Goal: Task Accomplishment & Management: Use online tool/utility

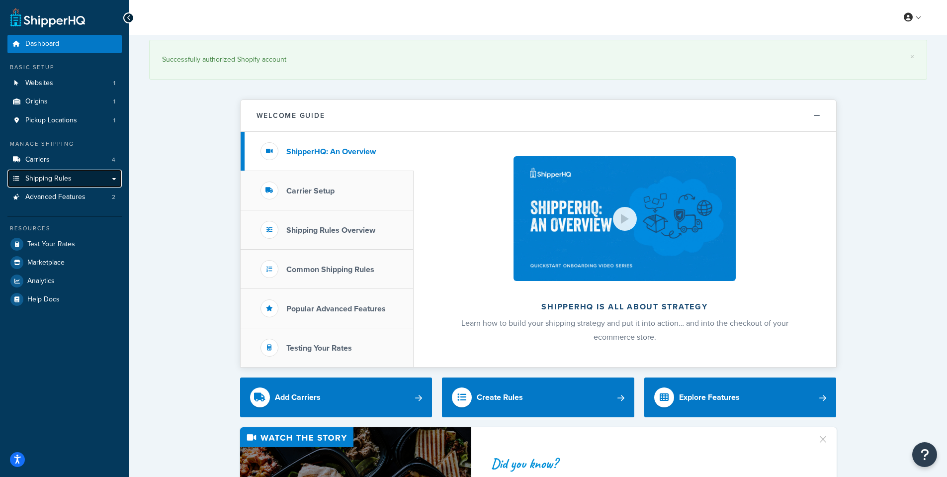
click at [115, 181] on link "Shipping Rules" at bounding box center [64, 179] width 114 height 18
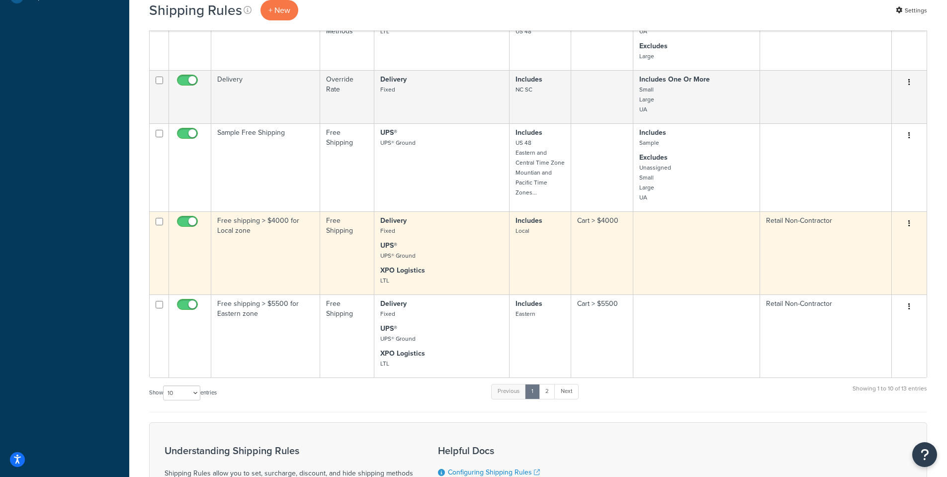
scroll to position [497, 0]
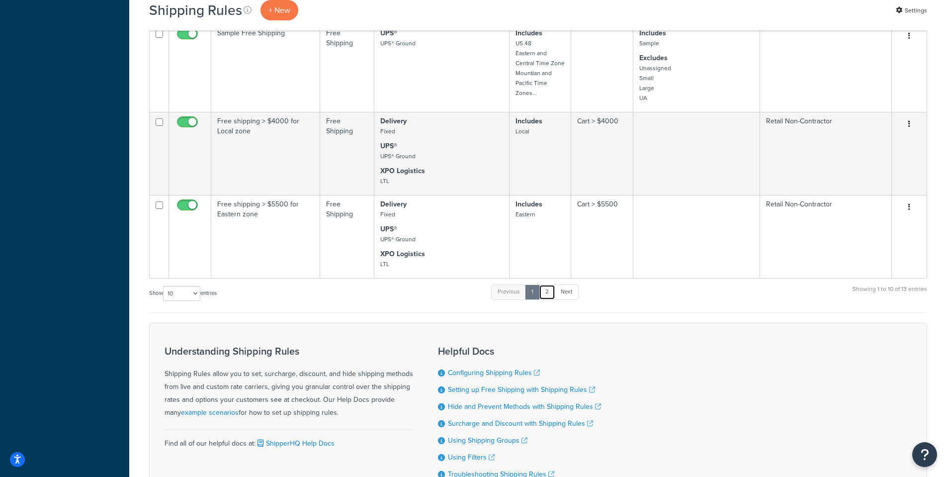
click at [543, 294] on link "2" at bounding box center [547, 291] width 16 height 15
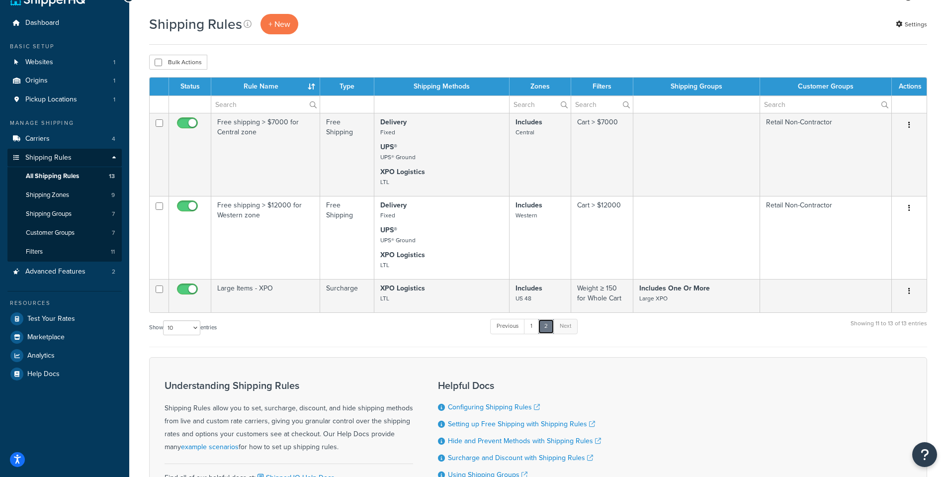
scroll to position [0, 0]
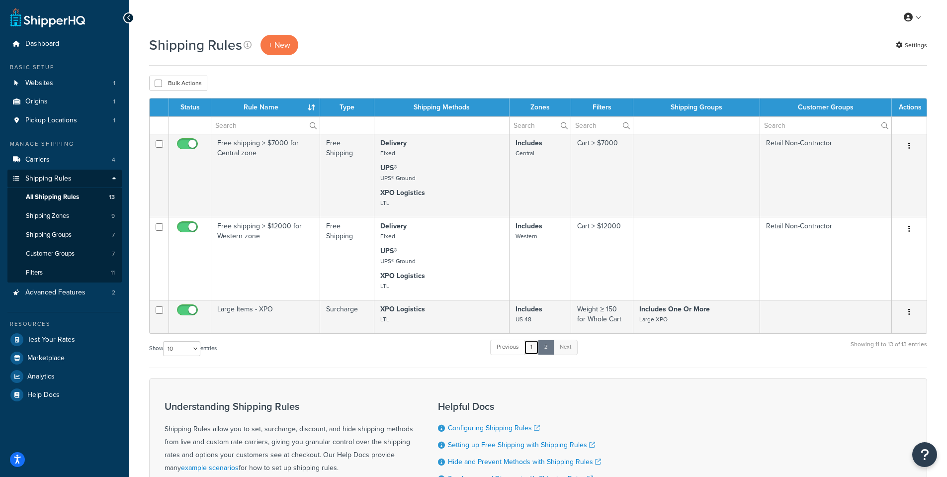
click at [535, 349] on link "1" at bounding box center [531, 347] width 15 height 15
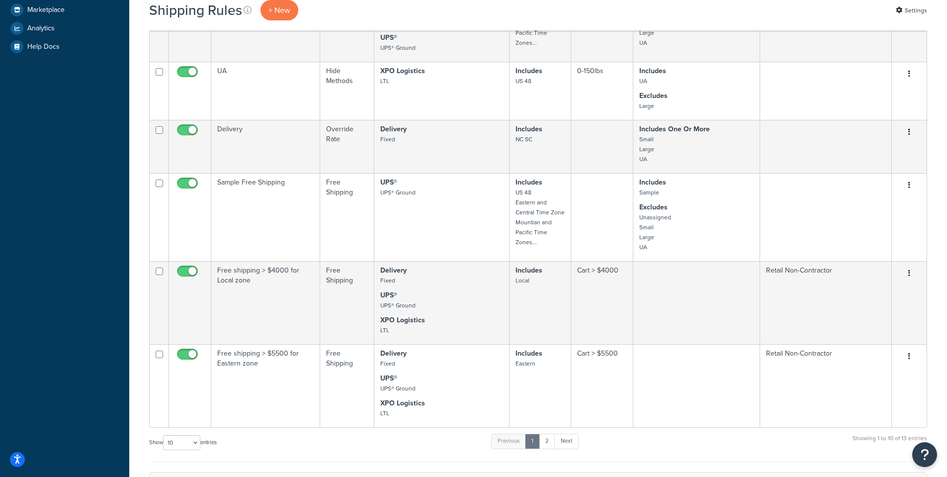
scroll to position [547, 0]
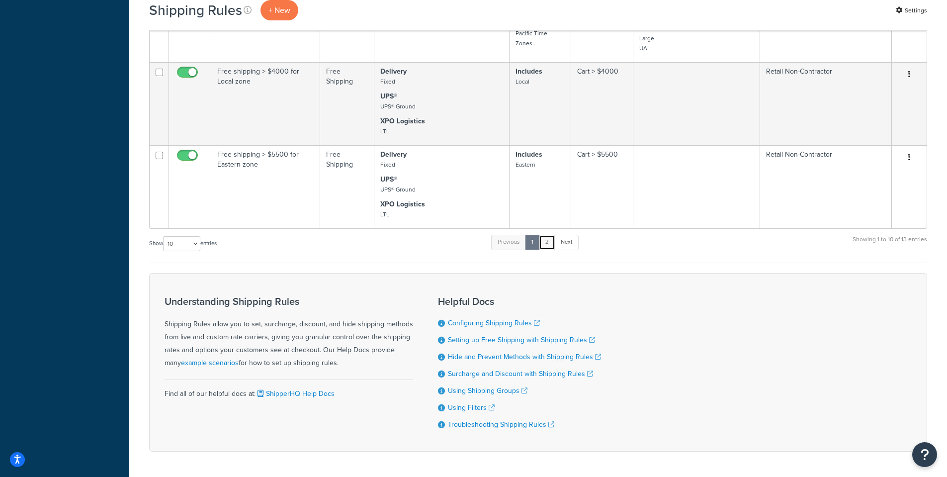
click at [547, 245] on link "2" at bounding box center [547, 242] width 16 height 15
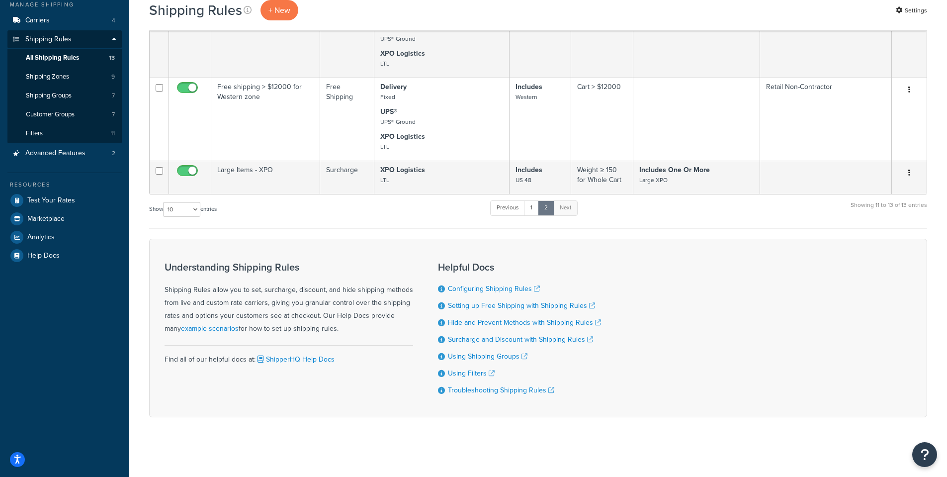
scroll to position [0, 0]
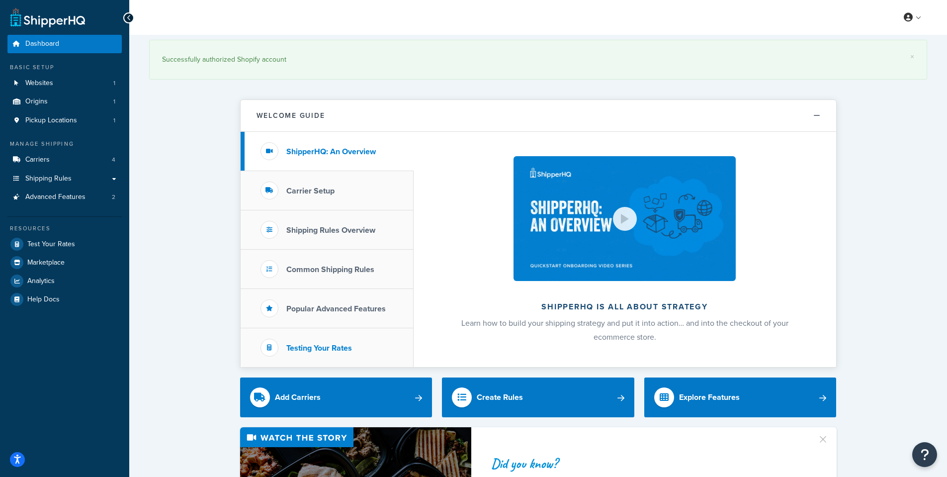
click at [332, 345] on h3 "Testing Your Rates" at bounding box center [319, 348] width 66 height 9
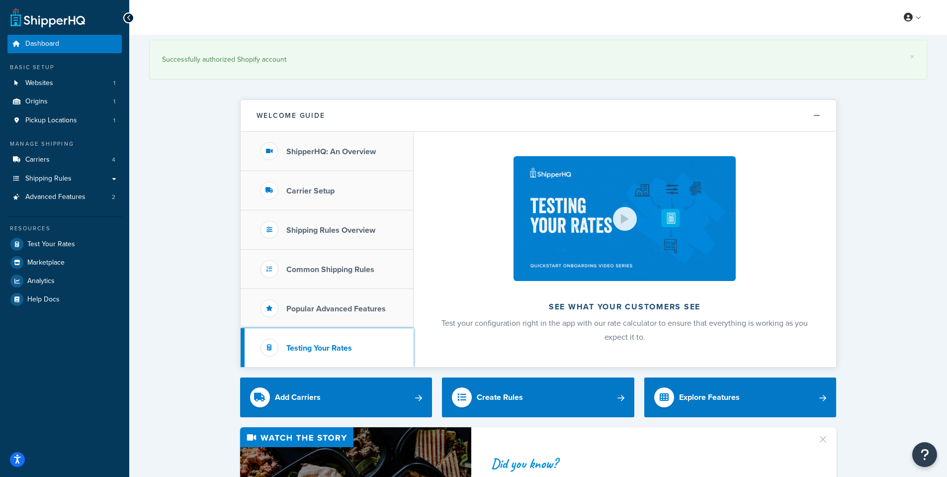
click at [327, 344] on h3 "Testing Your Rates" at bounding box center [319, 348] width 66 height 9
click at [635, 225] on div at bounding box center [625, 219] width 24 height 24
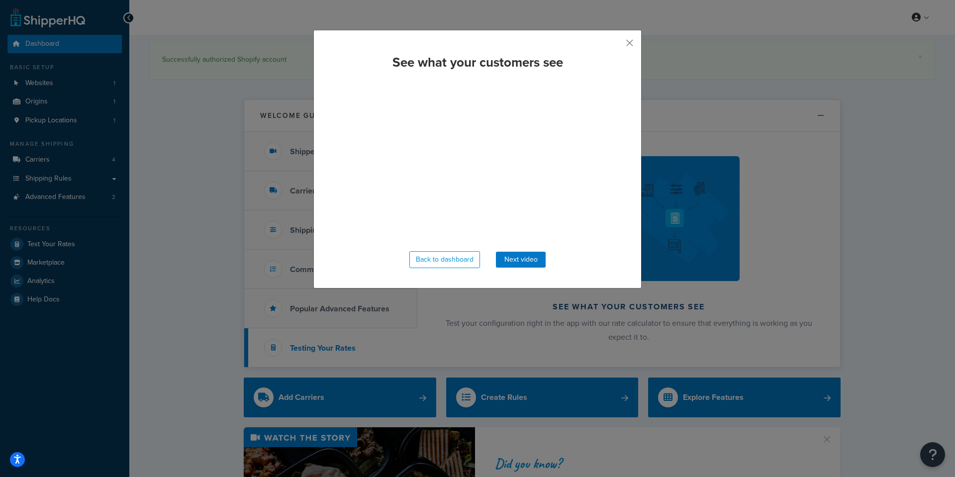
click at [621, 40] on div "See what your customers see Back to dashboard Next video" at bounding box center [477, 159] width 328 height 259
click at [616, 45] on button "button" at bounding box center [615, 46] width 2 height 2
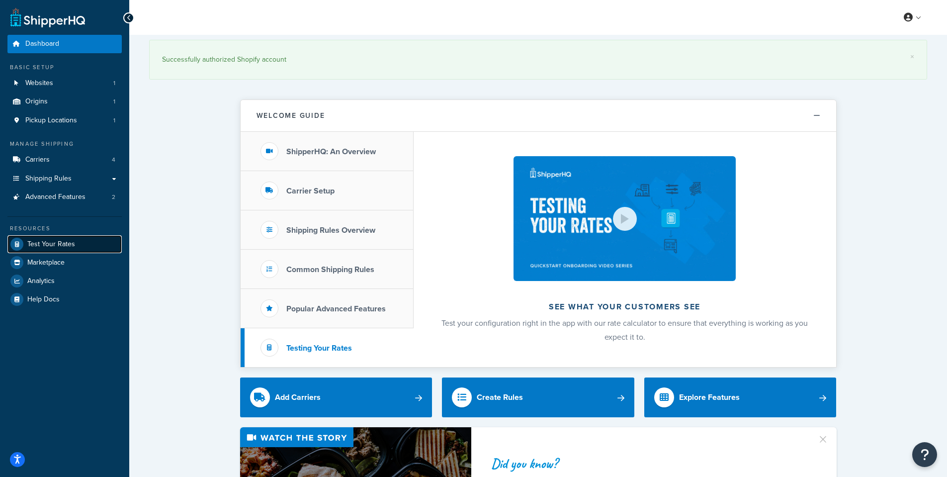
click at [60, 242] on span "Test Your Rates" at bounding box center [51, 244] width 48 height 8
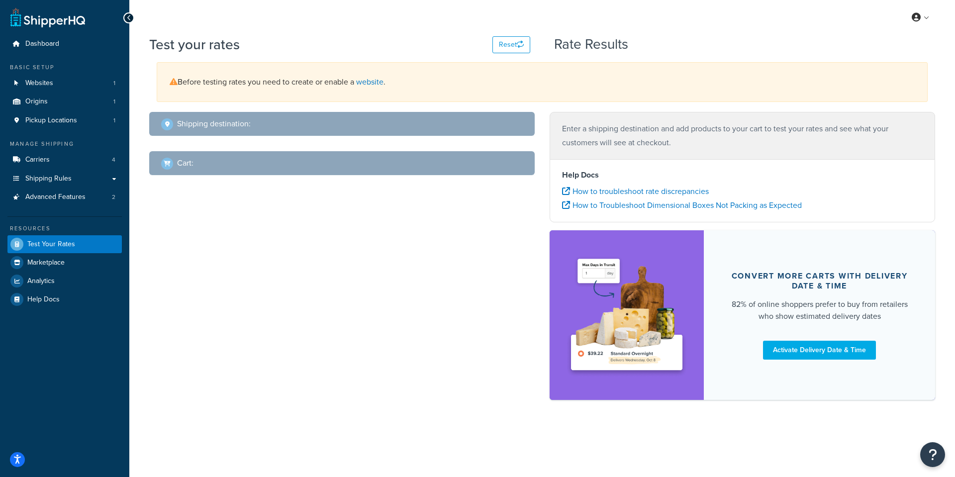
select select "TX"
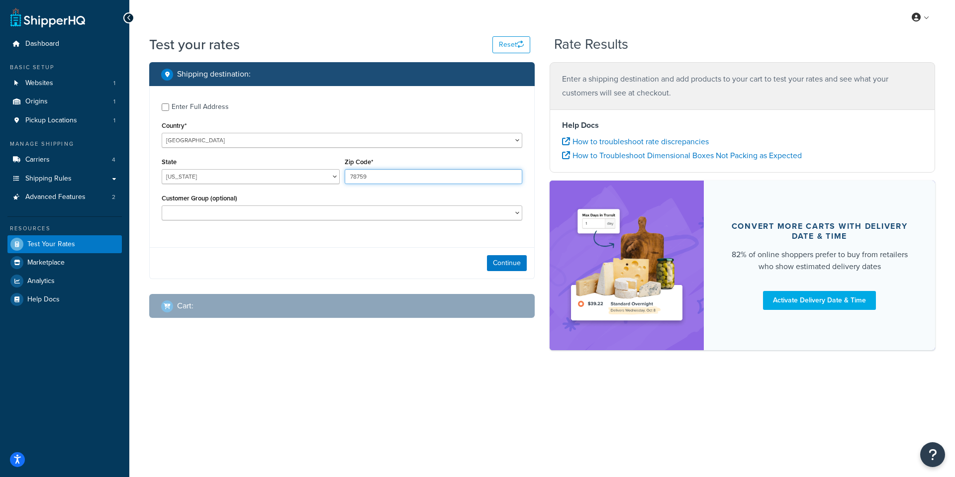
click at [386, 177] on input "78759" at bounding box center [434, 176] width 178 height 15
type input "11763"
click at [324, 177] on select "Alabama Alaska American Samoa Arizona Arkansas Armed Forces Americas Armed Forc…" at bounding box center [251, 176] width 178 height 15
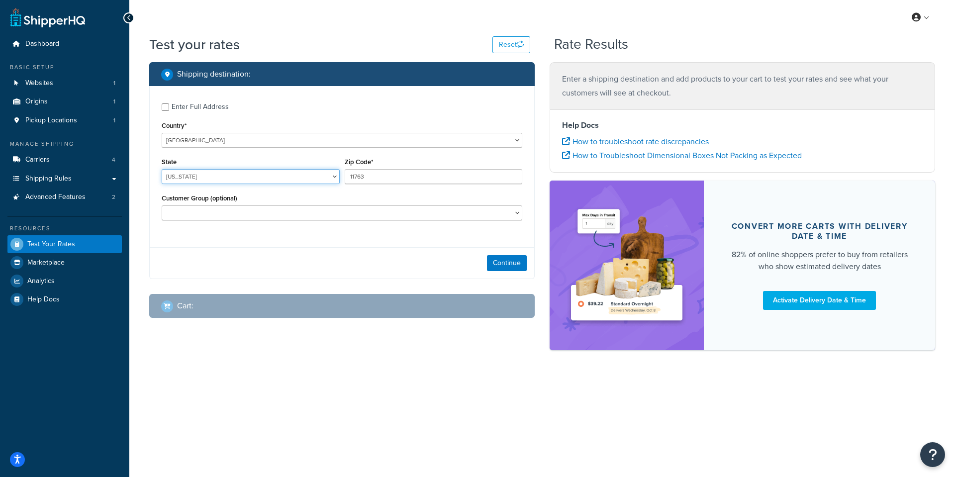
select select "NY"
click at [162, 170] on select "Alabama Alaska American Samoa Arizona Arkansas Armed Forces Americas Armed Forc…" at bounding box center [251, 176] width 178 height 15
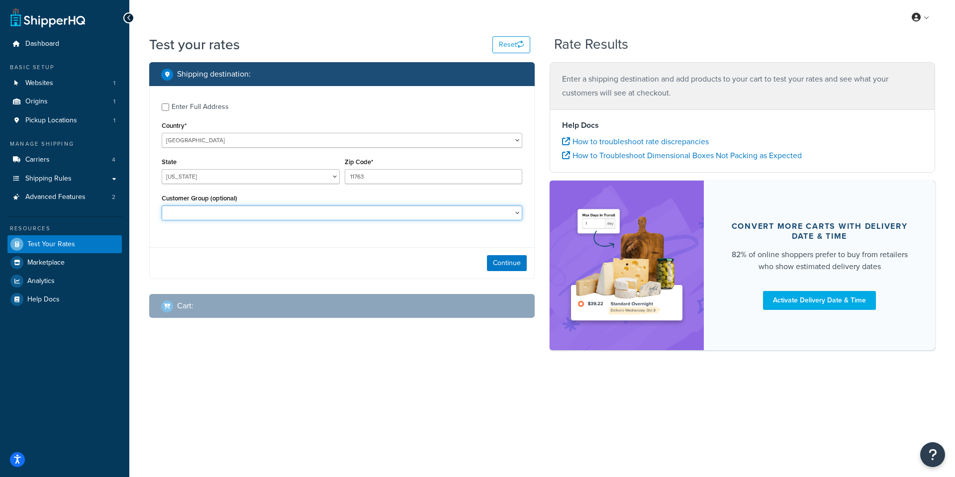
click at [290, 212] on select "Contractor Pricing Logged In Not Logged in Retail Retail Non-Contractor Wholesa…" at bounding box center [342, 212] width 361 height 15
click at [162, 206] on select "Contractor Pricing Logged In Not Logged in Retail Retail Non-Contractor Wholesa…" at bounding box center [342, 212] width 361 height 15
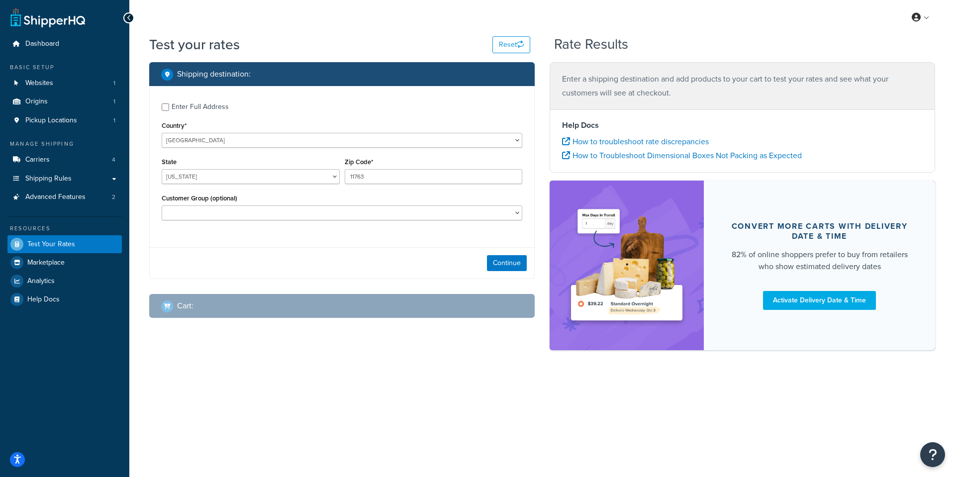
click at [310, 228] on div "Customer Group (optional) Contractor Pricing Logged In Not Logged in Retail Ret…" at bounding box center [342, 209] width 366 height 36
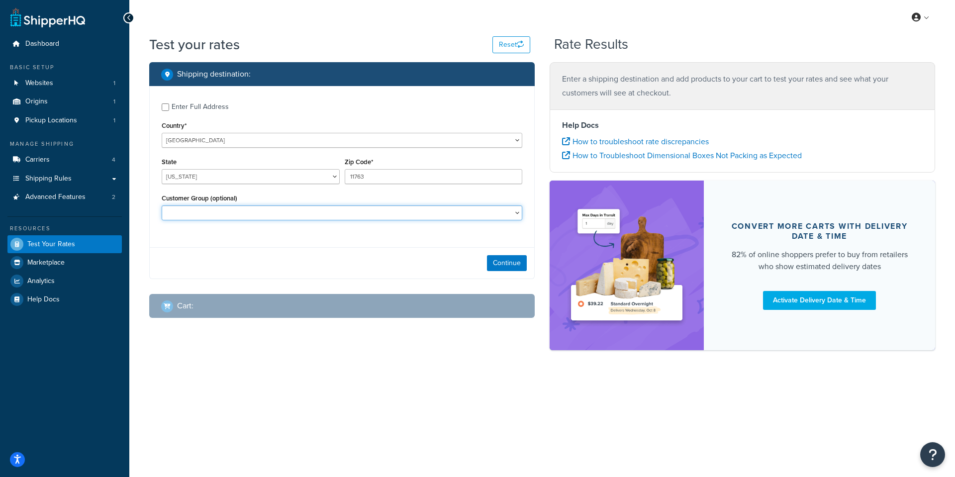
click at [310, 220] on select "Contractor Pricing Logged In Not Logged in Retail Retail Non-Contractor Wholesa…" at bounding box center [342, 212] width 361 height 15
select select "Retail Non-Contractor"
click at [162, 206] on select "Contractor Pricing Logged In Not Logged in Retail Retail Non-Contractor Wholesa…" at bounding box center [342, 212] width 361 height 15
click at [291, 210] on select "Contractor Pricing Logged In Not Logged in Retail Retail Non-Contractor Wholesa…" at bounding box center [342, 212] width 361 height 15
click at [162, 206] on select "Contractor Pricing Logged In Not Logged in Retail Retail Non-Contractor Wholesa…" at bounding box center [342, 212] width 361 height 15
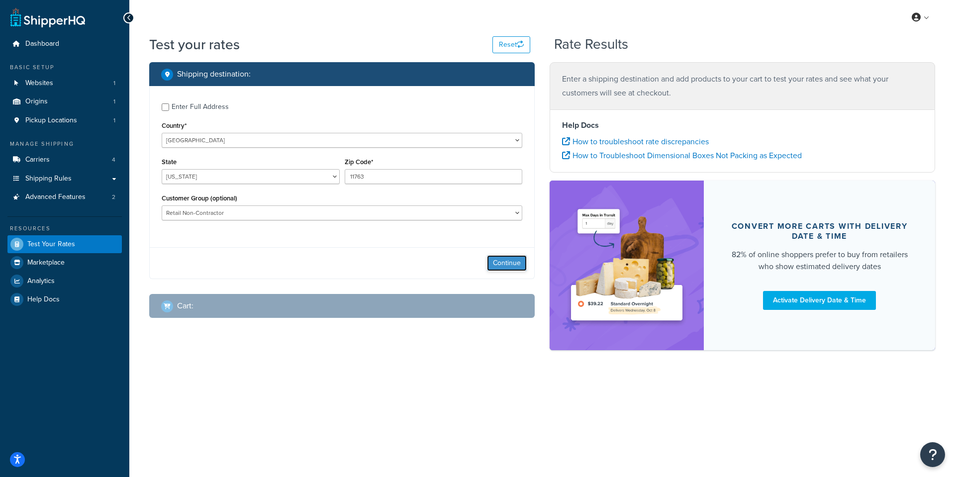
click at [504, 266] on button "Continue" at bounding box center [507, 263] width 40 height 16
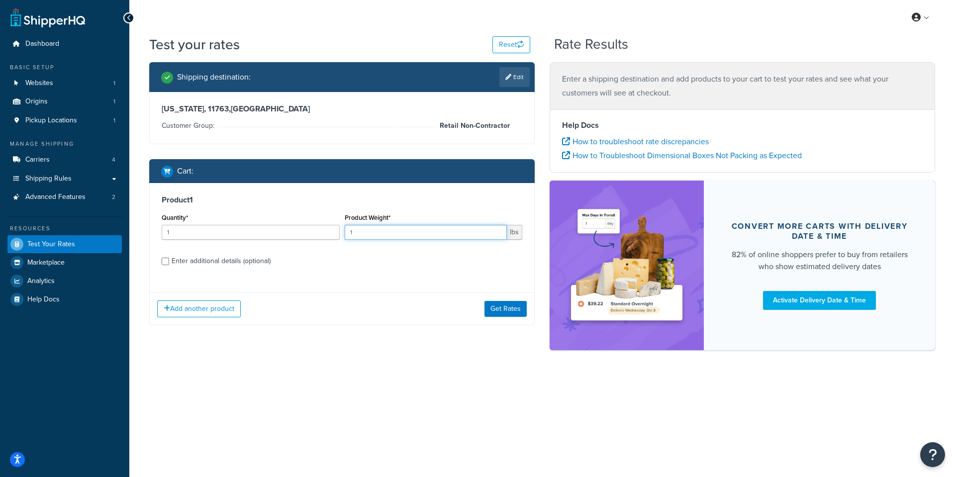
click at [415, 238] on input "1" at bounding box center [426, 232] width 163 height 15
click at [414, 237] on input "1" at bounding box center [426, 232] width 163 height 15
type input "1000"
click at [514, 312] on button "Get Rates" at bounding box center [505, 309] width 42 height 16
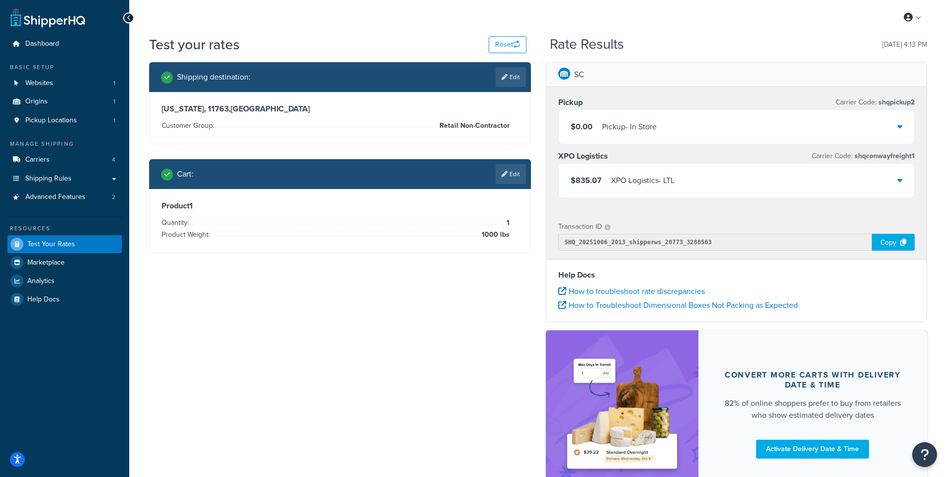
click at [899, 184] on icon at bounding box center [900, 180] width 5 height 8
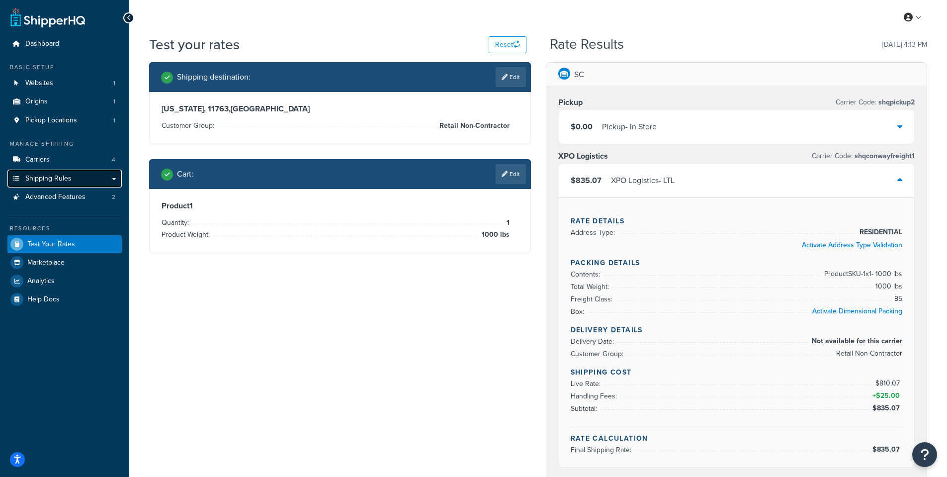
click at [67, 182] on span "Shipping Rules" at bounding box center [48, 179] width 46 height 8
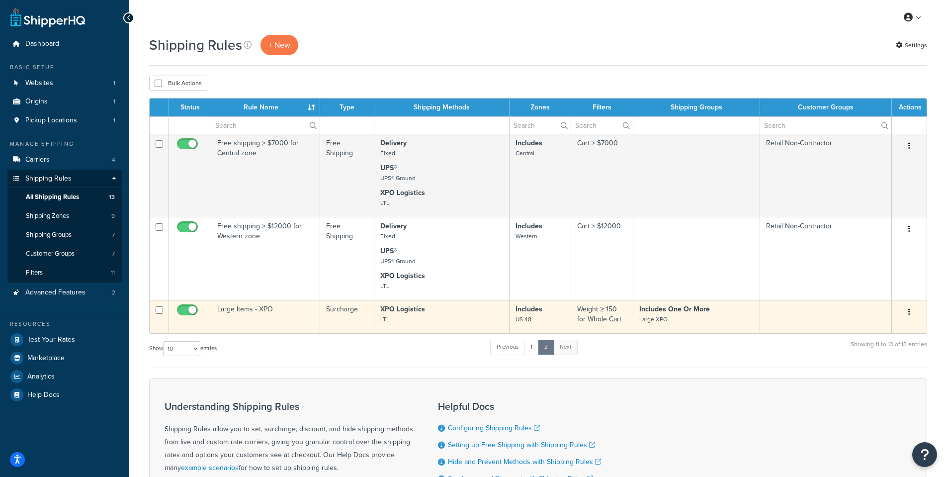
click at [256, 310] on td "Large Items - XPO" at bounding box center [265, 316] width 109 height 33
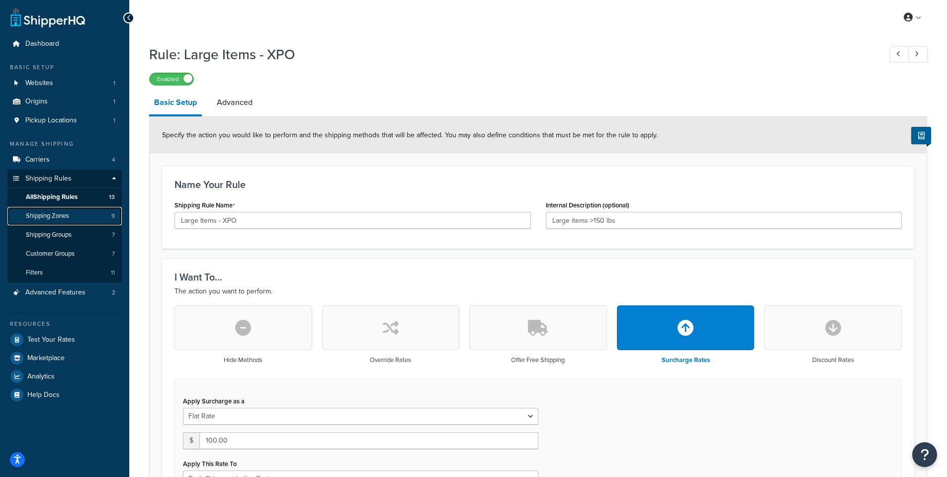
click at [56, 212] on span "Shipping Zones" at bounding box center [47, 216] width 43 height 8
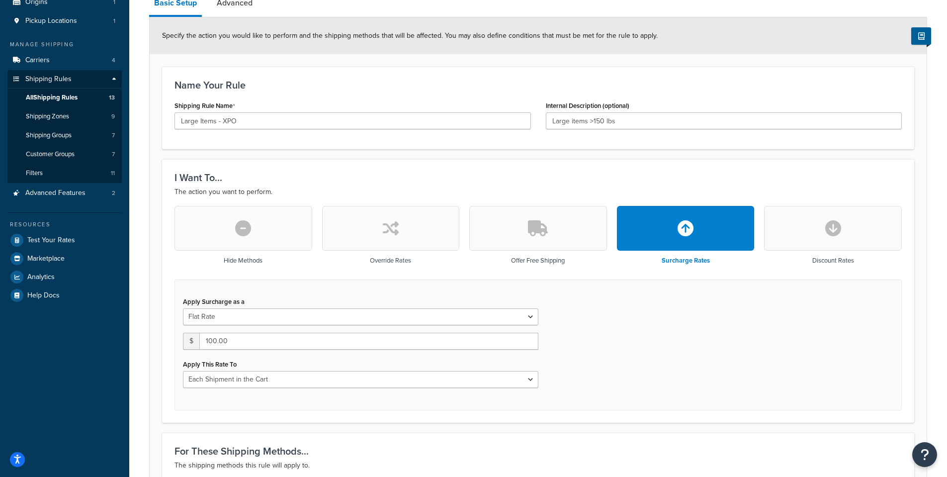
click at [270, 229] on button "button" at bounding box center [244, 228] width 138 height 45
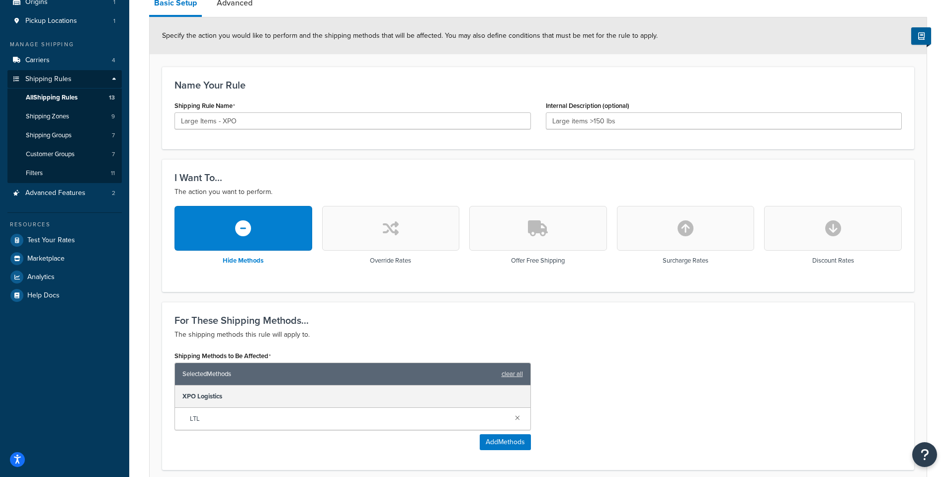
click at [379, 230] on button "button" at bounding box center [391, 228] width 138 height 45
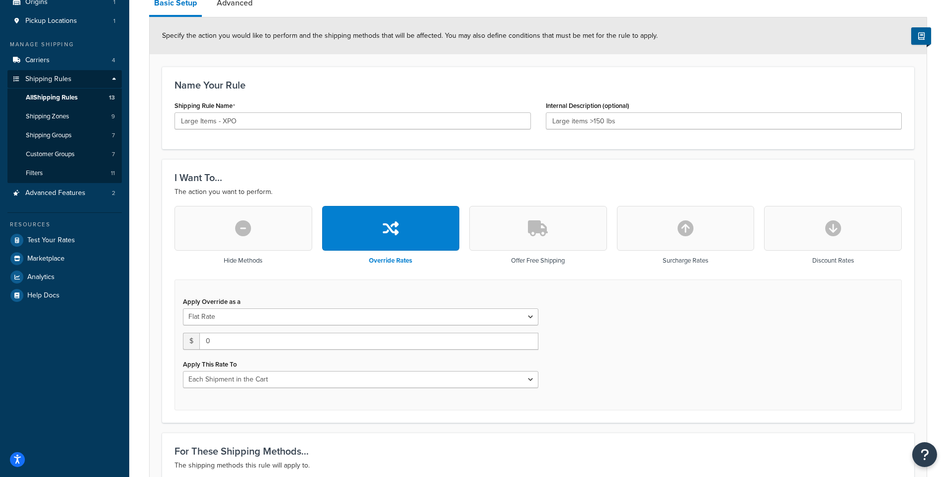
click at [705, 229] on button "button" at bounding box center [686, 228] width 138 height 45
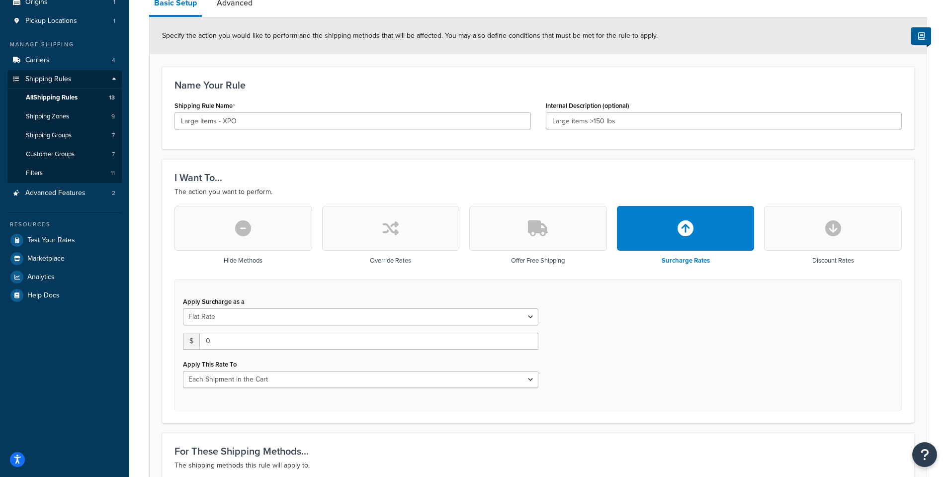
click at [401, 231] on button "button" at bounding box center [391, 228] width 138 height 45
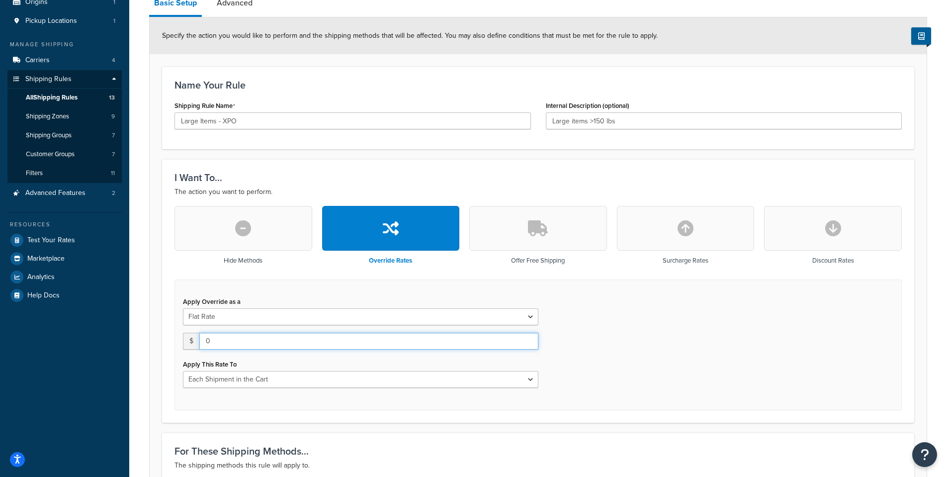
click at [300, 335] on input "0" at bounding box center [368, 341] width 339 height 17
type input "100"
click at [656, 336] on div "Apply Override as a Flat Rate Percentage Flat Rate & Percentage $ 100 Apply Thi…" at bounding box center [539, 345] width 728 height 131
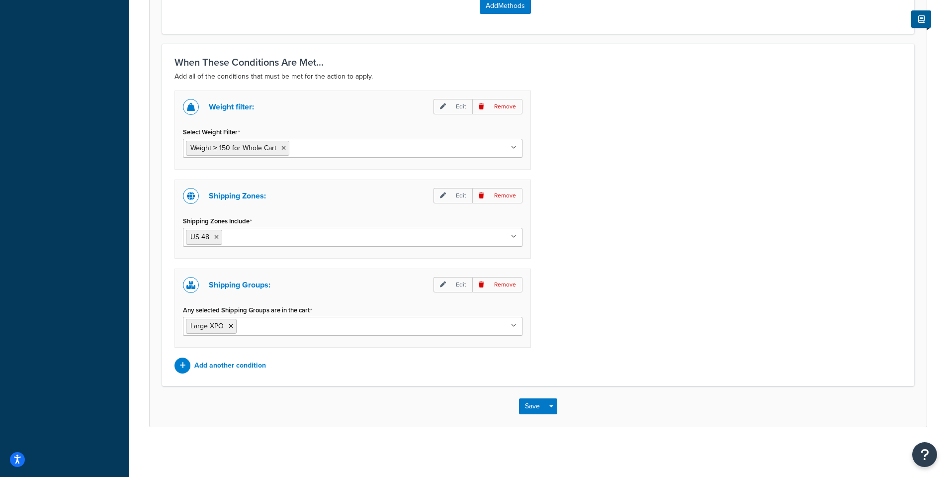
scroll to position [618, 0]
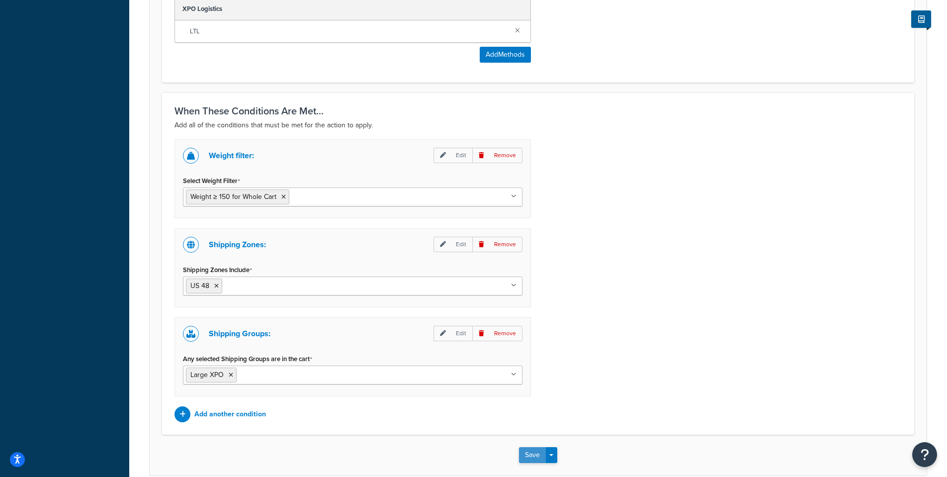
click at [529, 456] on button "Save" at bounding box center [532, 455] width 27 height 16
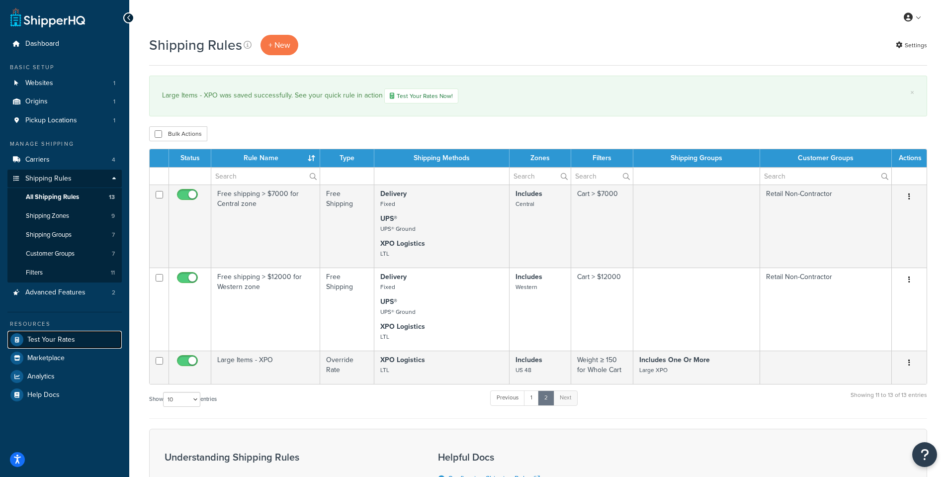
click at [71, 337] on span "Test Your Rates" at bounding box center [51, 340] width 48 height 8
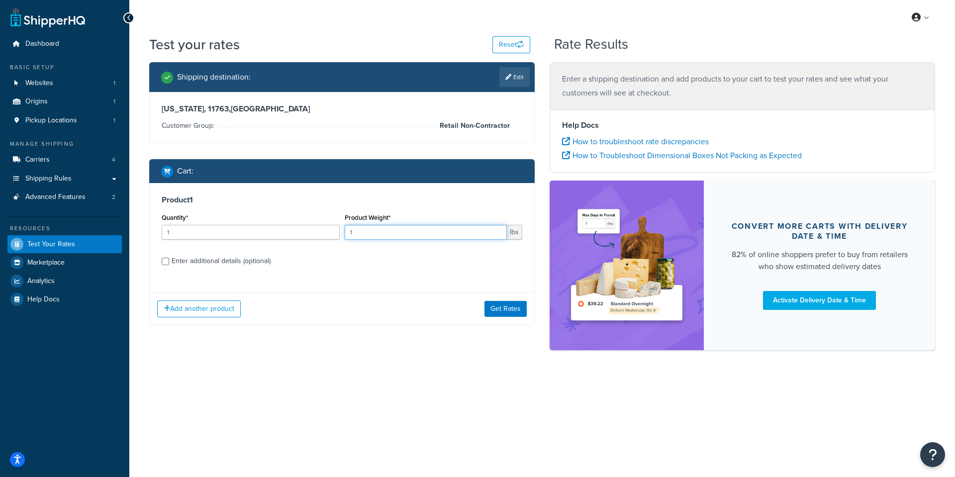
click at [374, 234] on input "1" at bounding box center [426, 232] width 163 height 15
type input "1000"
click at [506, 304] on button "Get Rates" at bounding box center [505, 309] width 42 height 16
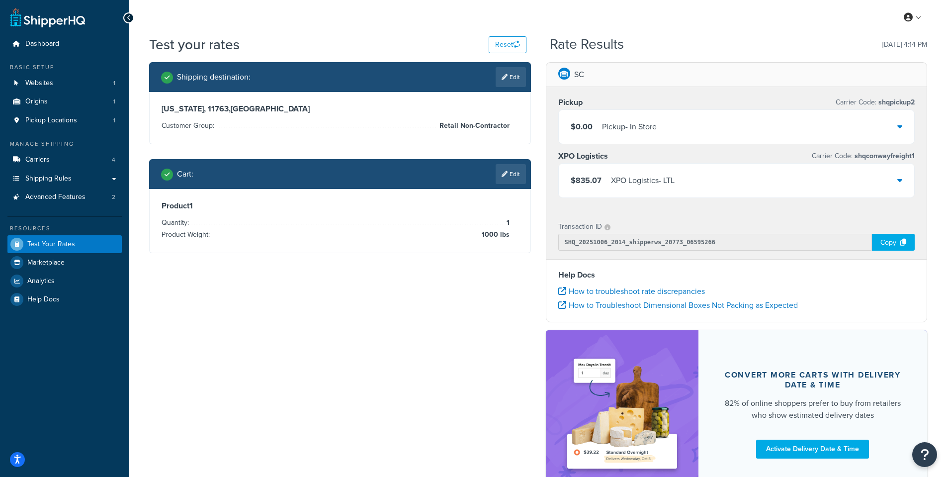
click at [899, 181] on icon at bounding box center [900, 180] width 5 height 8
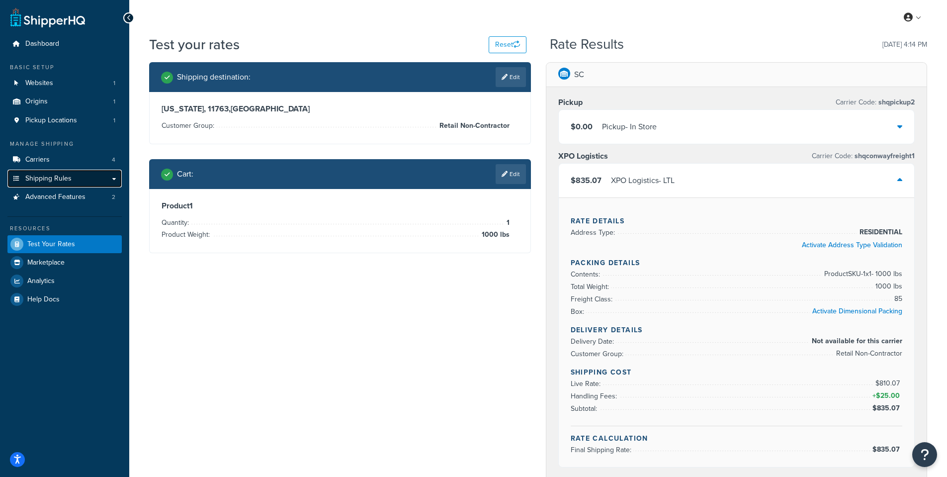
click at [48, 185] on link "Shipping Rules" at bounding box center [64, 179] width 114 height 18
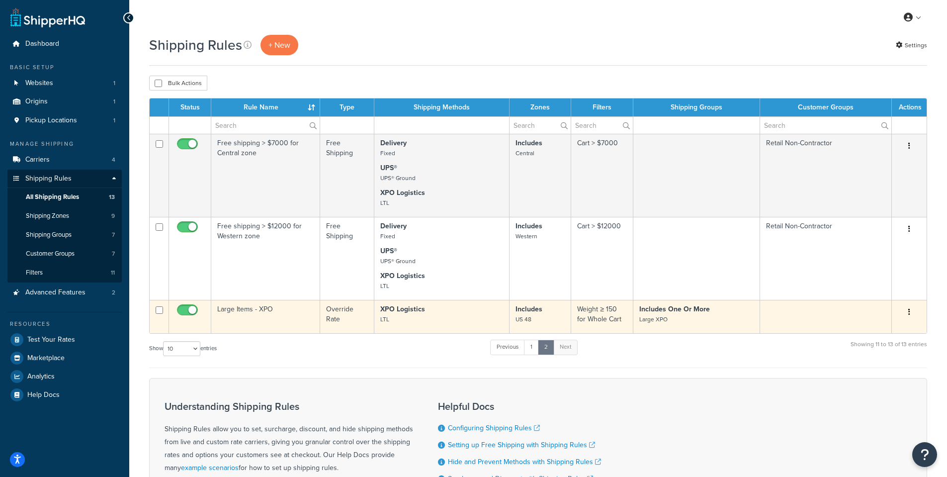
click at [255, 314] on td "Large Items - XPO" at bounding box center [265, 316] width 109 height 33
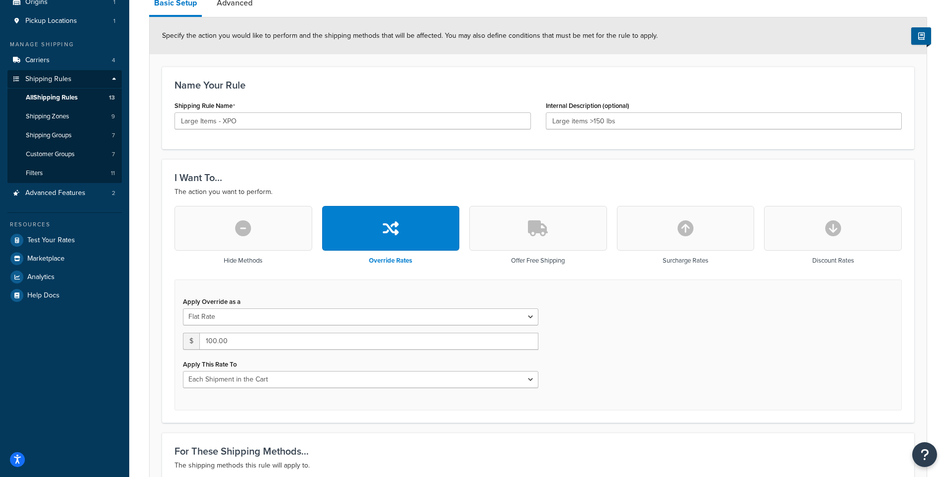
scroll to position [149, 0]
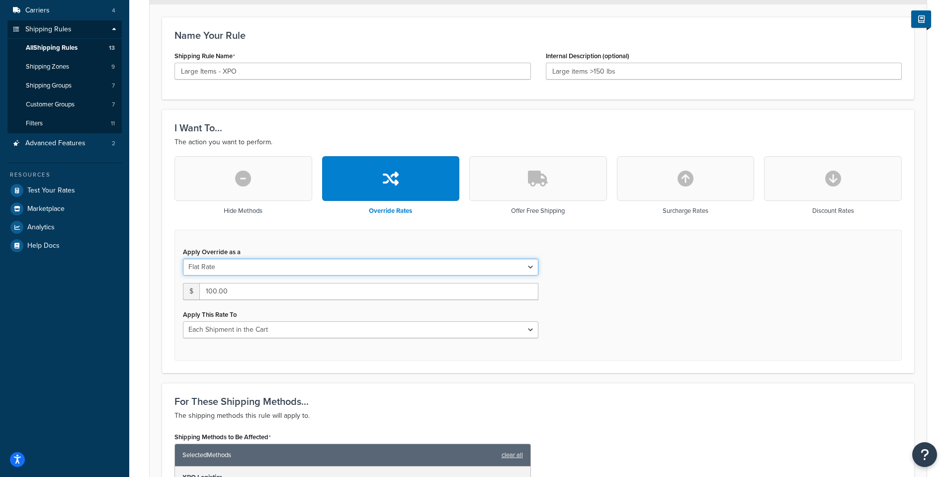
click at [533, 271] on select "Flat Rate Percentage Flat Rate & Percentage" at bounding box center [361, 267] width 356 height 17
click at [531, 331] on select "Each Shipment in the Cart Each Shipping Group in the Cart Each Item within a Sh…" at bounding box center [361, 329] width 356 height 17
click at [623, 348] on div "Apply Override as a Flat Rate Percentage Flat Rate & Percentage $ 100.00 Apply …" at bounding box center [539, 295] width 728 height 131
click at [522, 330] on select "Each Shipment in the Cart Each Shipping Group in the Cart Each Item within a Sh…" at bounding box center [361, 329] width 356 height 17
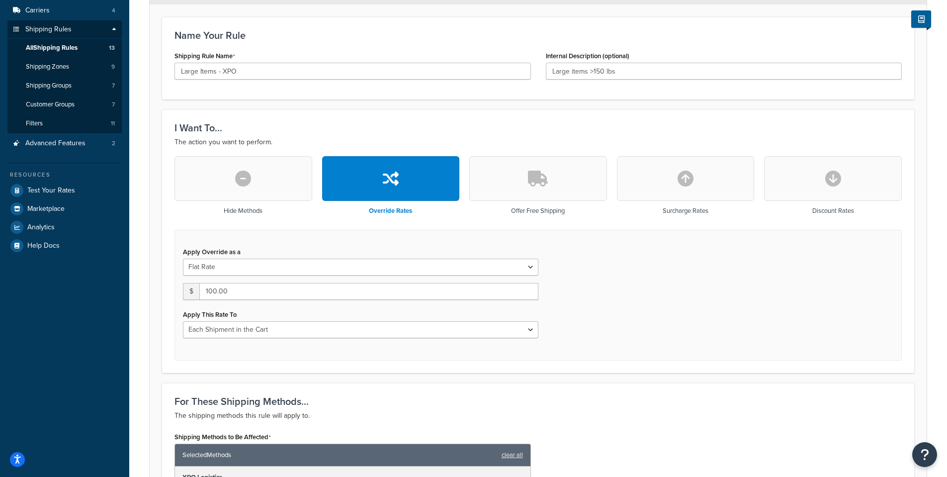
click at [626, 332] on div "Apply Override as a Flat Rate Percentage Flat Rate & Percentage $ 100.00 Apply …" at bounding box center [539, 295] width 728 height 131
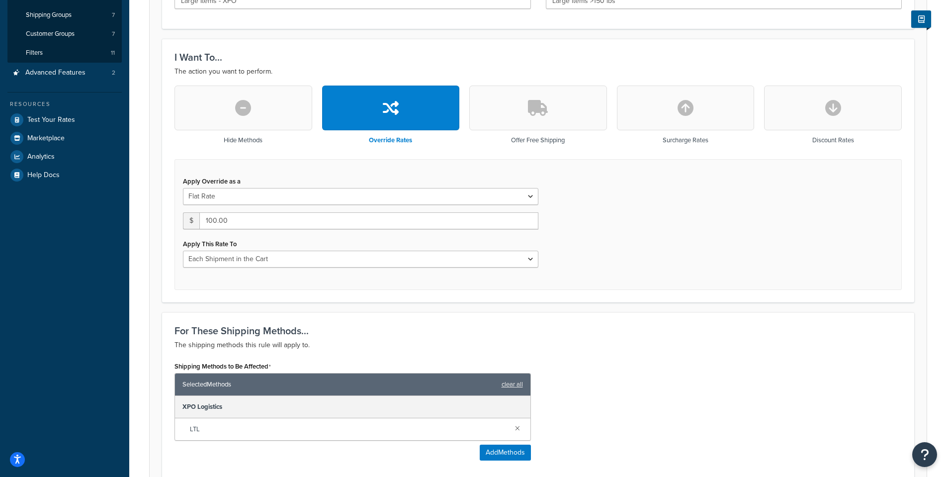
scroll to position [120, 0]
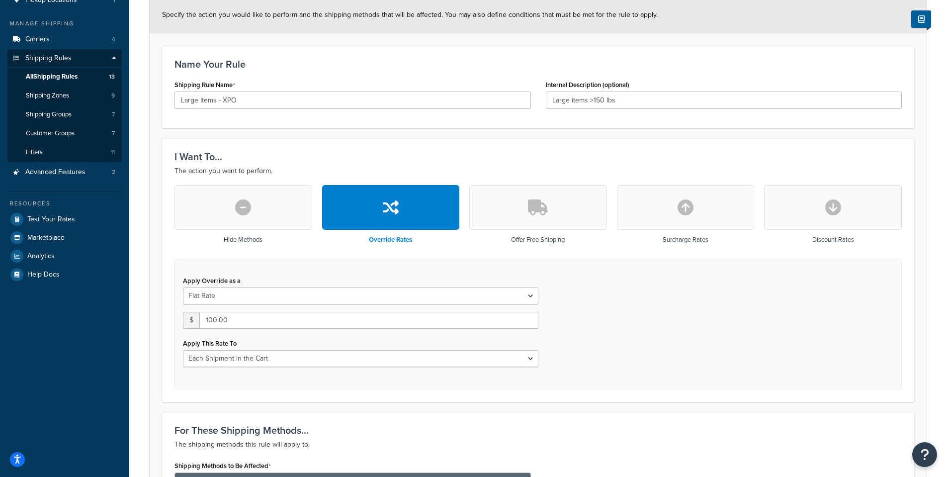
click at [258, 212] on button "button" at bounding box center [244, 207] width 138 height 45
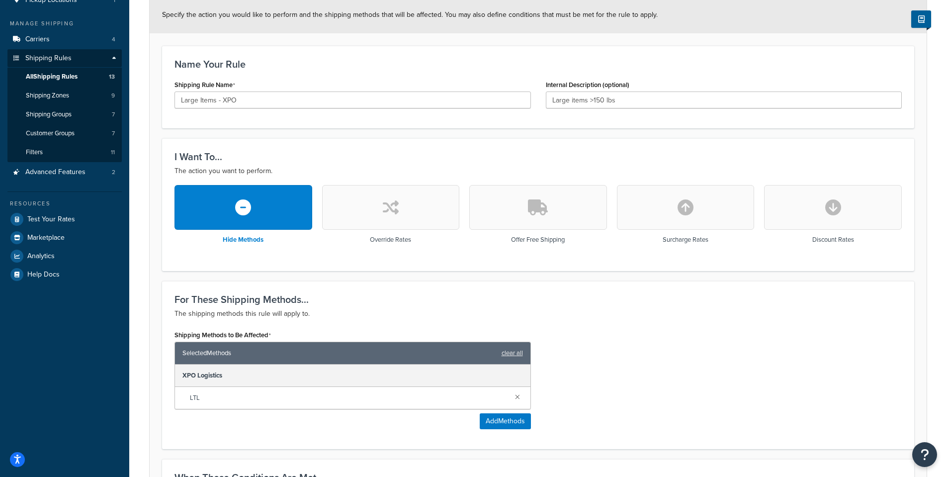
click at [541, 202] on icon "button" at bounding box center [538, 207] width 20 height 16
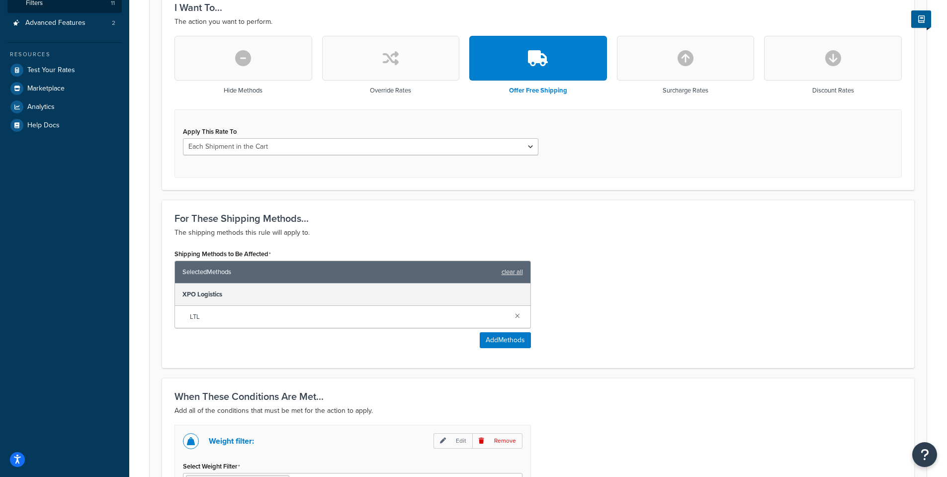
scroll to position [170, 0]
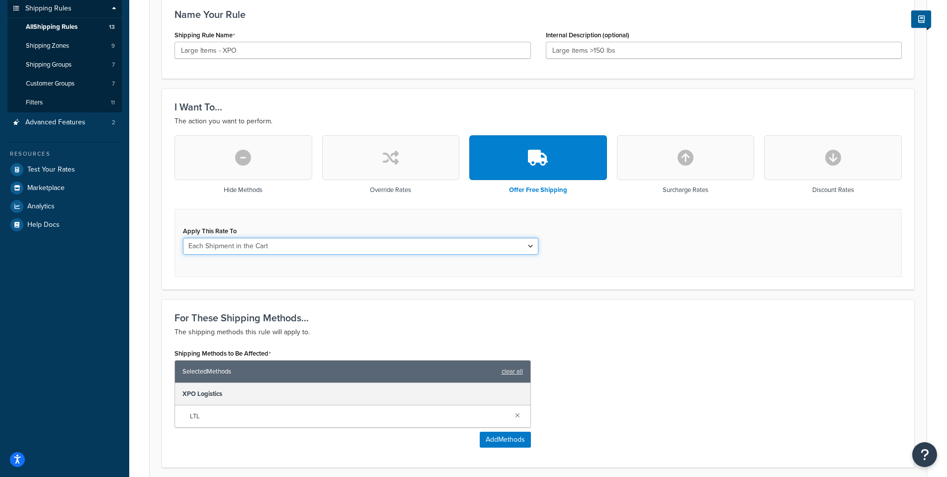
click at [536, 255] on select "Each Shipment in the Cart Each Shipping Group in the Cart Each Item within a Sh…" at bounding box center [361, 246] width 356 height 17
click at [670, 180] on button "button" at bounding box center [686, 157] width 138 height 45
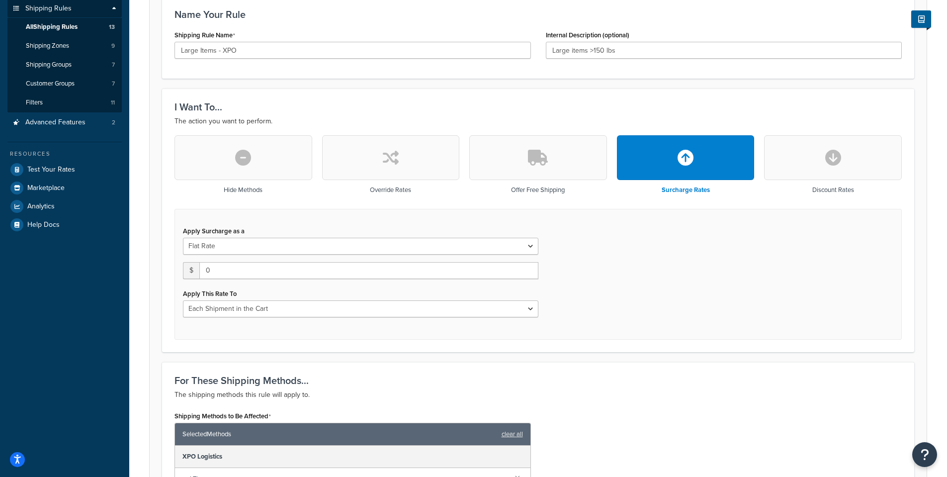
click at [838, 151] on icon "button" at bounding box center [834, 158] width 16 height 16
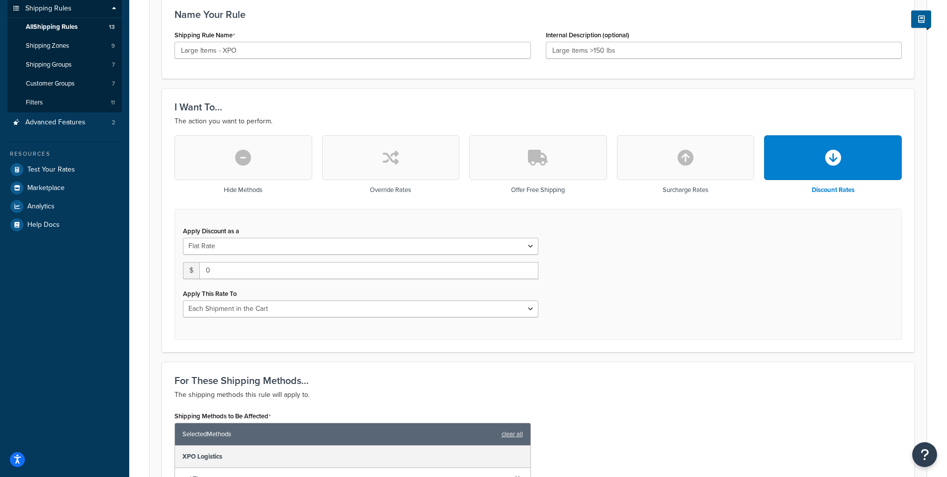
click at [370, 161] on button "button" at bounding box center [391, 157] width 138 height 45
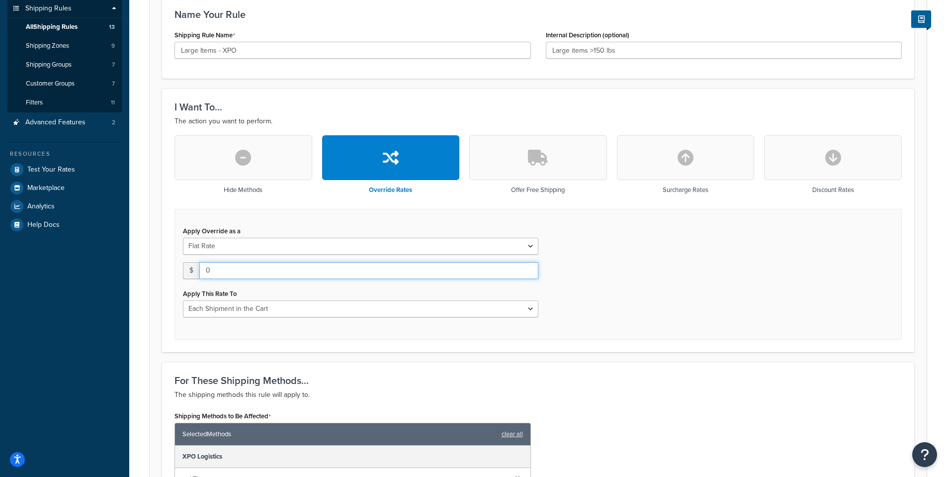
click at [329, 266] on input "0" at bounding box center [368, 270] width 339 height 17
type input "0"
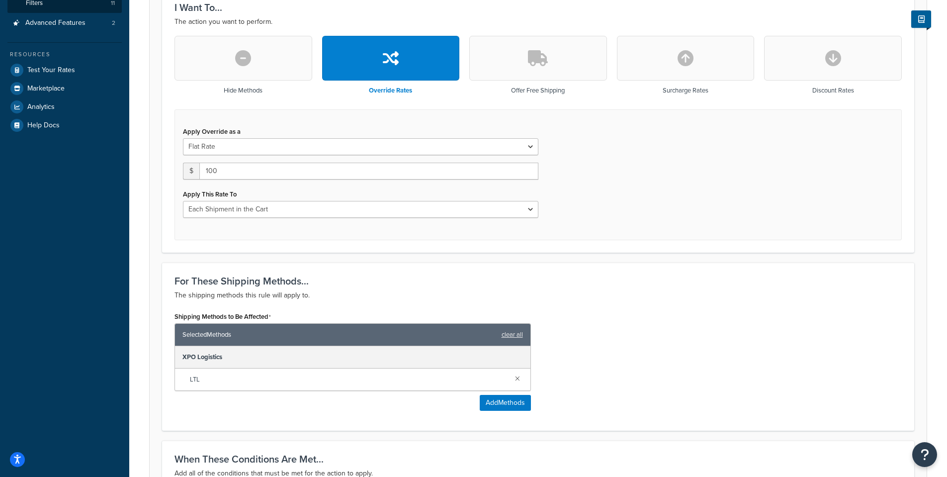
click at [628, 201] on div "Apply Override as a Flat Rate Percentage Flat Rate & Percentage $ 100 Apply Thi…" at bounding box center [539, 174] width 728 height 131
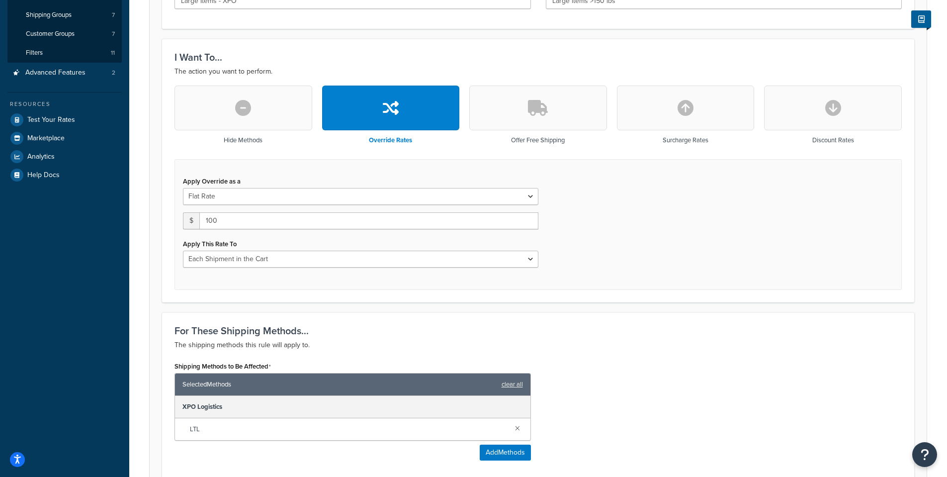
click at [476, 231] on div "Apply Override as a Flat Rate Percentage Flat Rate & Percentage $ 100 Apply Thi…" at bounding box center [361, 221] width 371 height 94
click at [476, 230] on div "Apply Override as a Flat Rate Percentage Flat Rate & Percentage $ 100 Apply Thi…" at bounding box center [361, 221] width 371 height 94
click at [477, 228] on input "100" at bounding box center [368, 220] width 339 height 17
type input "1"
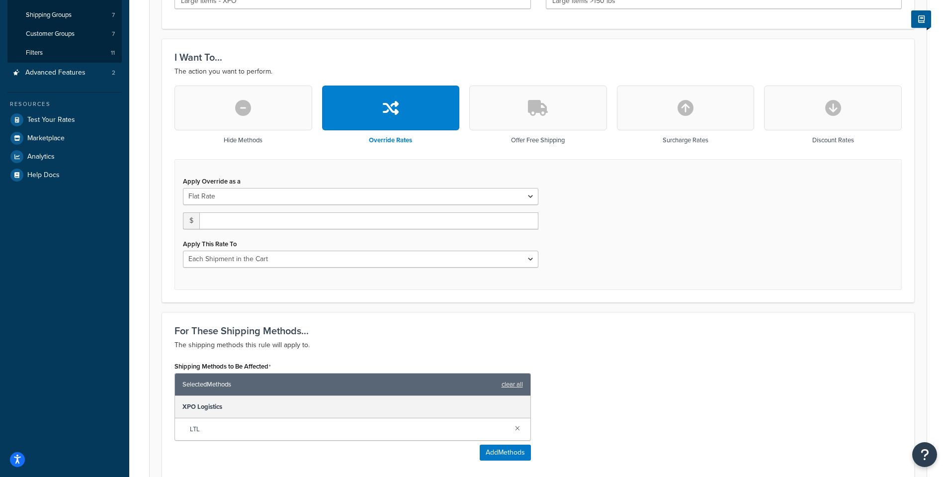
click at [702, 117] on button "button" at bounding box center [686, 108] width 138 height 45
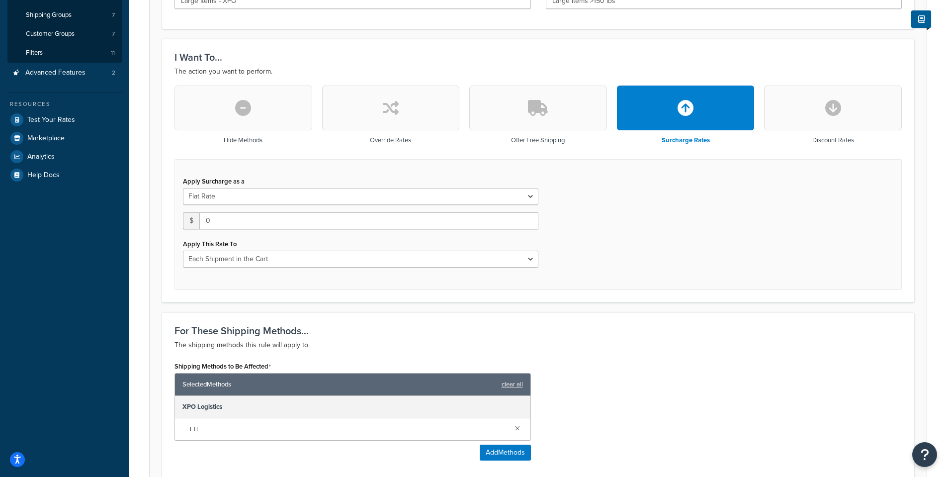
scroll to position [71, 0]
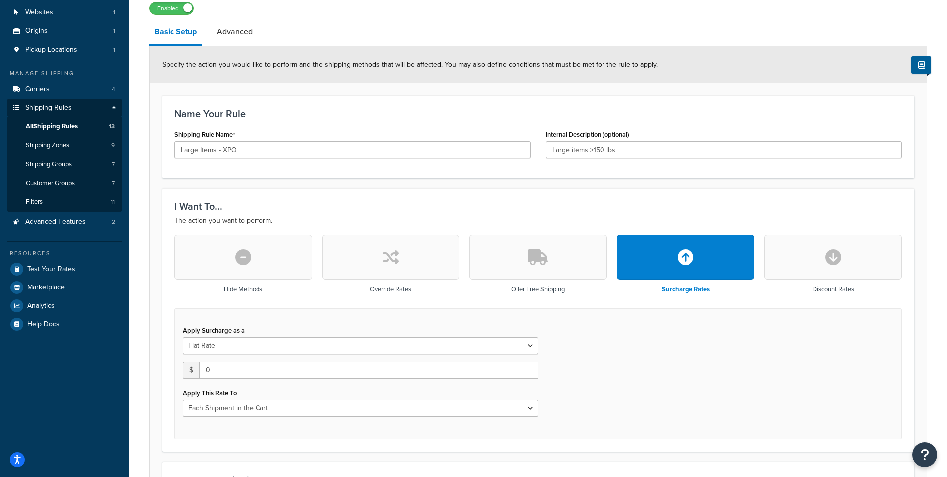
click at [395, 247] on button "button" at bounding box center [391, 257] width 138 height 45
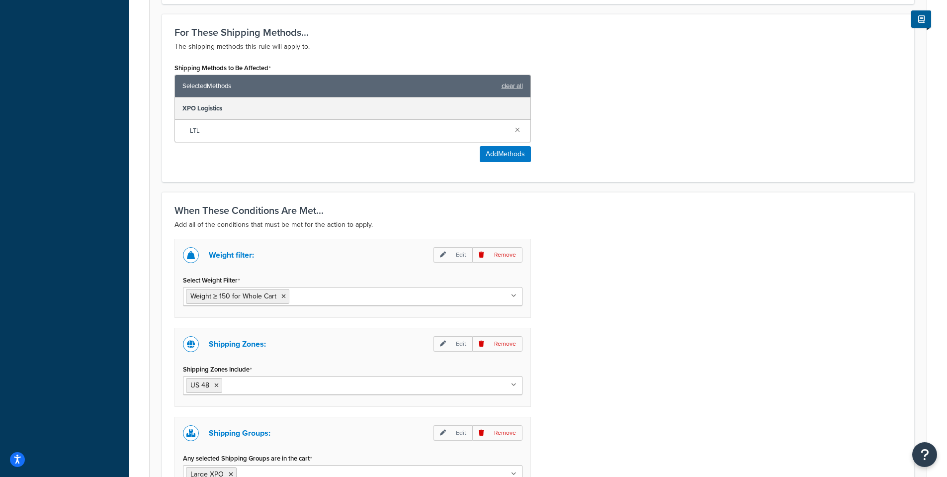
scroll to position [667, 0]
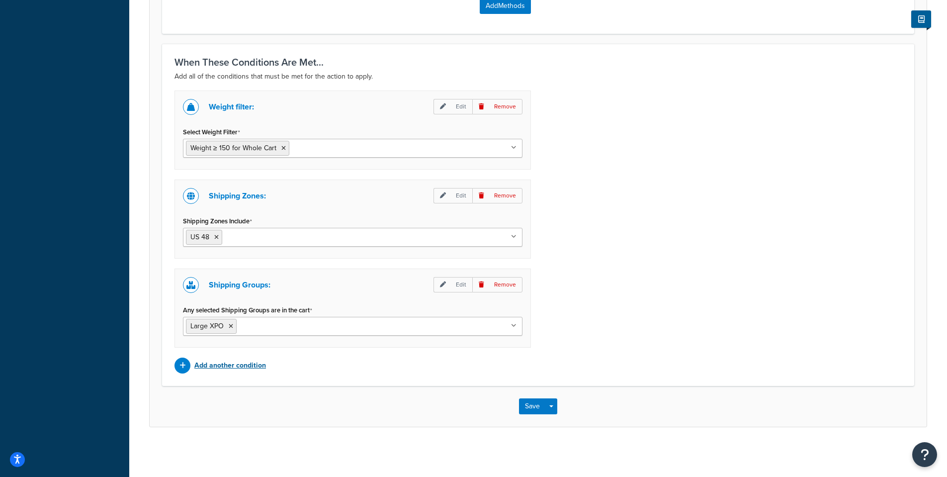
click at [250, 370] on p "Add another condition" at bounding box center [230, 366] width 72 height 14
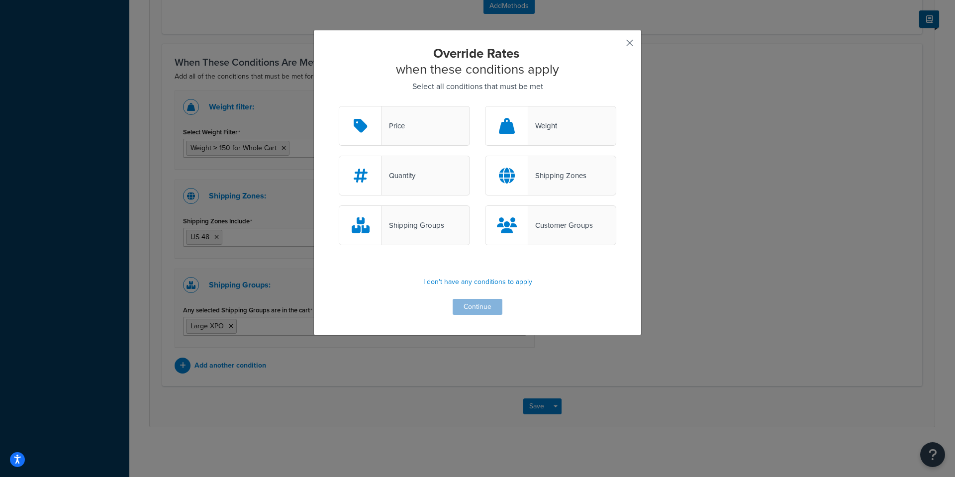
click at [616, 45] on button "button" at bounding box center [615, 46] width 2 height 2
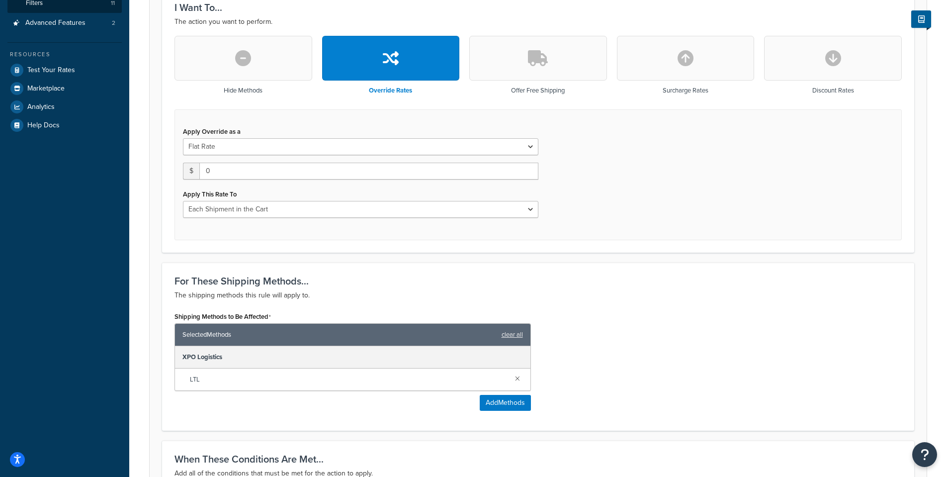
scroll to position [220, 0]
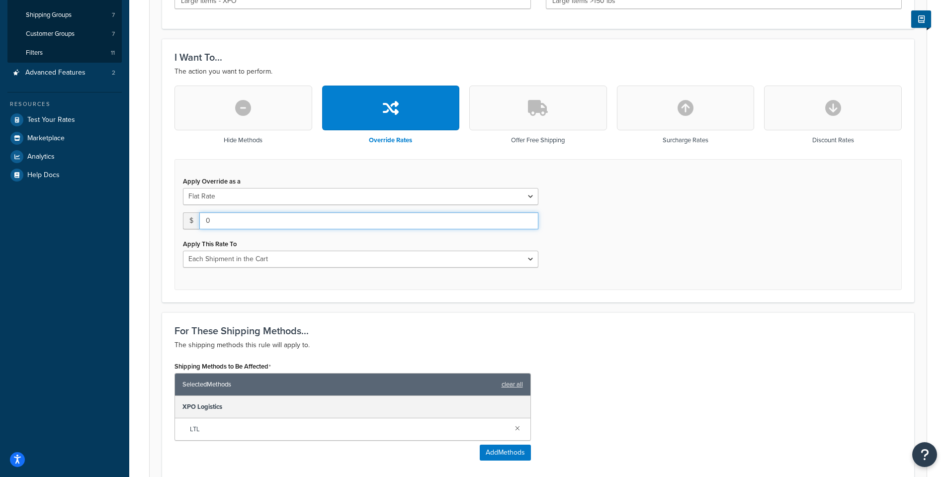
click at [233, 217] on input "0" at bounding box center [368, 220] width 339 height 17
type input "0100"
drag, startPoint x: 252, startPoint y: 224, endPoint x: 101, endPoint y: 226, distance: 150.7
click at [101, 226] on div "Dashboard Basic Setup Websites 1 Origins 1 Pickup Locations 1 Manage Shipping C…" at bounding box center [473, 351] width 947 height 1143
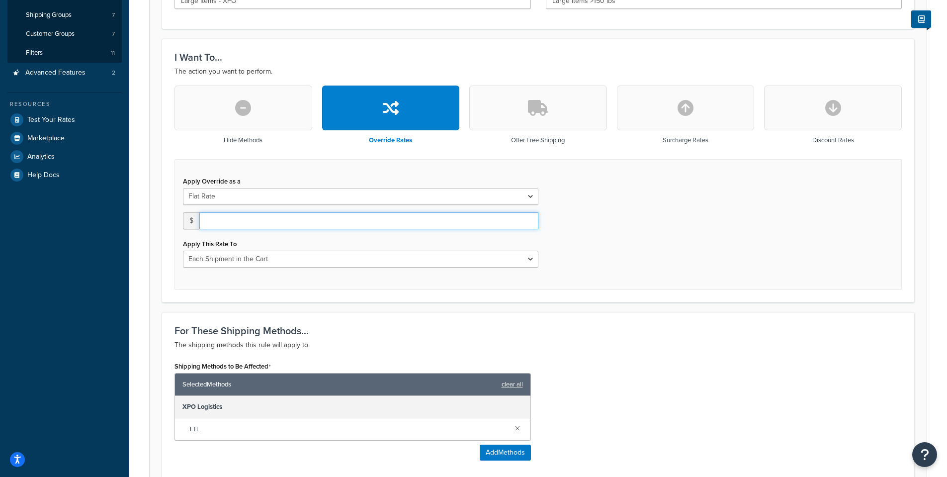
click at [252, 224] on input "number" at bounding box center [368, 220] width 339 height 17
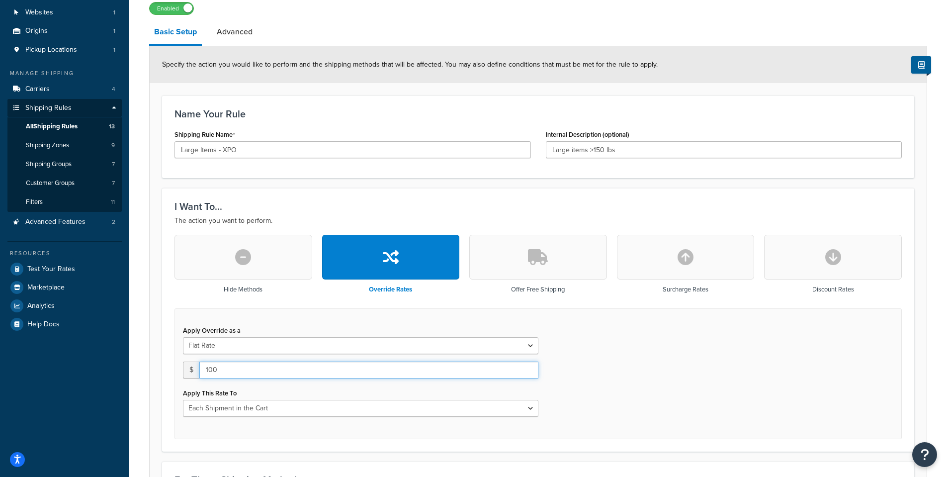
scroll to position [0, 0]
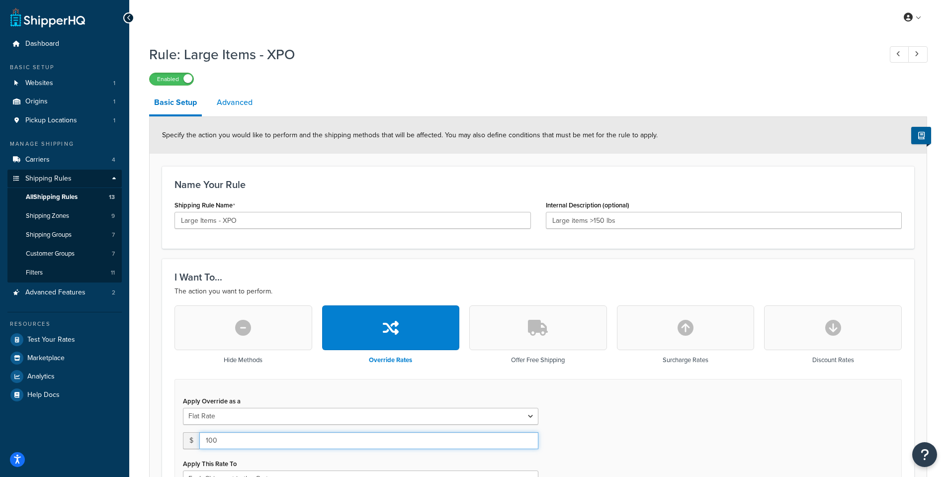
type input "100"
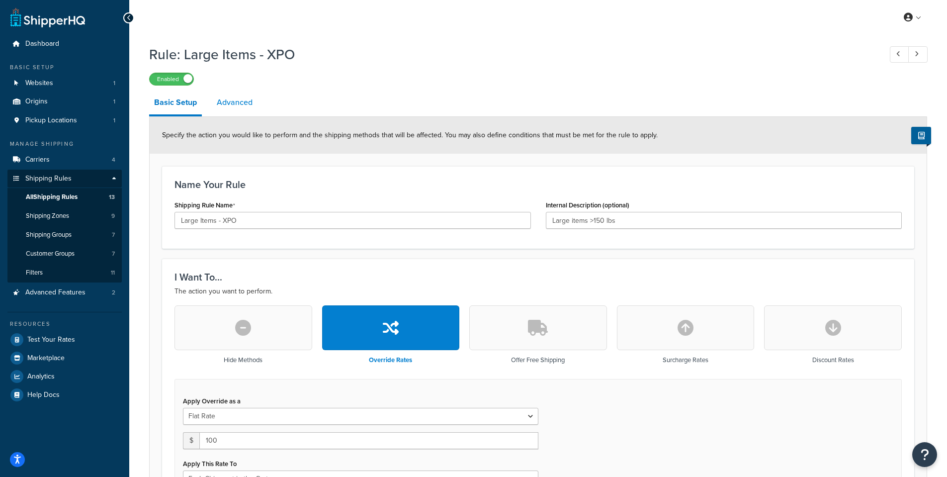
click at [237, 100] on link "Advanced" at bounding box center [235, 103] width 46 height 24
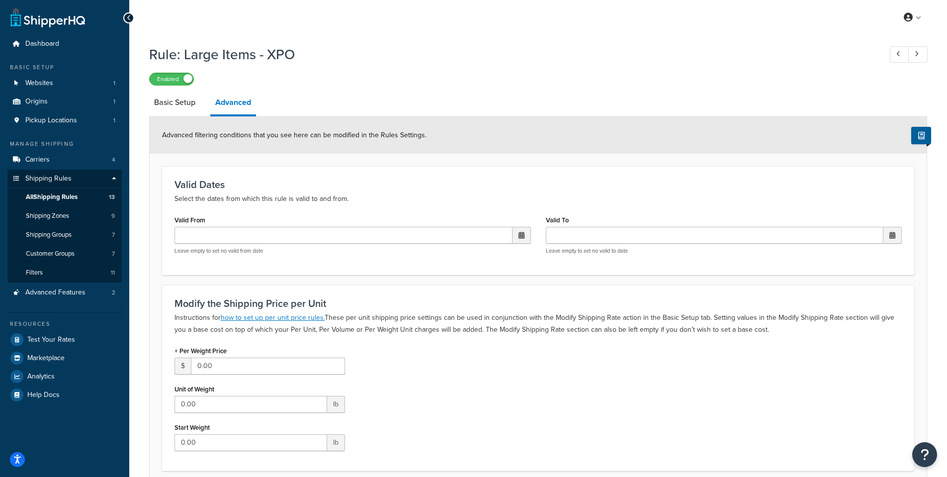
scroll to position [86, 0]
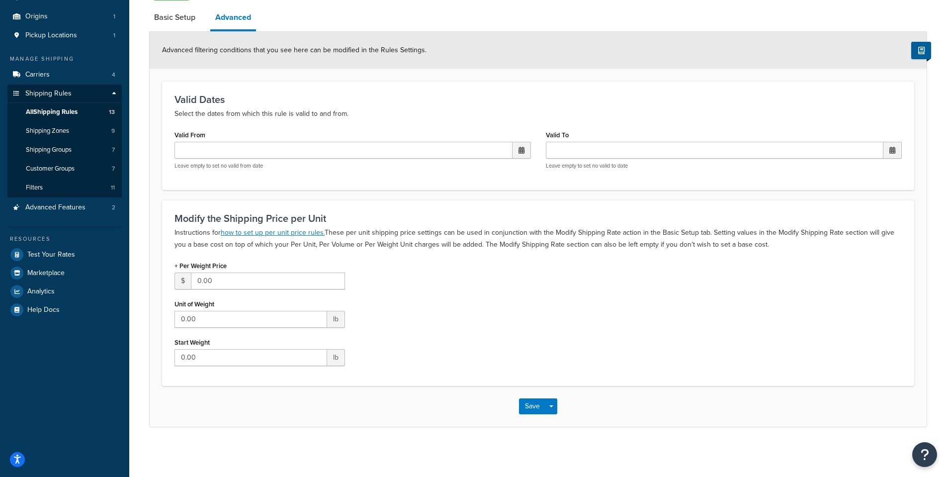
click at [518, 154] on span at bounding box center [522, 150] width 18 height 17
click at [435, 217] on td "6" at bounding box center [434, 214] width 17 height 15
type input "10/06/2025 12:00 AM"
click at [897, 151] on span at bounding box center [893, 150] width 18 height 17
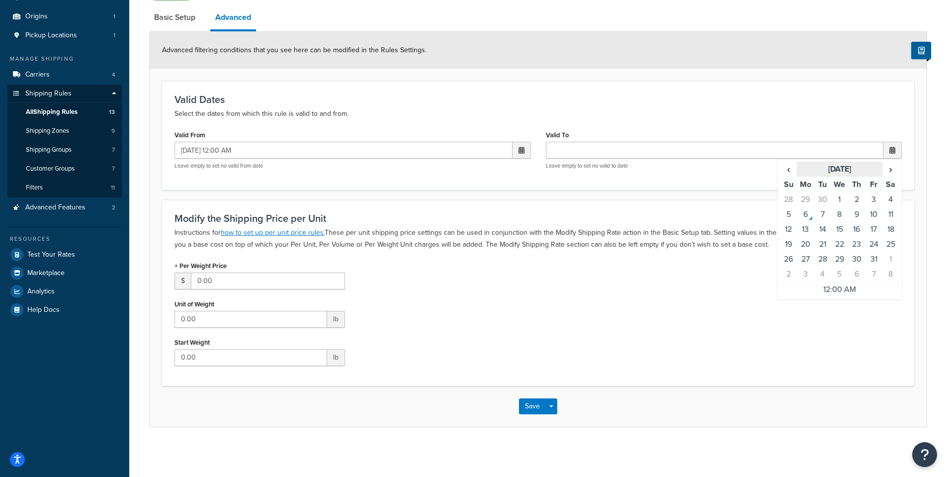
click at [865, 167] on th "October 2025" at bounding box center [839, 169] width 85 height 15
click at [865, 168] on th "2025" at bounding box center [839, 169] width 101 height 15
click at [890, 236] on td "2030" at bounding box center [885, 239] width 30 height 25
click at [883, 239] on td "Dec" at bounding box center [885, 239] width 30 height 25
click at [795, 214] on td "1" at bounding box center [788, 214] width 17 height 15
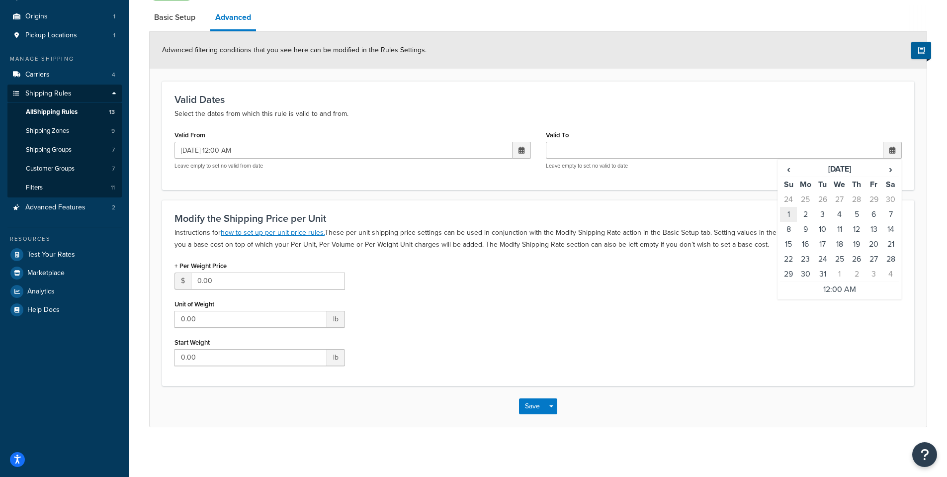
type input "12/01/2030 12:00 AM"
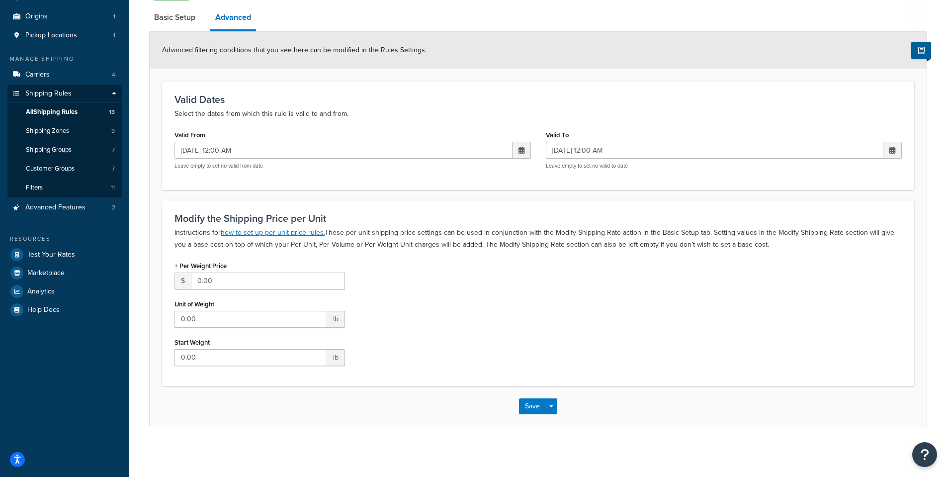
click at [721, 216] on h3 "Modify the Shipping Price per Unit" at bounding box center [539, 218] width 728 height 11
click at [245, 154] on input "10/06/2025 12:00 AM" at bounding box center [344, 150] width 338 height 17
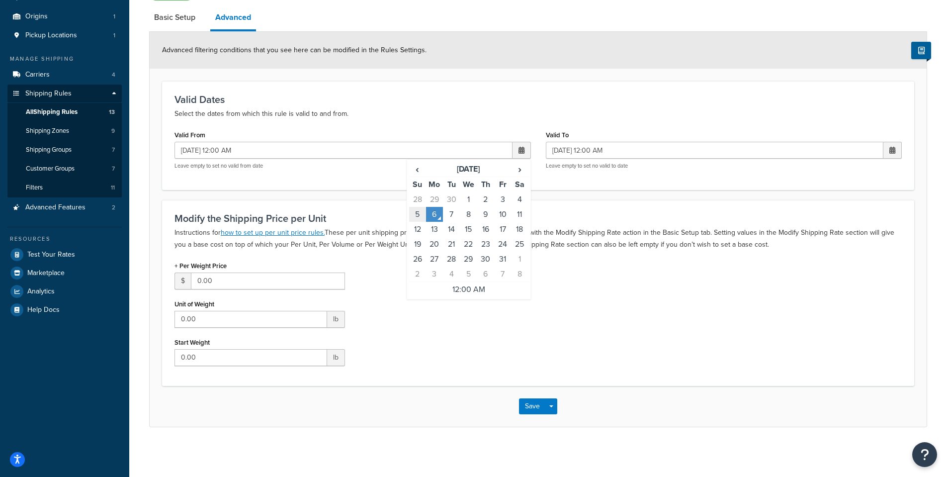
click at [417, 215] on td "5" at bounding box center [417, 214] width 17 height 15
type input "10/05/2025 12:00 AM"
click at [533, 360] on div "+ Per Weight Price $ 0.00 Unit of Weight 0.00 lb Start Weight 0.00 lb" at bounding box center [538, 316] width 743 height 115
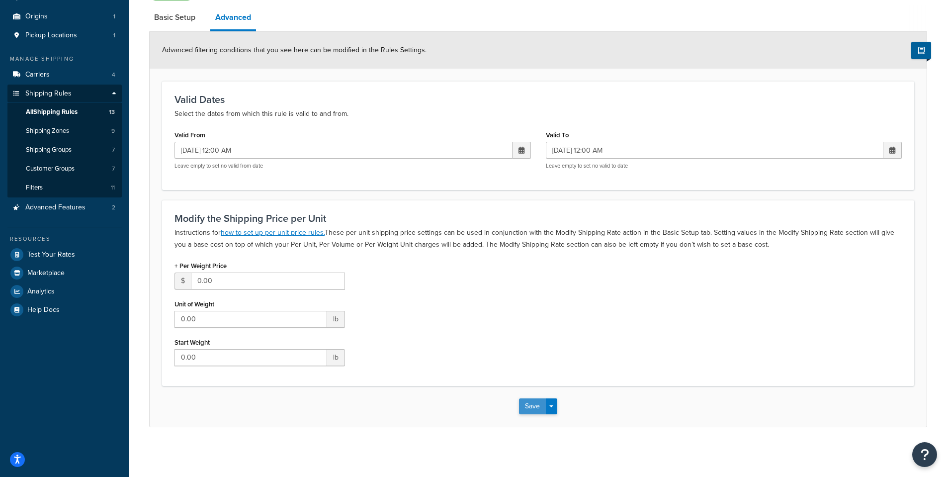
click at [532, 405] on button "Save" at bounding box center [532, 406] width 27 height 16
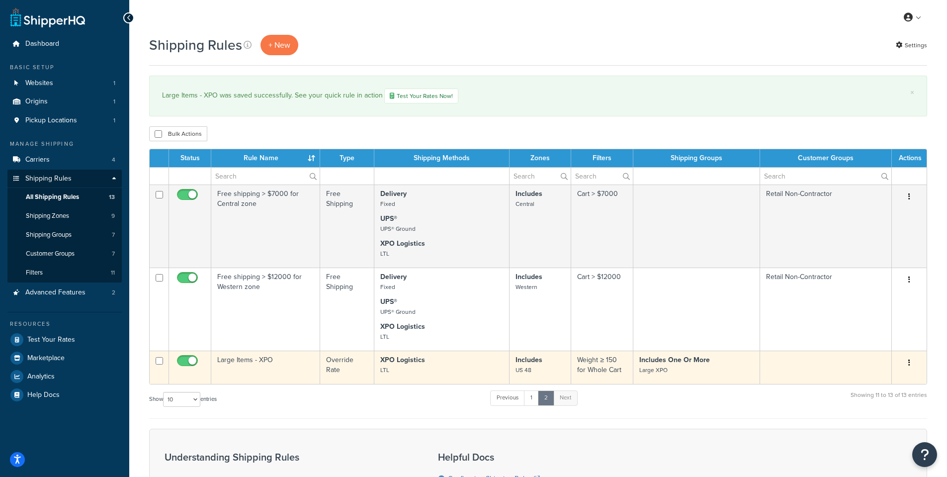
click at [255, 362] on td "Large Items - XPO" at bounding box center [265, 367] width 109 height 33
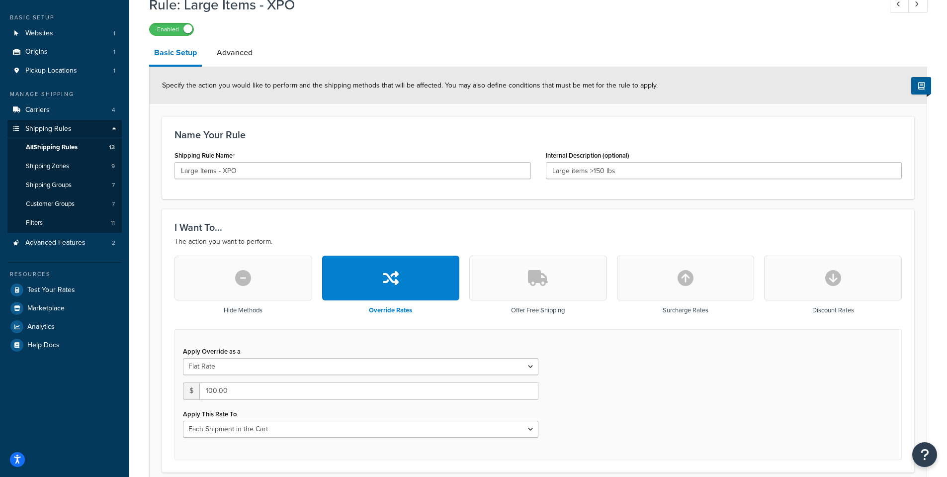
scroll to position [99, 0]
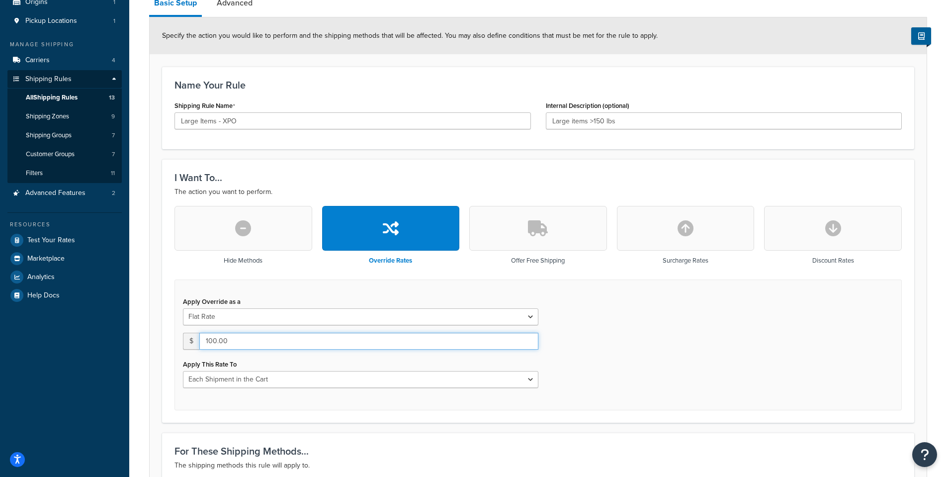
click at [348, 344] on input "100.00" at bounding box center [368, 341] width 339 height 17
click at [254, 343] on input "99" at bounding box center [368, 341] width 339 height 17
type input "9"
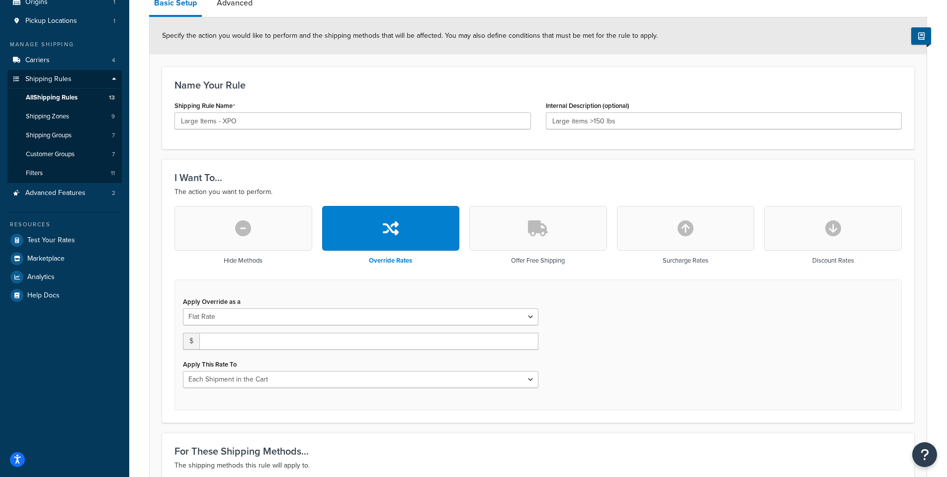
click at [664, 348] on div "Apply Override as a Flat Rate Percentage Flat Rate & Percentage $ Apply This Ra…" at bounding box center [539, 345] width 728 height 131
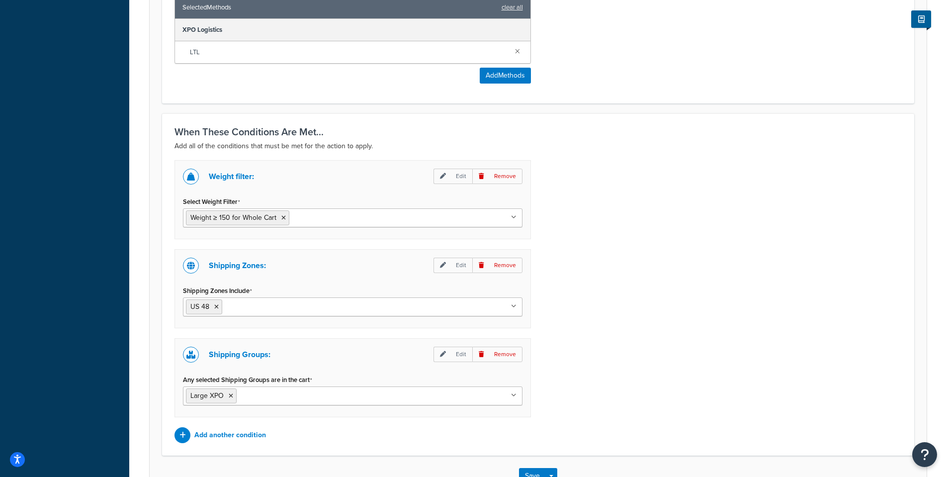
scroll to position [667, 0]
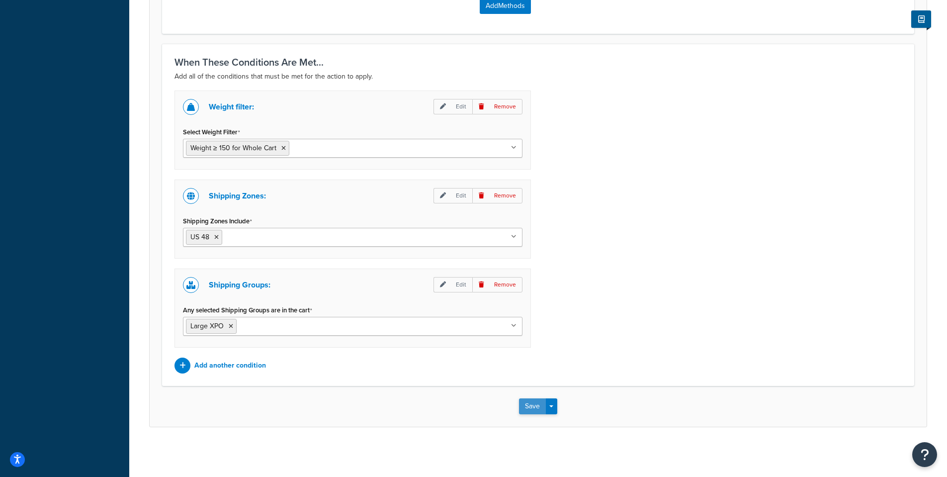
click at [537, 410] on button "Save" at bounding box center [532, 406] width 27 height 16
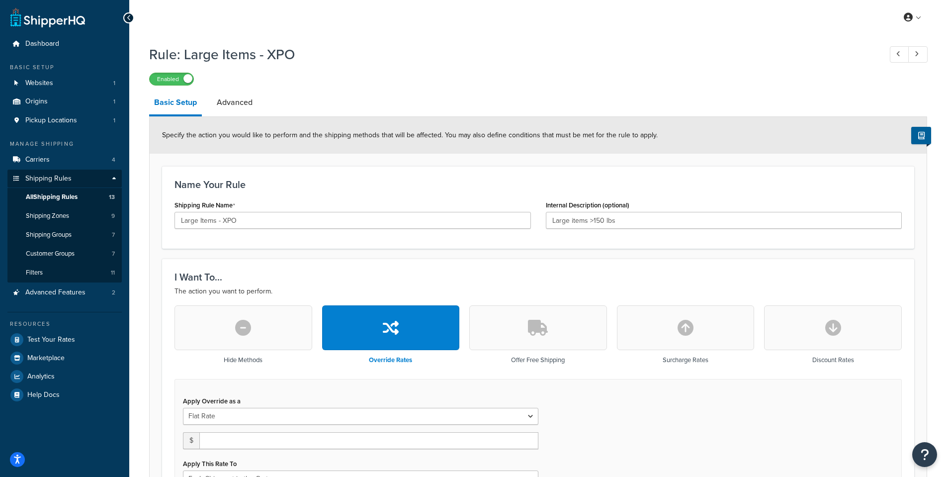
scroll to position [99, 0]
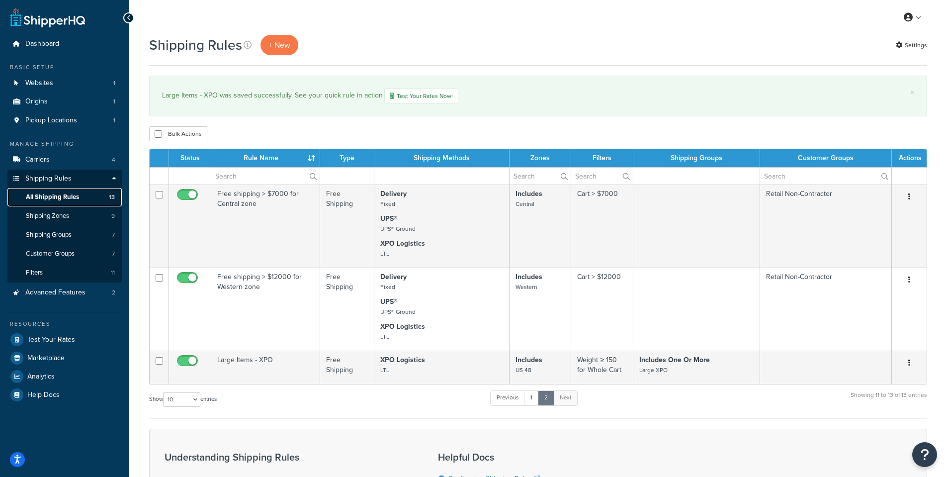
click at [72, 195] on span "All Shipping Rules" at bounding box center [52, 197] width 53 height 8
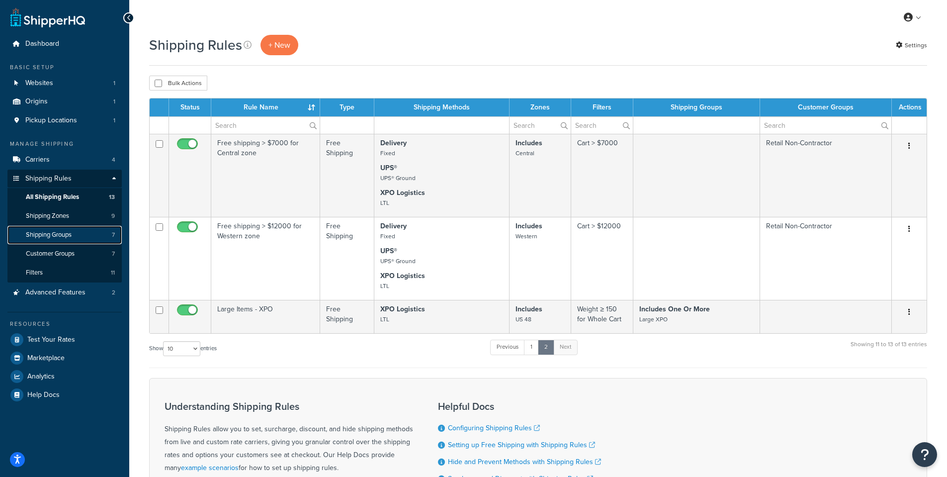
click at [68, 234] on span "Shipping Groups" at bounding box center [49, 235] width 46 height 8
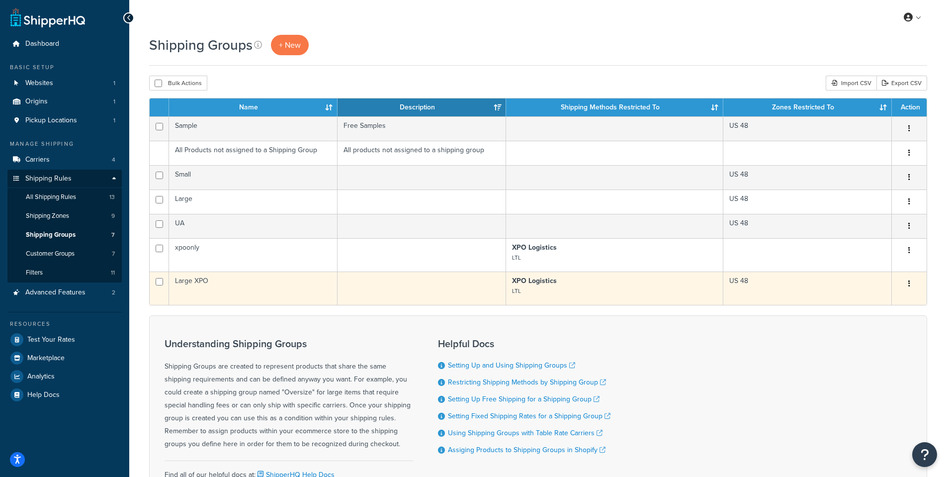
click at [208, 284] on td "Large XPO" at bounding box center [253, 288] width 169 height 33
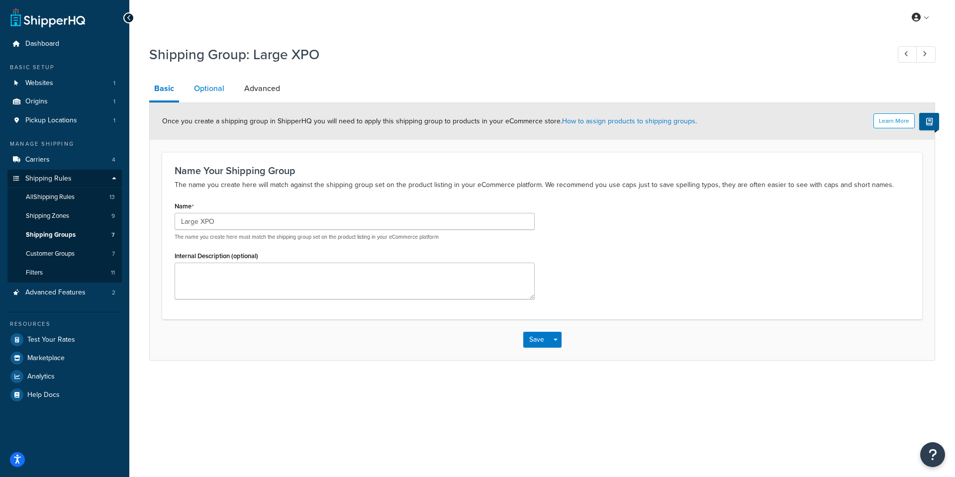
click at [215, 83] on link "Optional" at bounding box center [209, 89] width 40 height 24
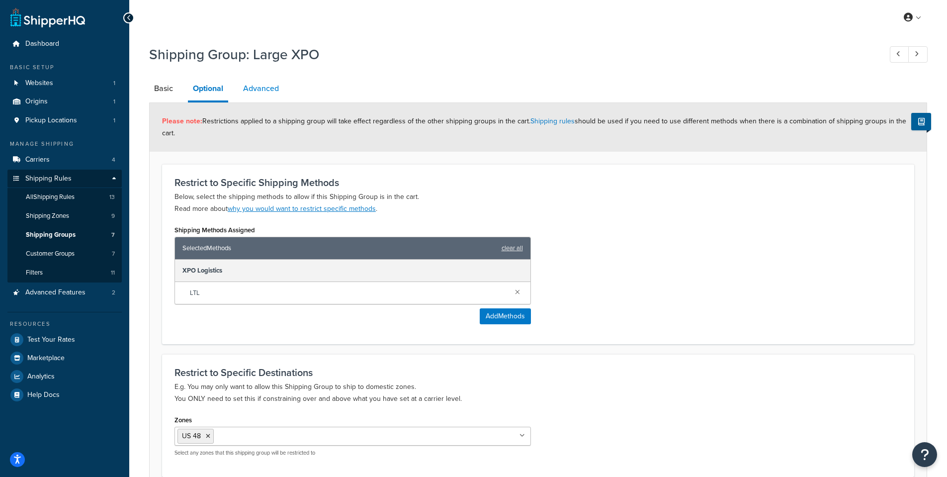
click at [263, 92] on link "Advanced" at bounding box center [261, 89] width 46 height 24
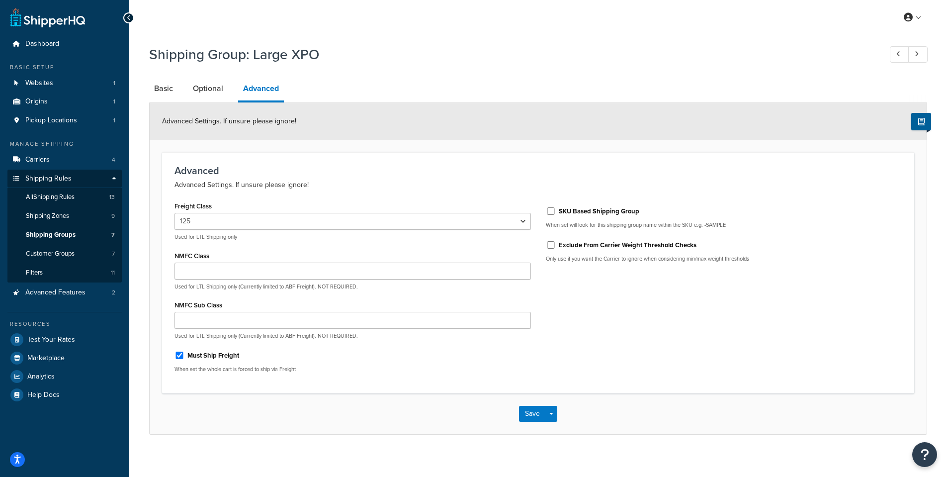
click at [533, 217] on div "Freight Class 50 55 60 65 70 77.5 85 92.5 100 110 125 150 175 200 250 300 400 5…" at bounding box center [353, 290] width 372 height 182
click at [525, 219] on select "50 55 60 65 70 77.5 85 92.5 100 110 125 150 175 200 250 300 400 500" at bounding box center [353, 221] width 357 height 17
select select "85"
click at [175, 213] on select "50 55 60 65 70 77.5 85 92.5 100 110 125 150 175 200 250 300 400 500" at bounding box center [353, 221] width 357 height 17
click at [532, 418] on button "Save" at bounding box center [532, 414] width 27 height 16
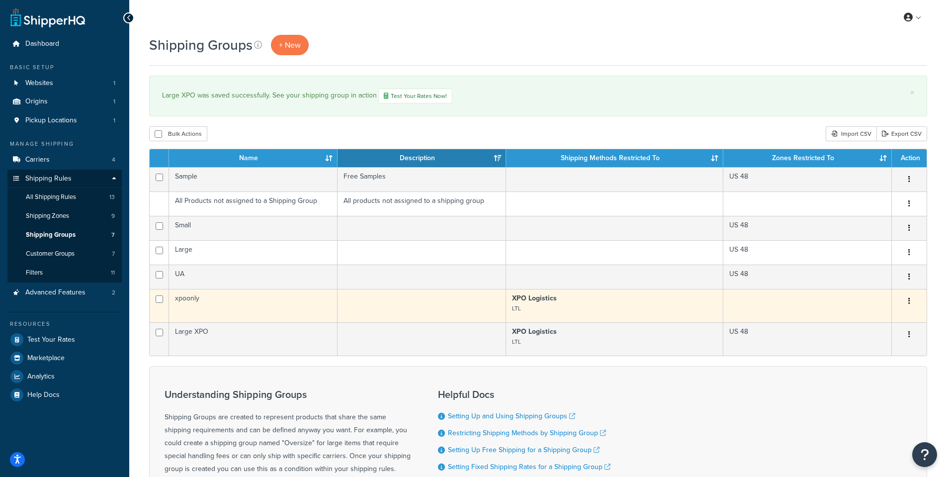
click at [213, 304] on td "xpoonly" at bounding box center [253, 305] width 169 height 33
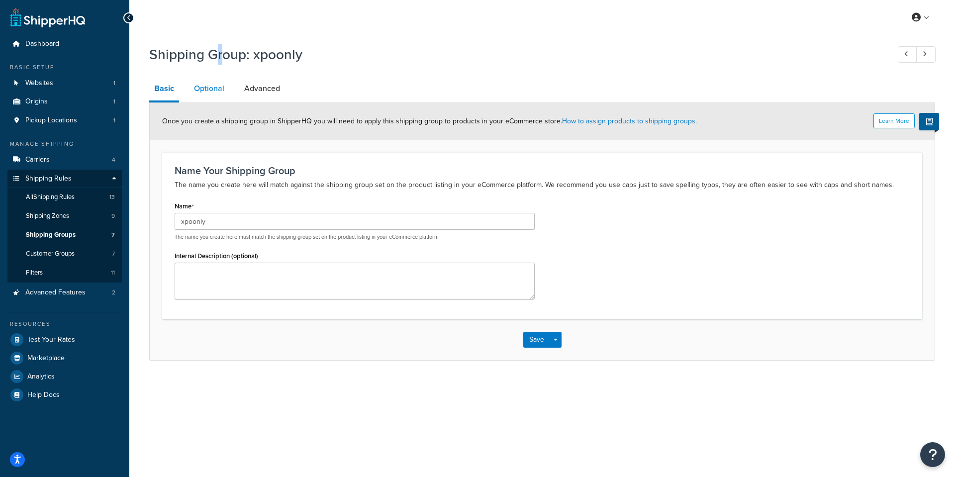
drag, startPoint x: 219, startPoint y: 69, endPoint x: 215, endPoint y: 84, distance: 15.6
click at [220, 69] on div "Shipping Group: xpoonly" at bounding box center [542, 56] width 786 height 32
click at [213, 93] on link "Optional" at bounding box center [209, 89] width 40 height 24
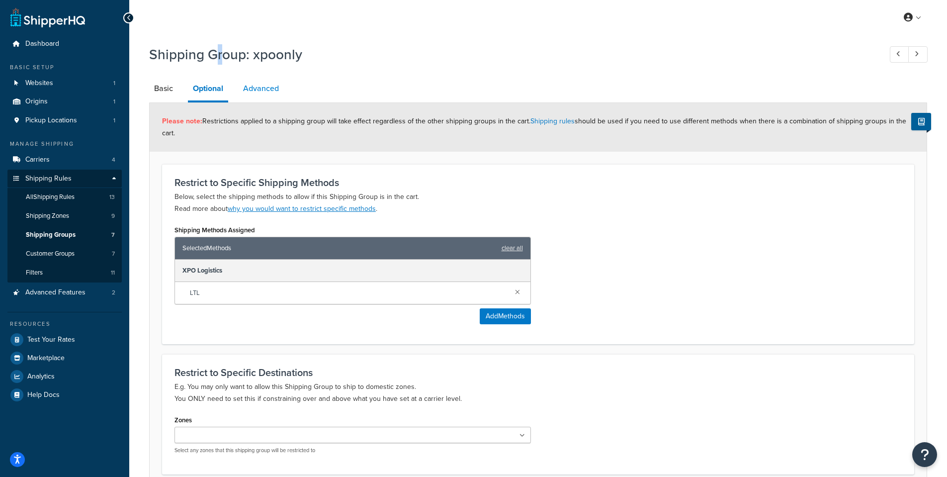
click at [269, 86] on link "Advanced" at bounding box center [261, 89] width 46 height 24
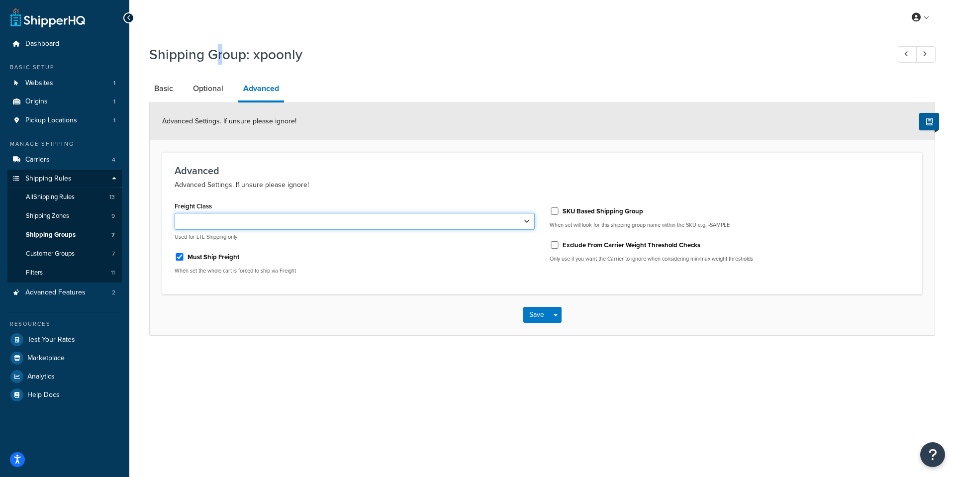
click at [531, 223] on select "50 55 60 65 70 77.5 85 92.5 100 110 125 150 175 200 250 300 400 500" at bounding box center [355, 221] width 360 height 17
select select "85"
click at [175, 213] on select "50 55 60 65 70 77.5 85 92.5 100 110 125 150 175 200 250 300 400 500" at bounding box center [355, 221] width 360 height 17
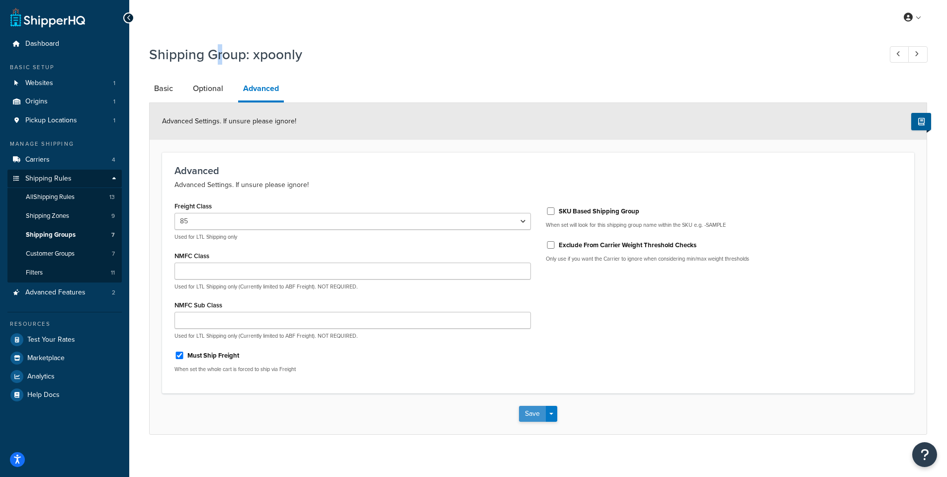
click at [540, 412] on button "Save" at bounding box center [532, 414] width 27 height 16
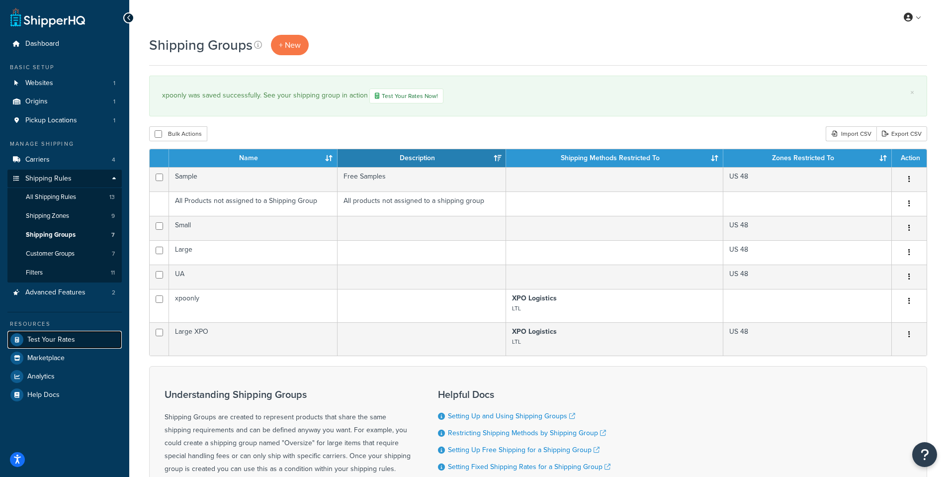
click at [65, 337] on span "Test Your Rates" at bounding box center [51, 340] width 48 height 8
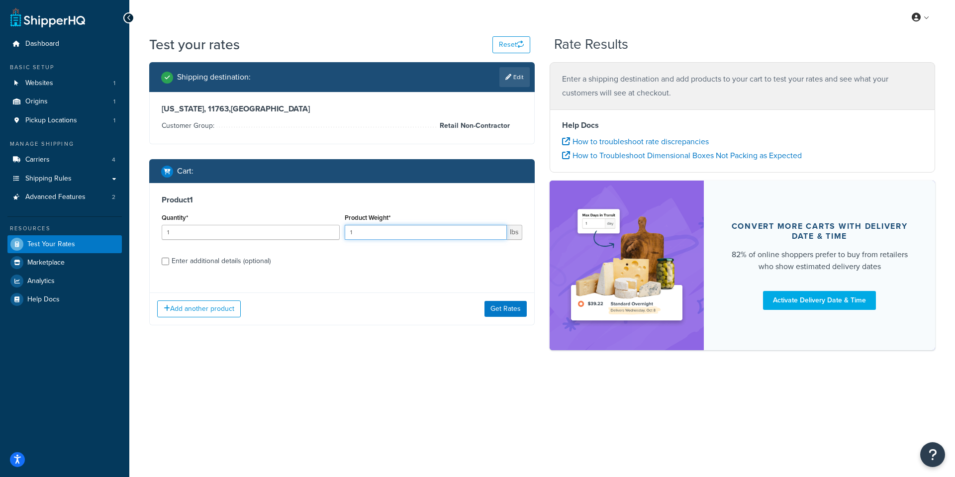
click at [381, 229] on input "1" at bounding box center [426, 232] width 163 height 15
type input "1"
type input "1000"
click at [507, 313] on button "Get Rates" at bounding box center [505, 309] width 42 height 16
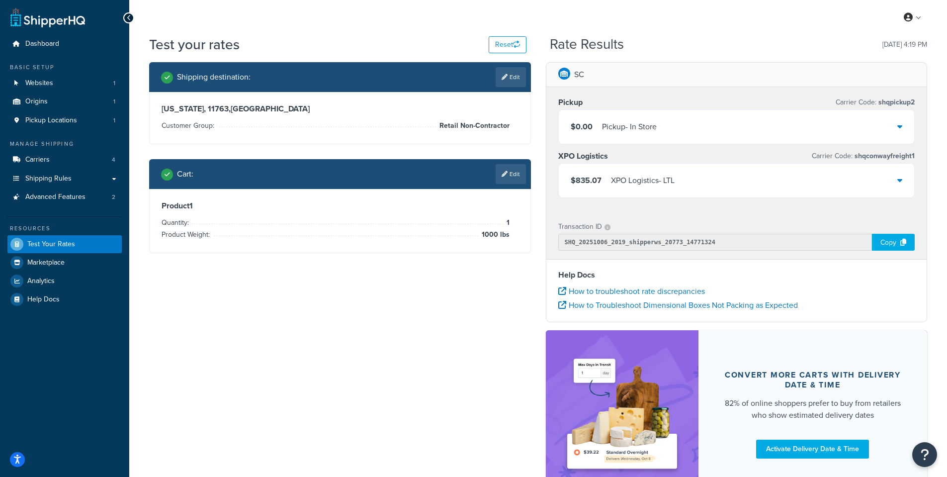
click at [902, 178] on icon at bounding box center [900, 180] width 5 height 8
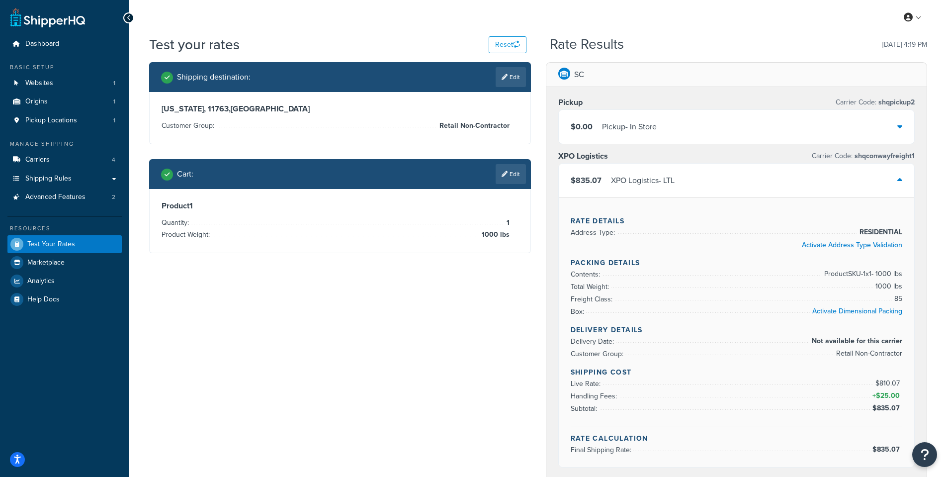
click at [902, 178] on icon at bounding box center [900, 180] width 5 height 8
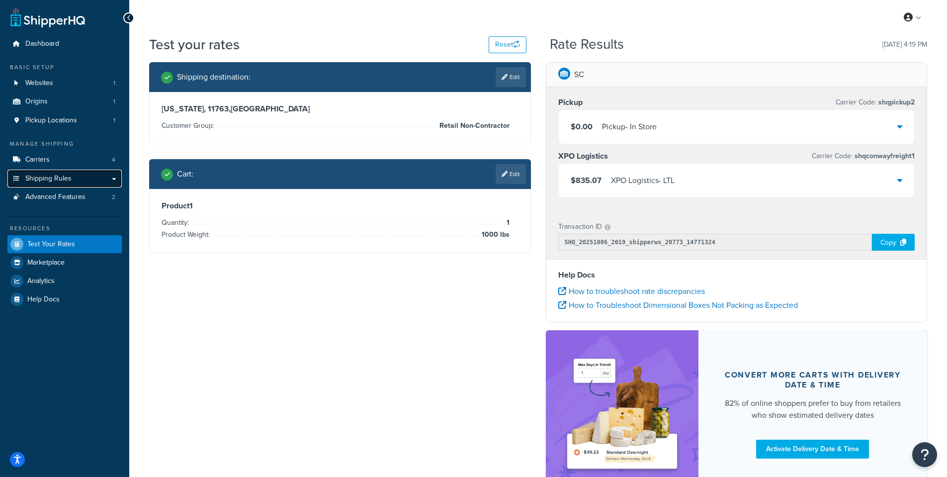
click at [48, 179] on span "Shipping Rules" at bounding box center [48, 179] width 46 height 8
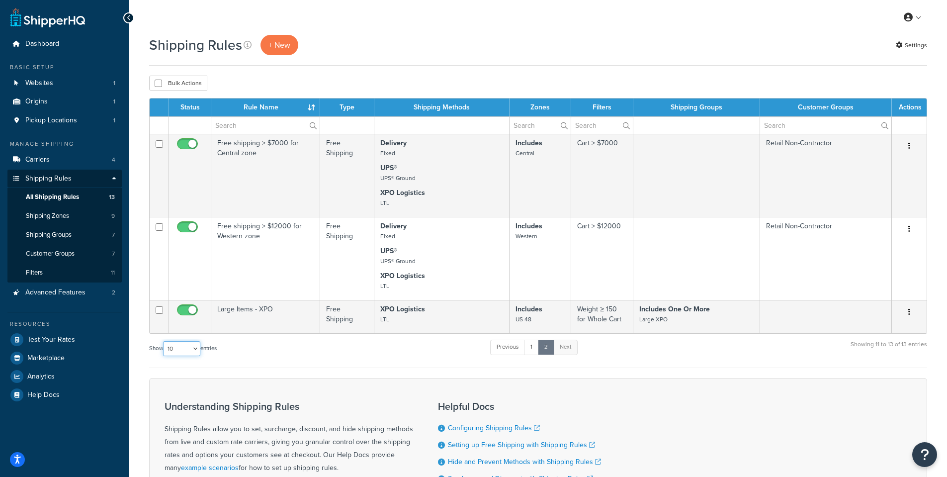
click at [200, 349] on select "10 15 25 50 100 1000" at bounding box center [181, 348] width 37 height 15
select select "50"
click at [164, 342] on select "10 15 25 50 100 1000" at bounding box center [181, 348] width 37 height 15
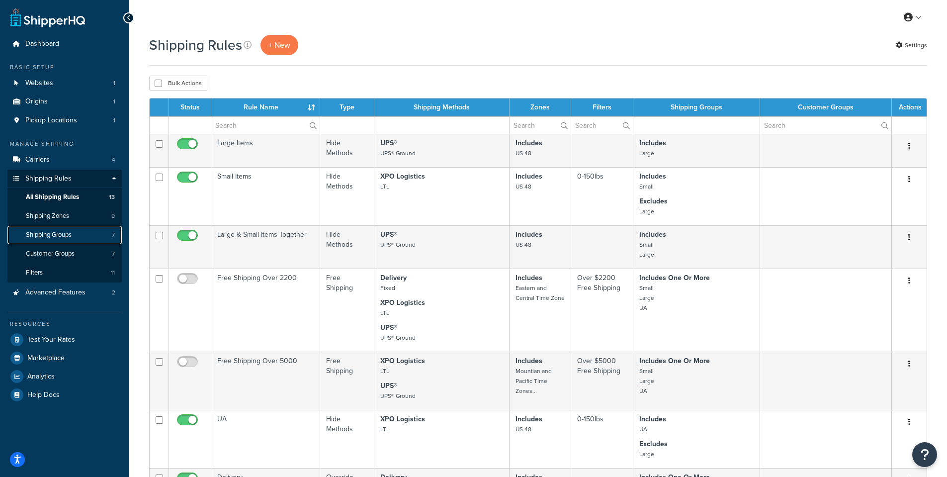
click at [65, 238] on span "Shipping Groups" at bounding box center [49, 235] width 46 height 8
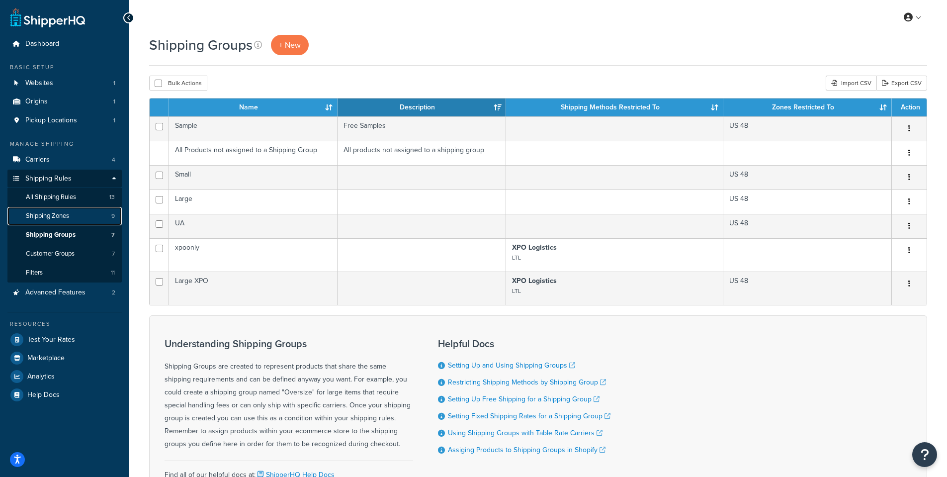
click at [59, 217] on span "Shipping Zones" at bounding box center [47, 216] width 43 height 8
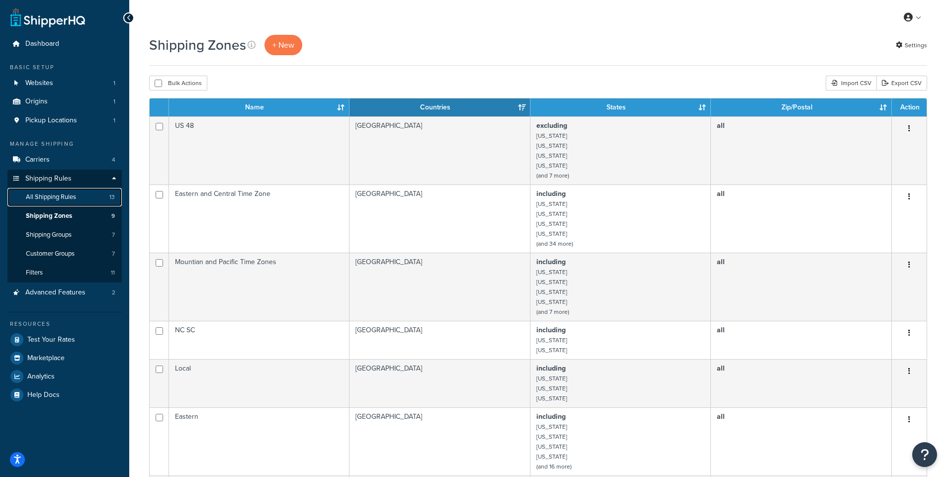
click at [57, 192] on link "All Shipping Rules 13" at bounding box center [64, 197] width 114 height 18
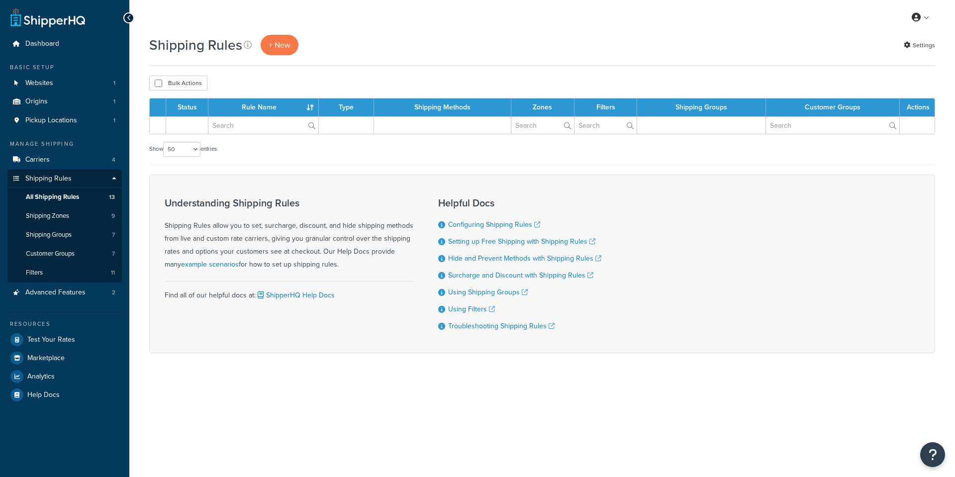
select select "50"
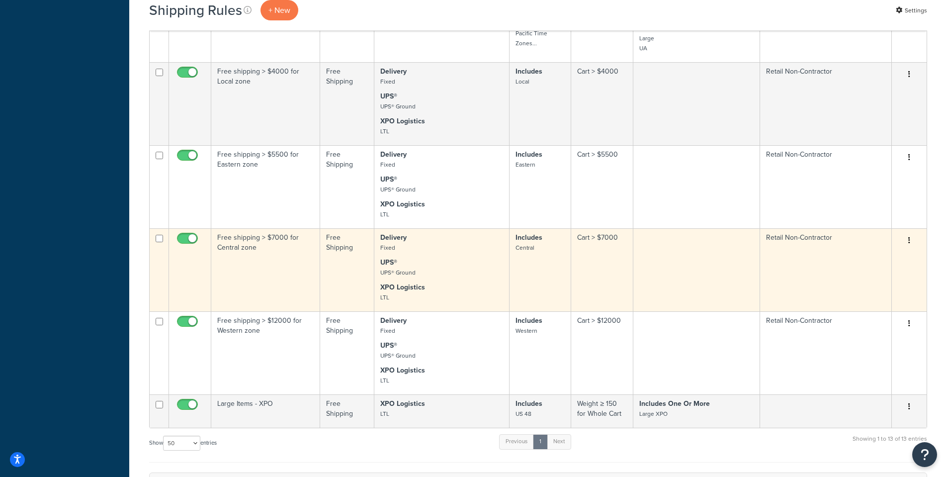
scroll to position [746, 0]
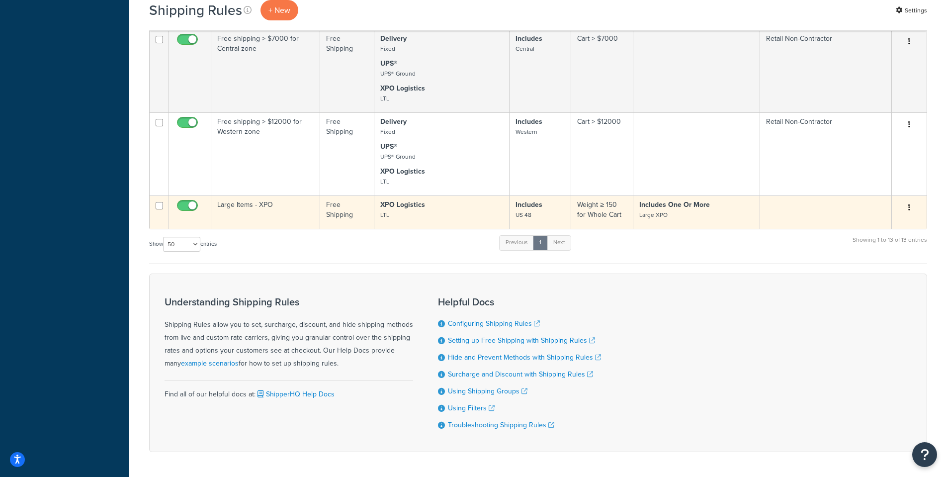
click at [912, 210] on button "button" at bounding box center [910, 208] width 14 height 16
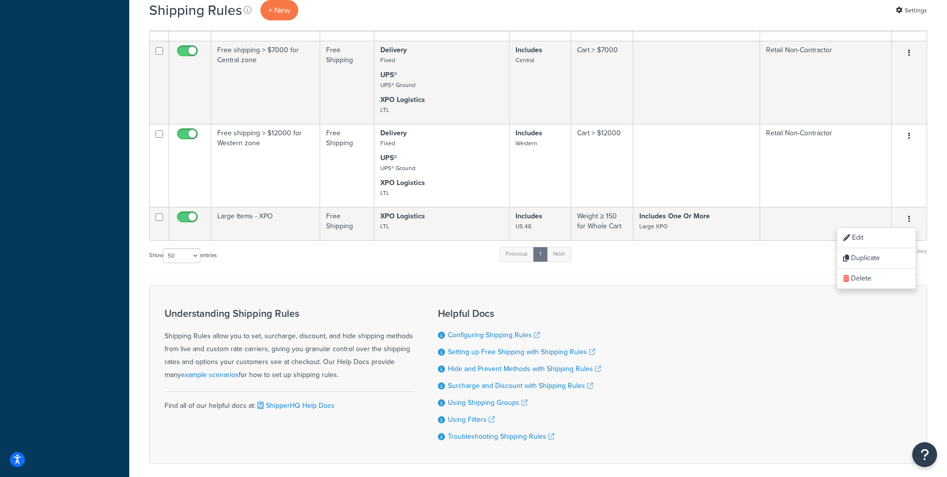
scroll to position [685, 0]
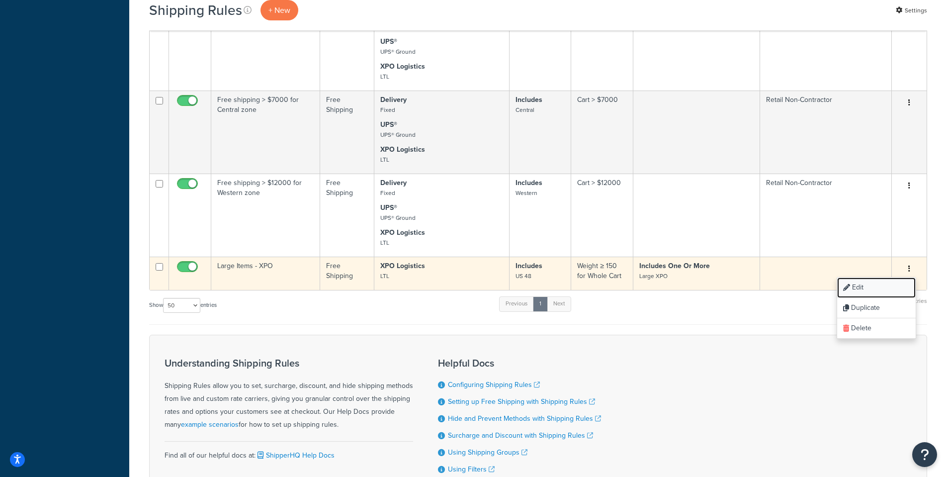
click at [872, 288] on link "Edit" at bounding box center [877, 288] width 79 height 20
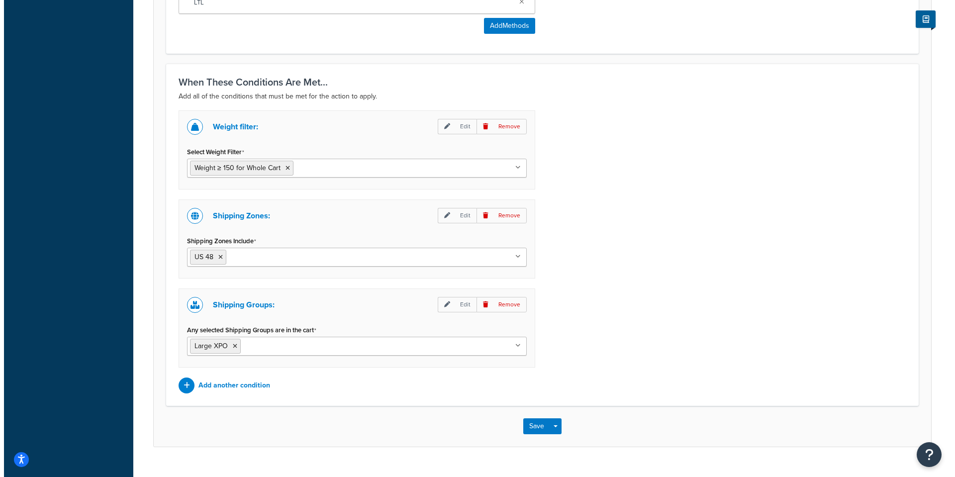
scroll to position [667, 0]
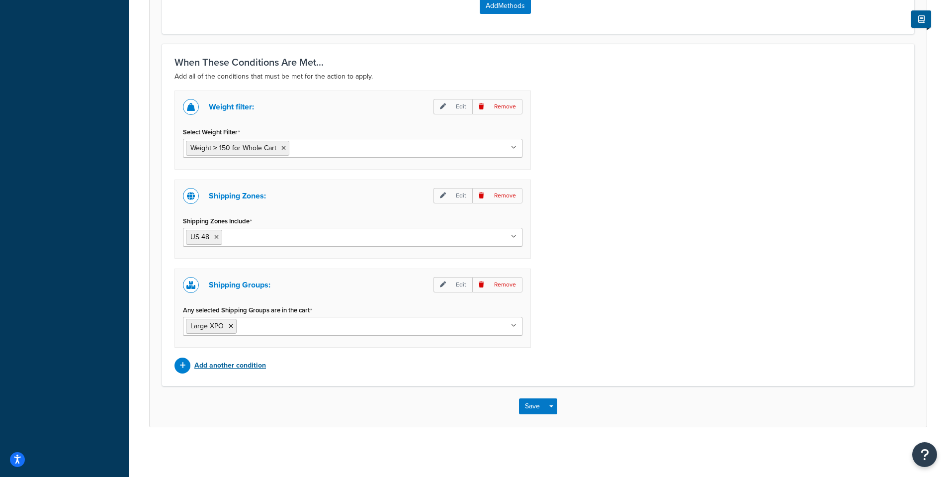
click at [243, 365] on p "Add another condition" at bounding box center [230, 366] width 72 height 14
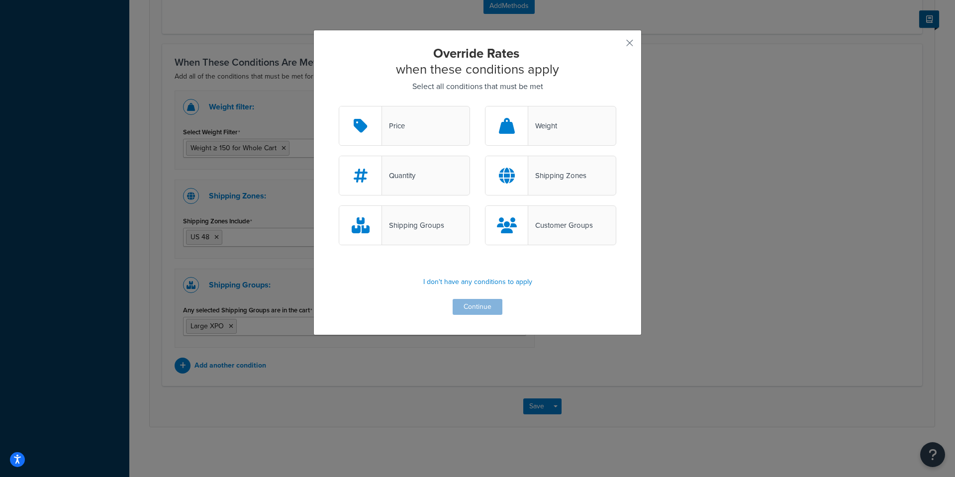
click at [567, 207] on div "Customer Groups" at bounding box center [550, 225] width 131 height 40
click at [0, 0] on input "Customer Groups" at bounding box center [0, 0] width 0 height 0
click at [475, 309] on button "Continue" at bounding box center [478, 307] width 50 height 16
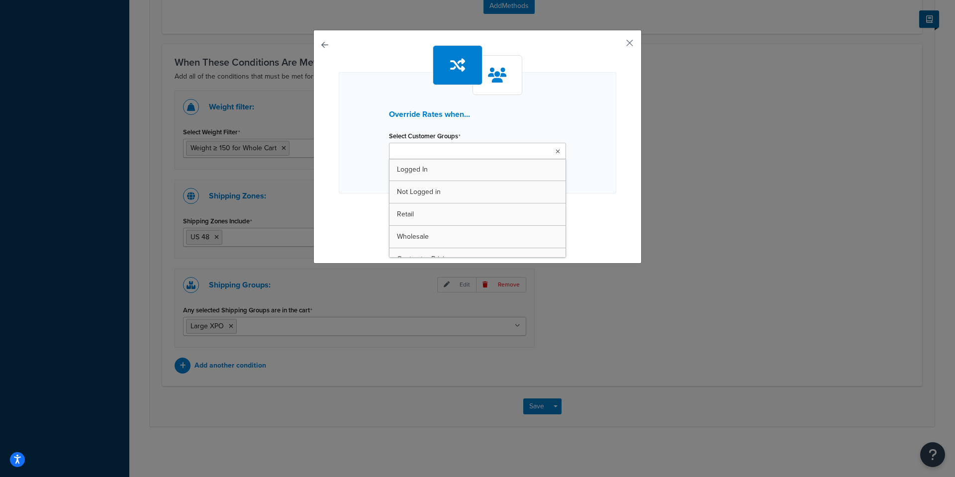
click at [449, 153] on input "Select Customer Groups" at bounding box center [436, 151] width 88 height 11
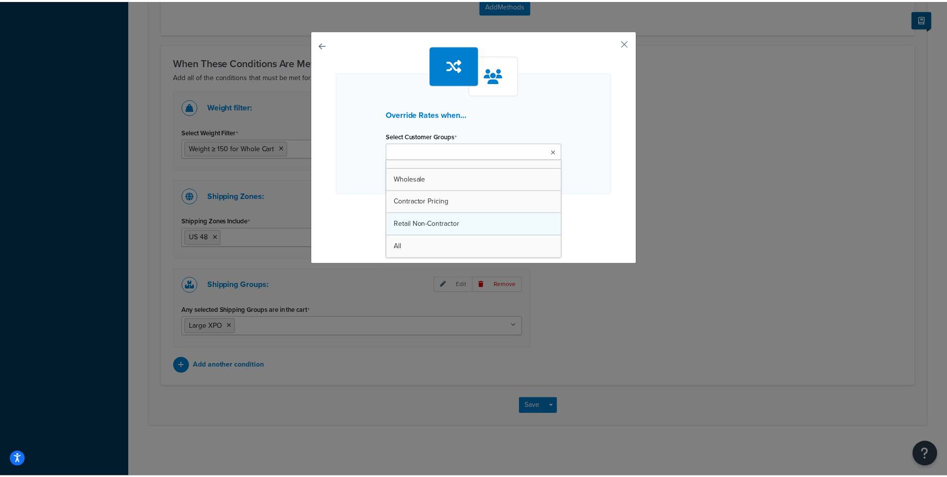
scroll to position [35, 0]
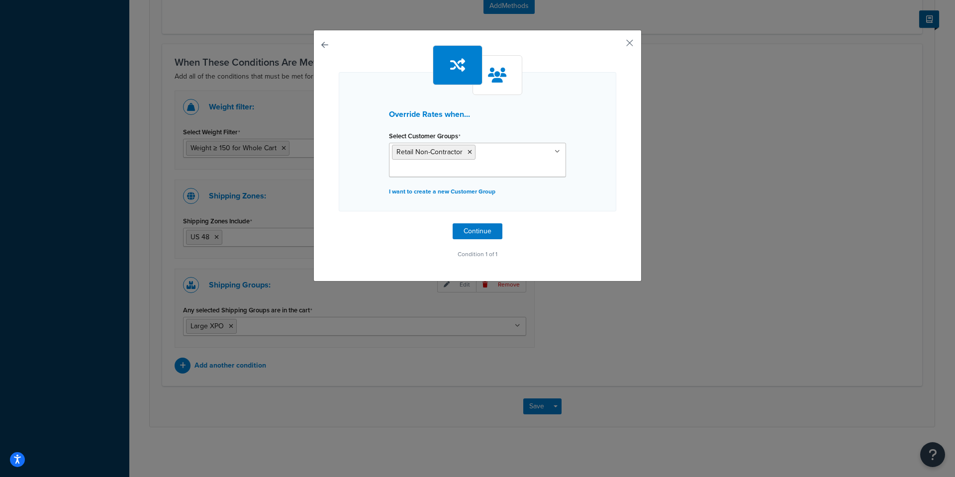
click at [615, 222] on div "Override Rates when... Select Customer Groups Retail Non-Contractor Logged In N…" at bounding box center [477, 156] width 328 height 252
click at [490, 234] on button "Continue" at bounding box center [478, 231] width 50 height 16
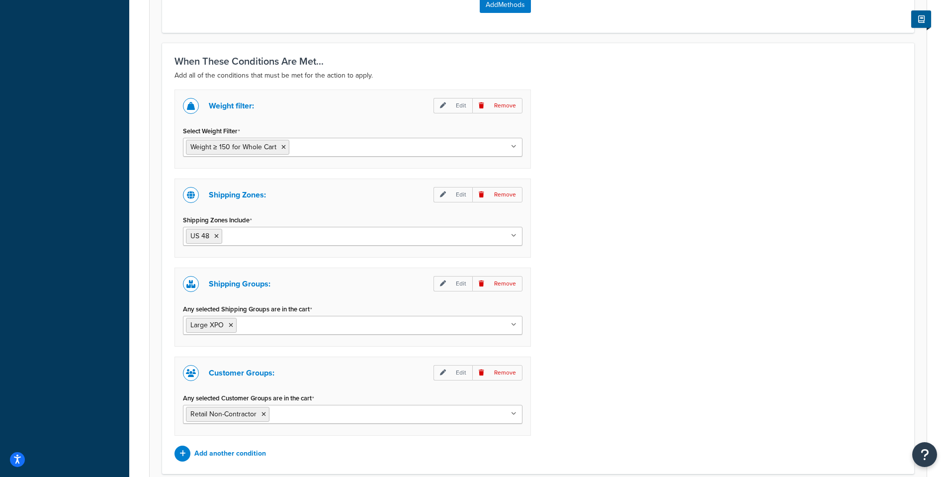
scroll to position [756, 0]
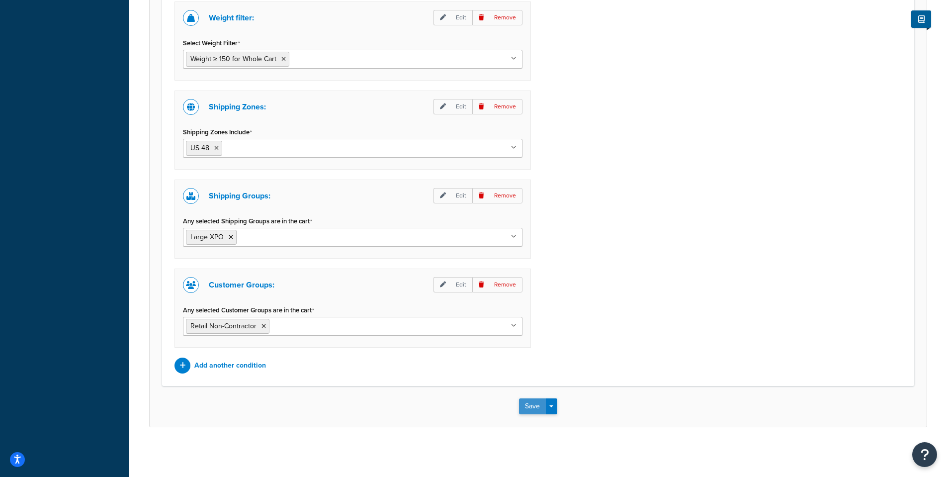
click at [523, 404] on button "Save" at bounding box center [532, 406] width 27 height 16
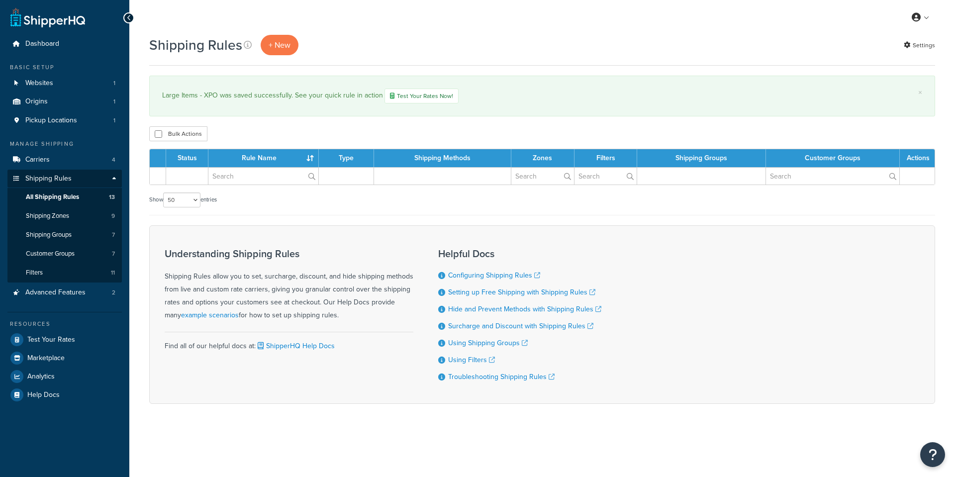
select select "50"
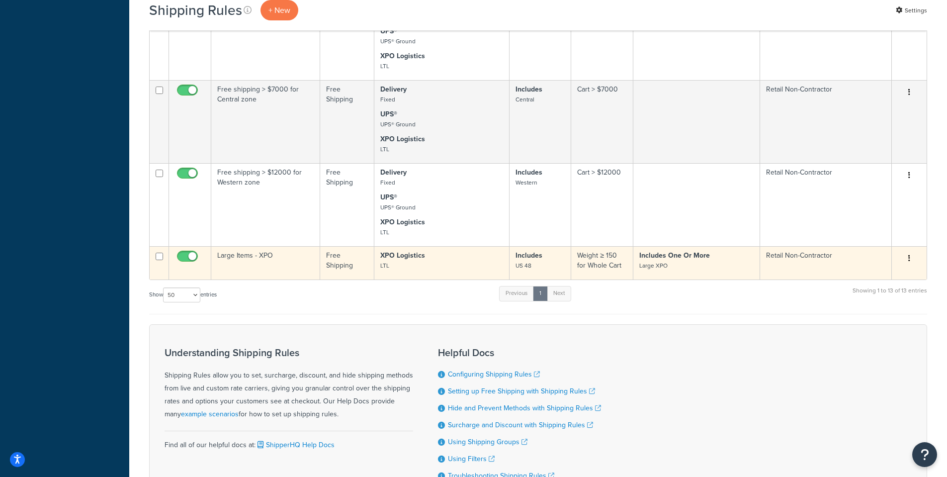
scroll to position [796, 0]
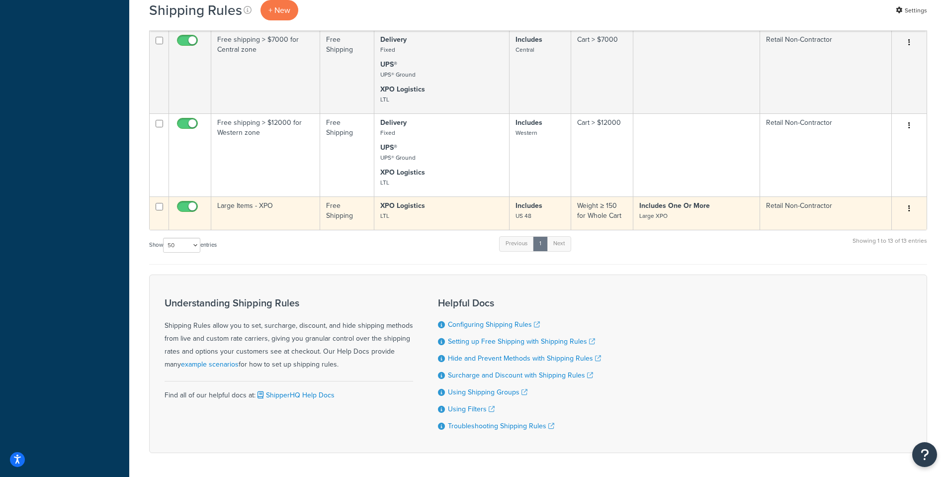
click at [251, 208] on td "Large Items - XPO" at bounding box center [265, 212] width 109 height 33
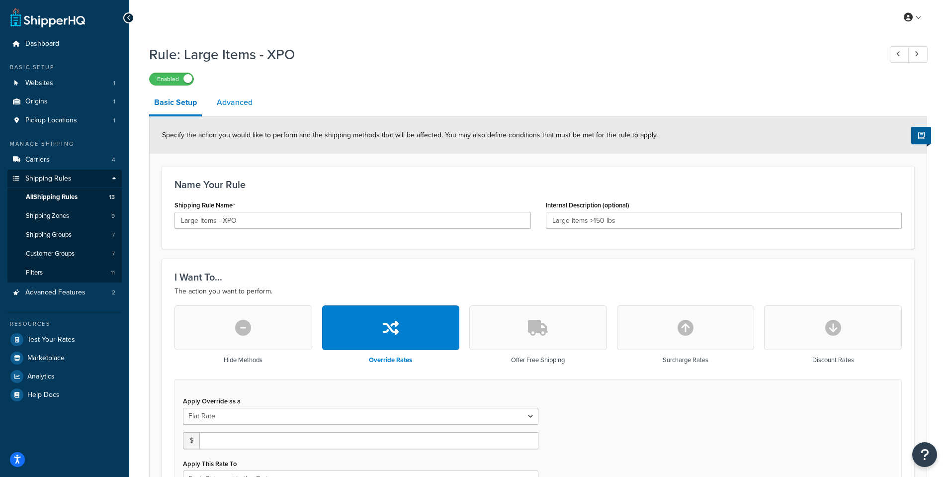
click at [226, 99] on link "Advanced" at bounding box center [235, 103] width 46 height 24
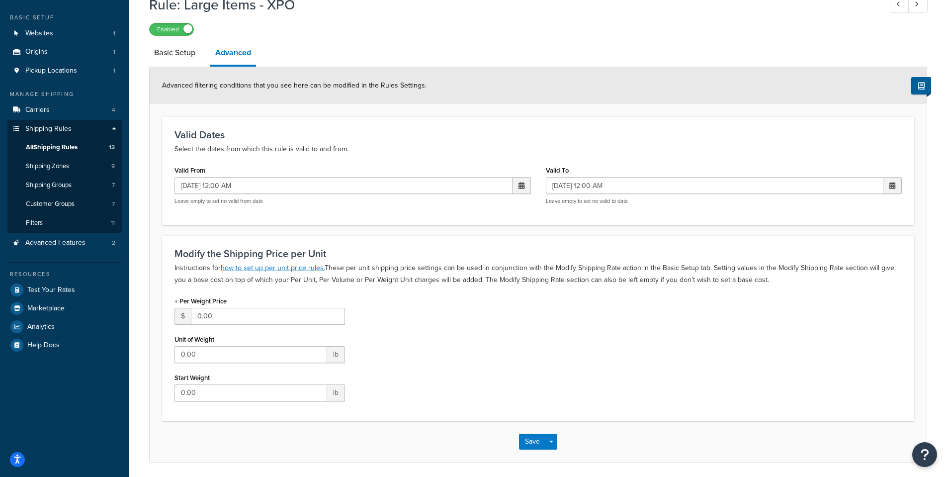
scroll to position [86, 0]
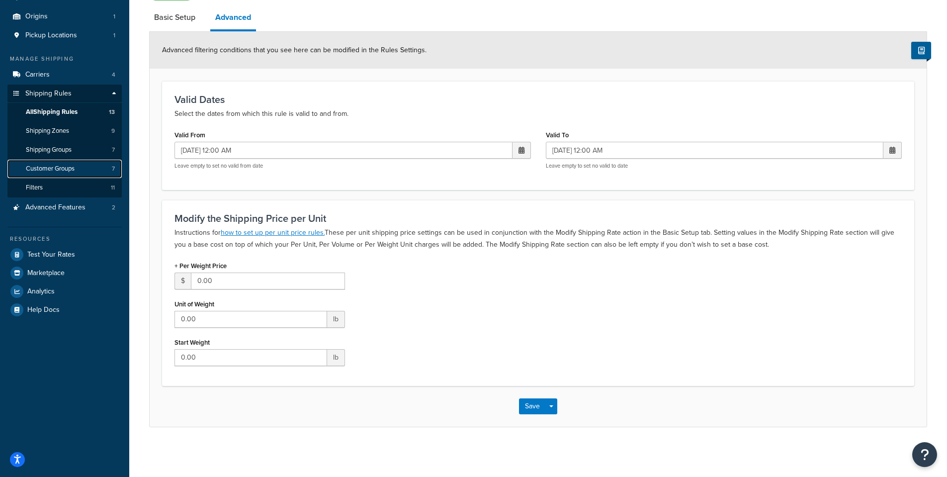
click at [73, 176] on link "Customer Groups 7" at bounding box center [64, 169] width 114 height 18
click at [562, 32] on div "Advanced filtering conditions that you see here can be modified in the Rules Se…" at bounding box center [538, 50] width 777 height 37
click at [531, 407] on button "Save" at bounding box center [532, 406] width 27 height 16
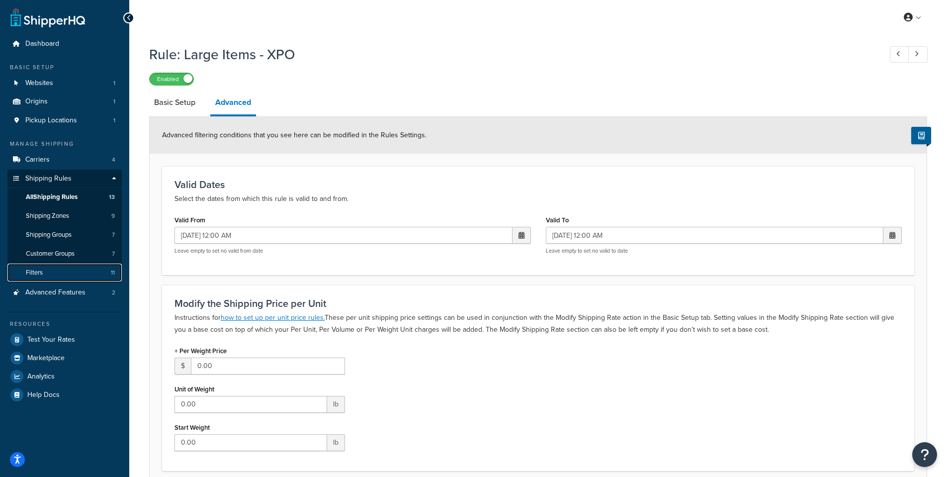
click at [44, 271] on link "Filters 11" at bounding box center [64, 273] width 114 height 18
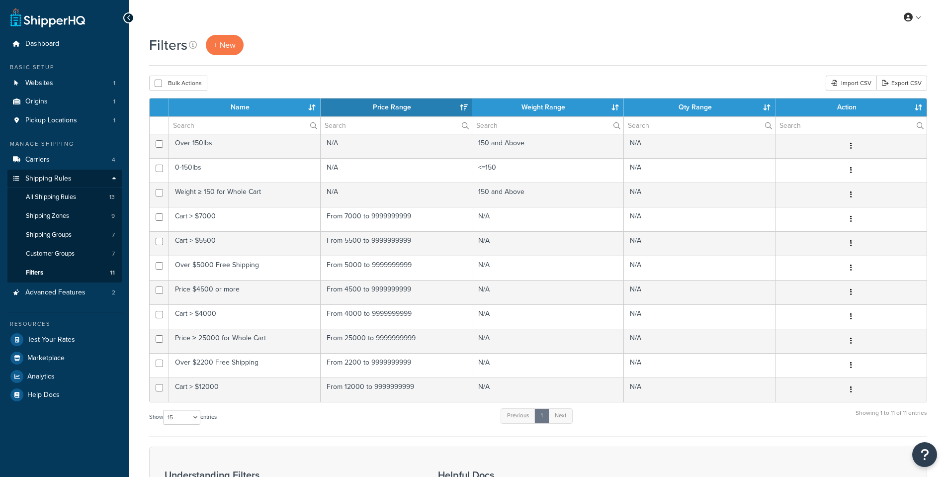
select select "15"
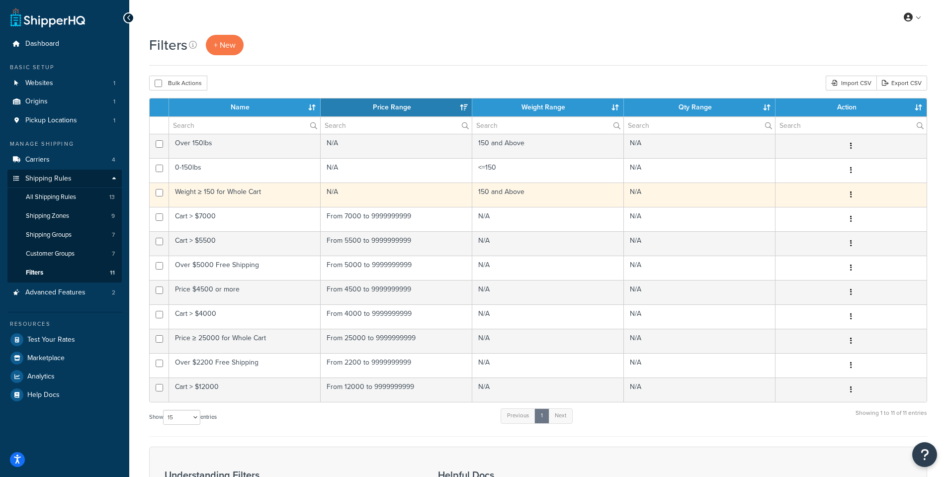
click at [207, 193] on td "Weight ≥ 150 for Whole Cart" at bounding box center [245, 195] width 152 height 24
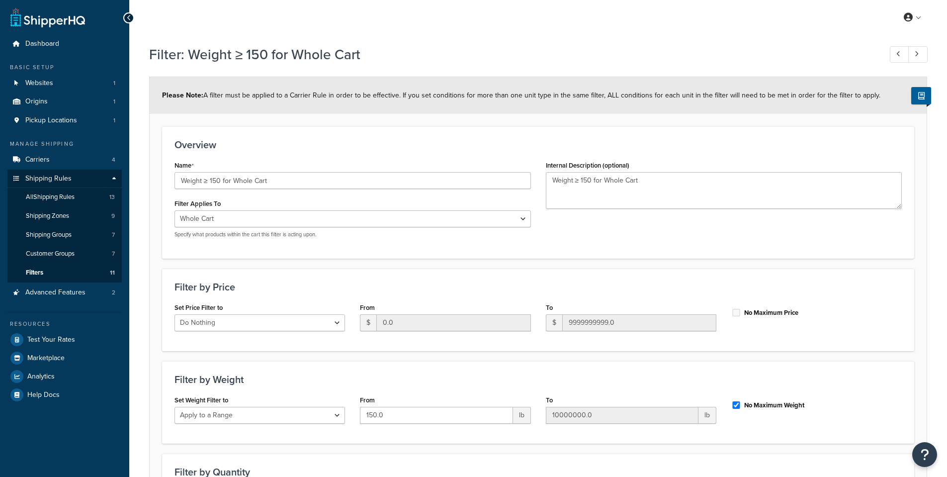
select select "range"
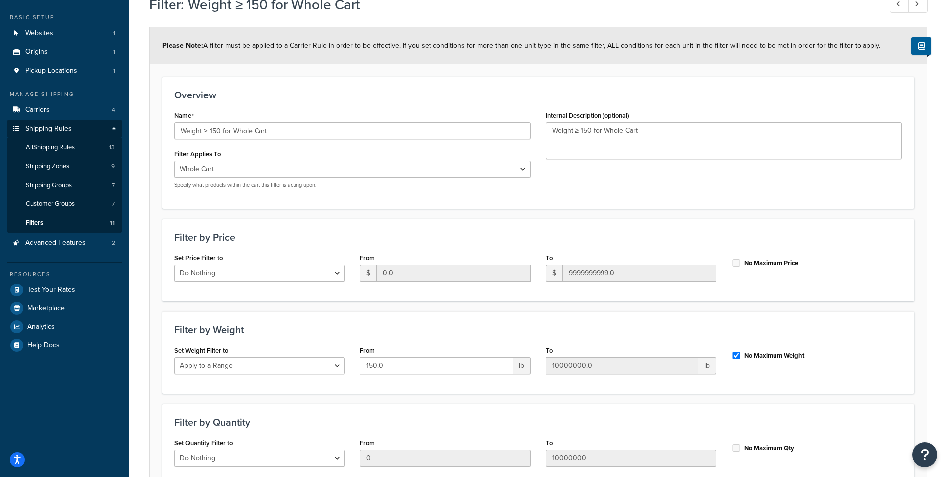
scroll to position [99, 0]
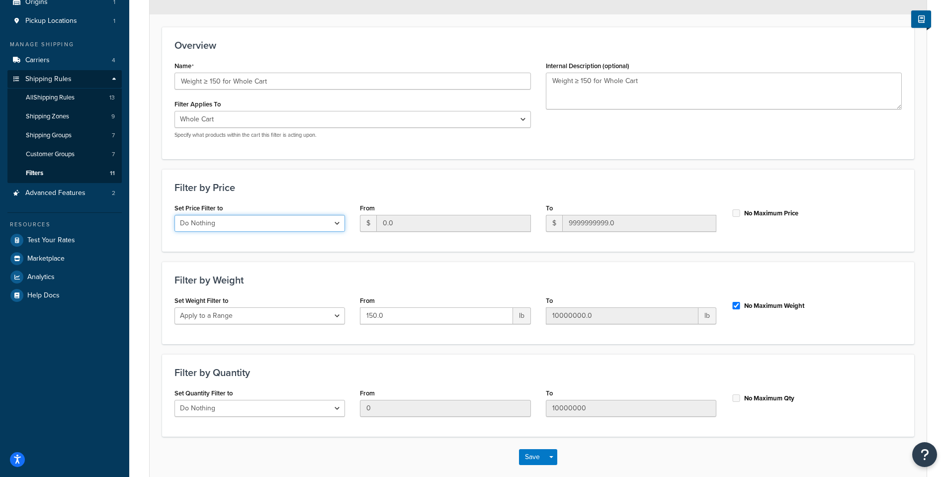
click at [330, 224] on select "Do Nothing Apply to a Range" at bounding box center [260, 223] width 171 height 17
click at [331, 224] on select "Do Nothing Apply to a Range" at bounding box center [260, 223] width 171 height 17
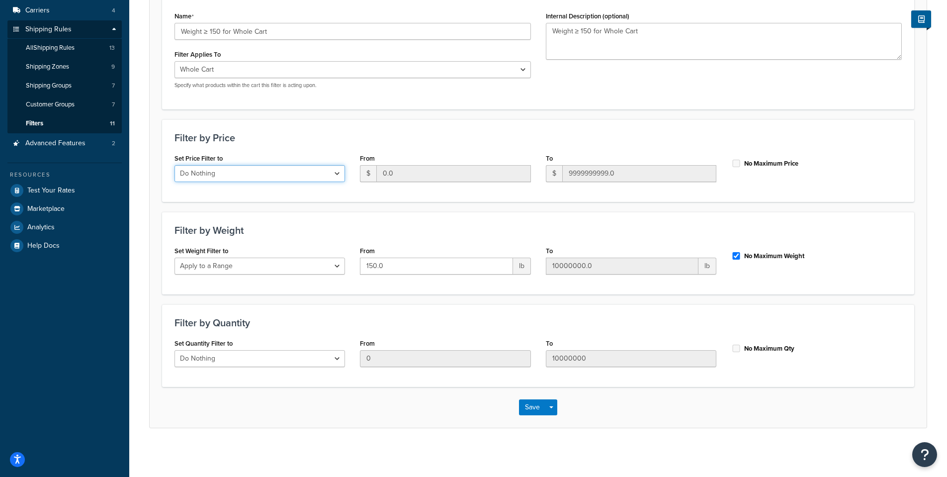
scroll to position [0, 0]
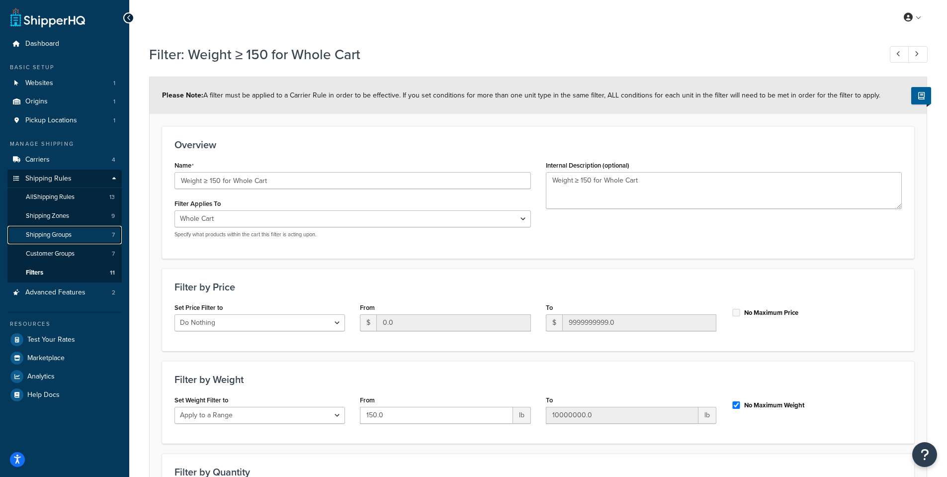
click at [67, 238] on span "Shipping Groups" at bounding box center [49, 235] width 46 height 8
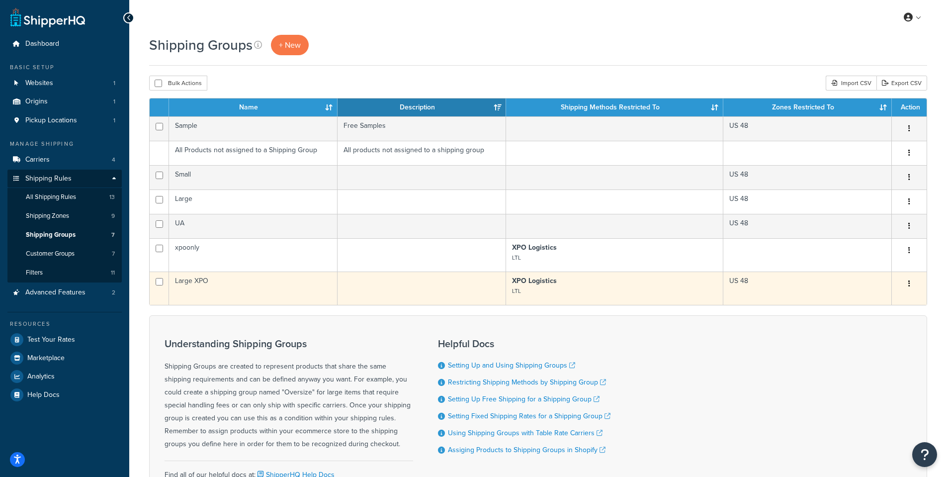
click at [210, 281] on td "Large XPO" at bounding box center [253, 288] width 169 height 33
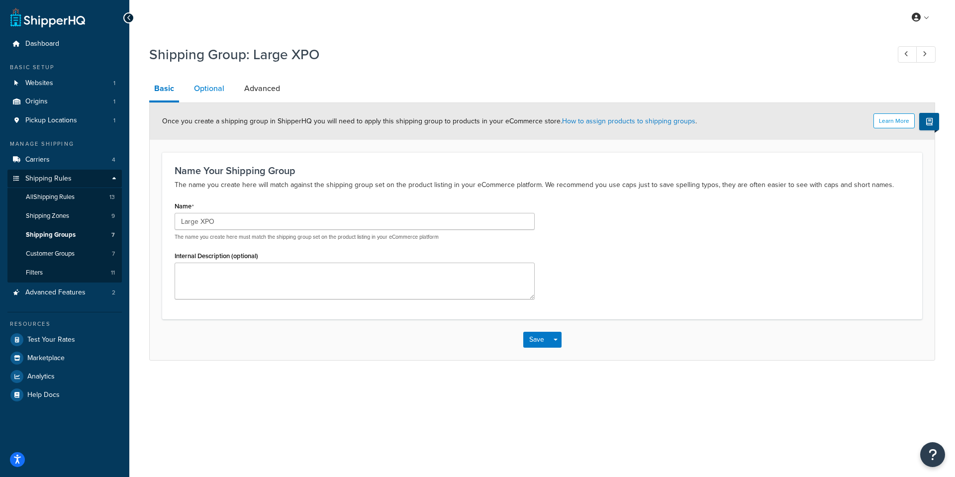
click at [213, 88] on link "Optional" at bounding box center [209, 89] width 40 height 24
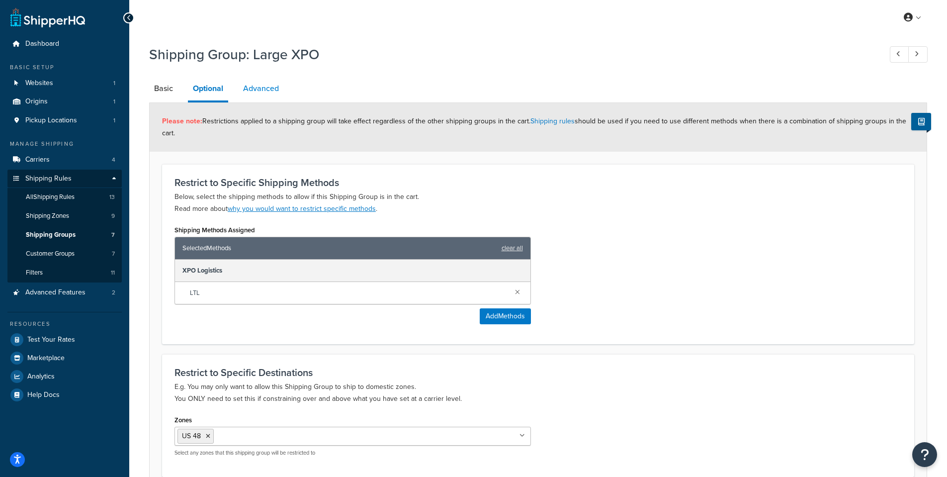
click at [257, 86] on link "Advanced" at bounding box center [261, 89] width 46 height 24
select select "85"
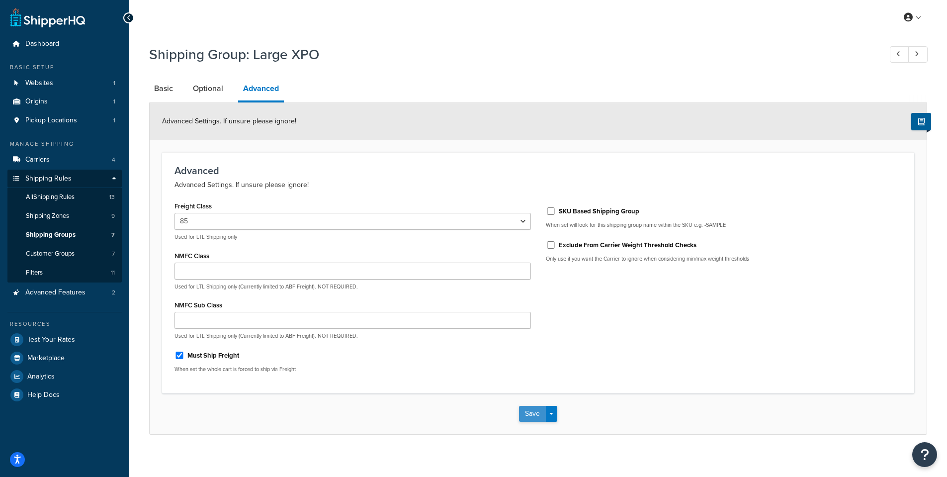
click at [542, 411] on button "Save" at bounding box center [532, 414] width 27 height 16
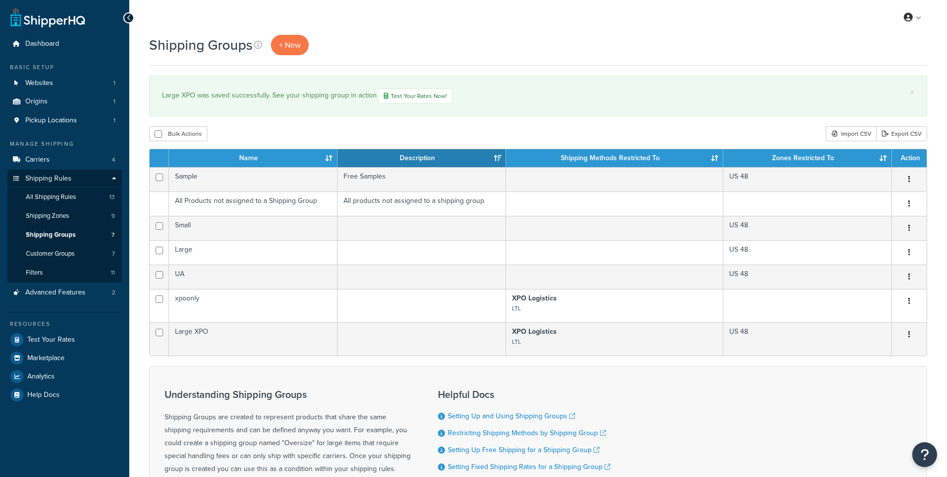
click at [50, 294] on span "Advanced Features" at bounding box center [55, 292] width 60 height 8
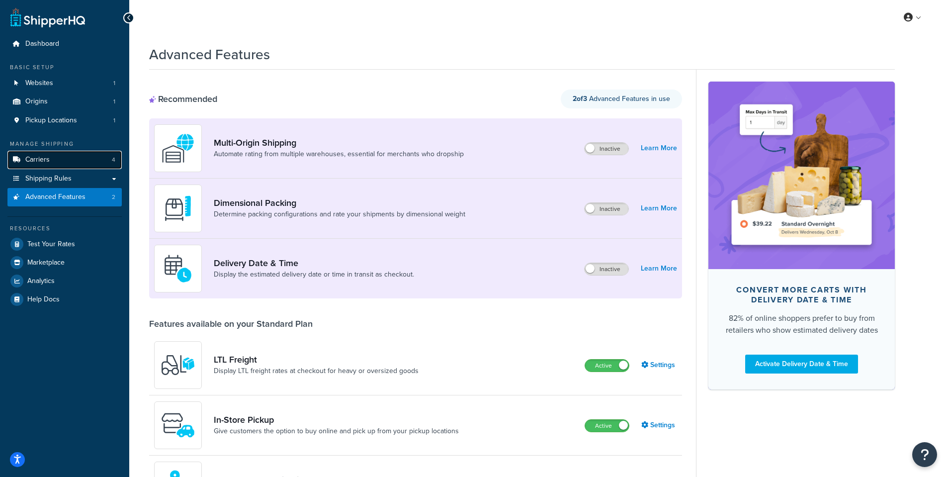
click at [56, 160] on link "Carriers 4" at bounding box center [64, 160] width 114 height 18
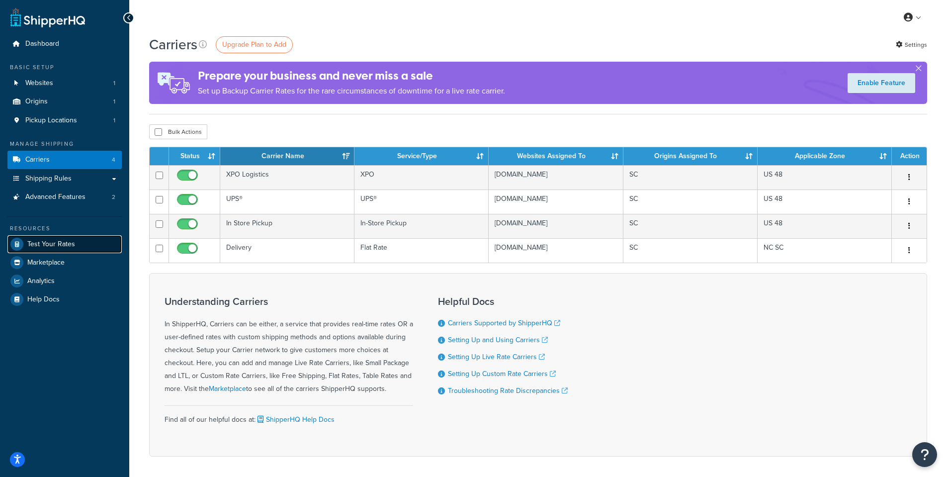
click at [69, 241] on span "Test Your Rates" at bounding box center [51, 244] width 48 height 8
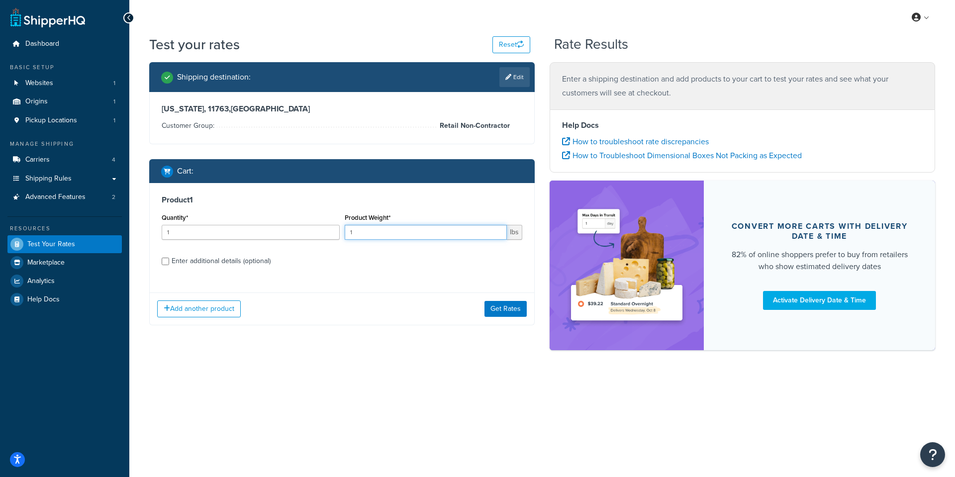
click at [447, 230] on input "1" at bounding box center [426, 232] width 163 height 15
click at [509, 46] on button "Reset" at bounding box center [511, 44] width 38 height 17
select select "TX"
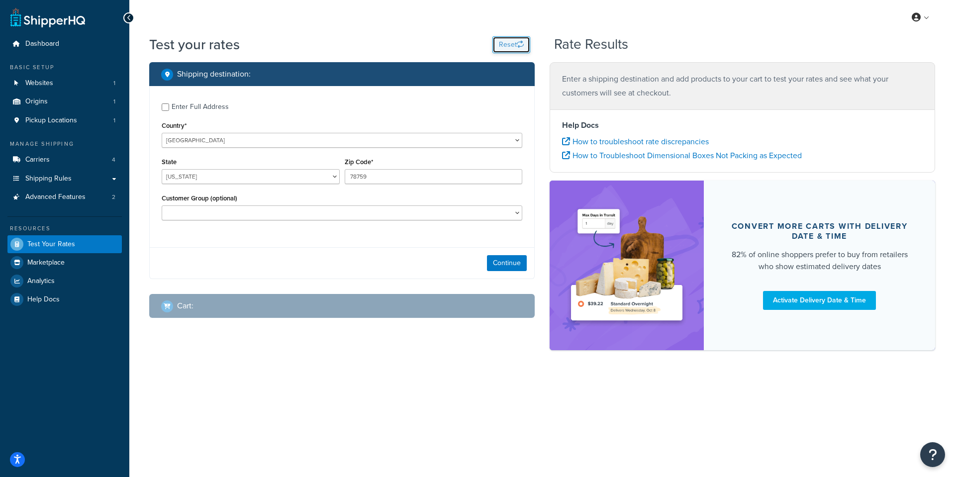
click at [509, 46] on button "Reset" at bounding box center [511, 44] width 38 height 17
click at [381, 175] on input "78759" at bounding box center [434, 176] width 178 height 15
click at [382, 175] on input "78759" at bounding box center [434, 176] width 178 height 15
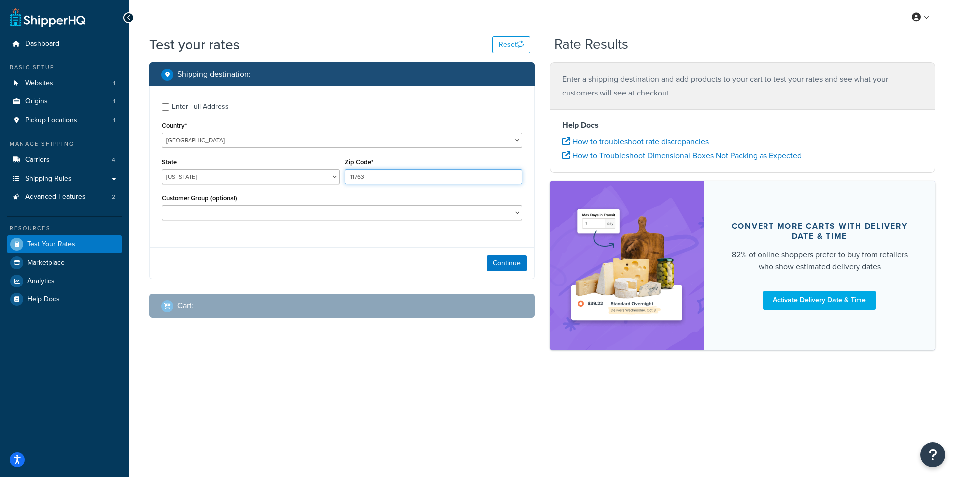
type input "11763"
click at [285, 178] on select "Alabama Alaska American Samoa Arizona Arkansas Armed Forces Americas Armed Forc…" at bounding box center [251, 176] width 178 height 15
select select "NY"
click at [162, 170] on select "Alabama Alaska American Samoa Arizona Arkansas Armed Forces Americas Armed Forc…" at bounding box center [251, 176] width 178 height 15
click at [518, 263] on button "Continue" at bounding box center [507, 263] width 40 height 16
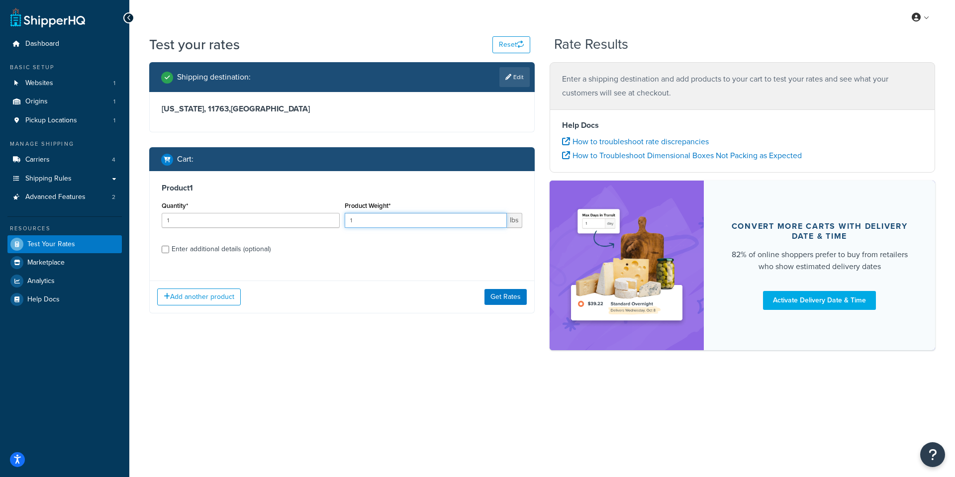
click at [387, 224] on input "1" at bounding box center [426, 220] width 163 height 15
type input "1000"
click at [516, 300] on button "Get Rates" at bounding box center [505, 297] width 42 height 16
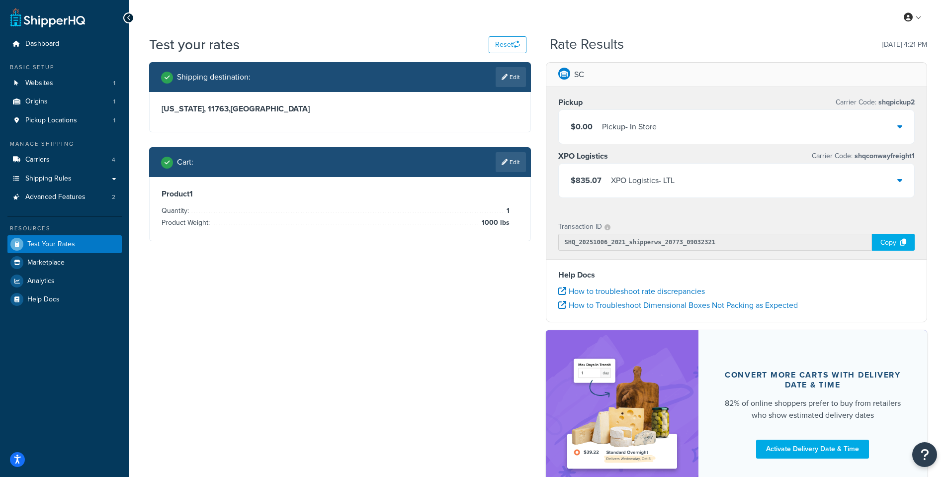
click at [898, 181] on icon at bounding box center [900, 180] width 5 height 8
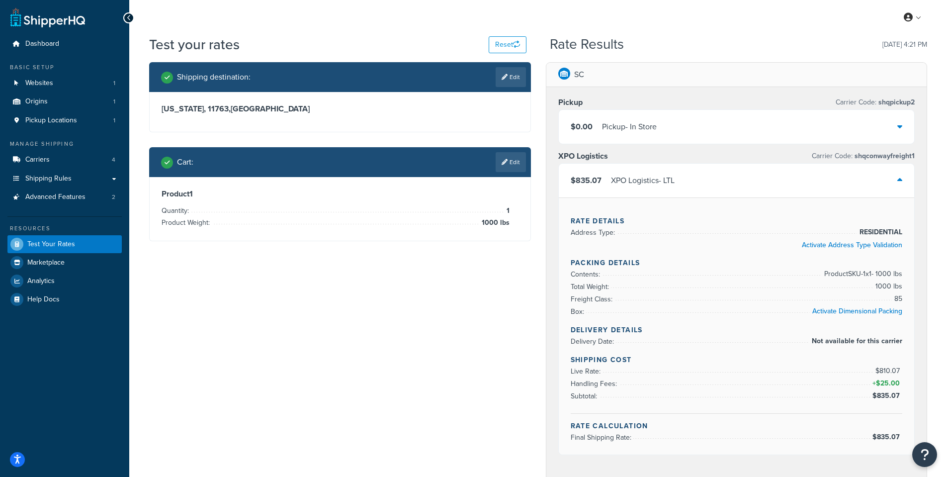
click at [623, 183] on div "XPO Logistics - LTL" at bounding box center [643, 181] width 64 height 14
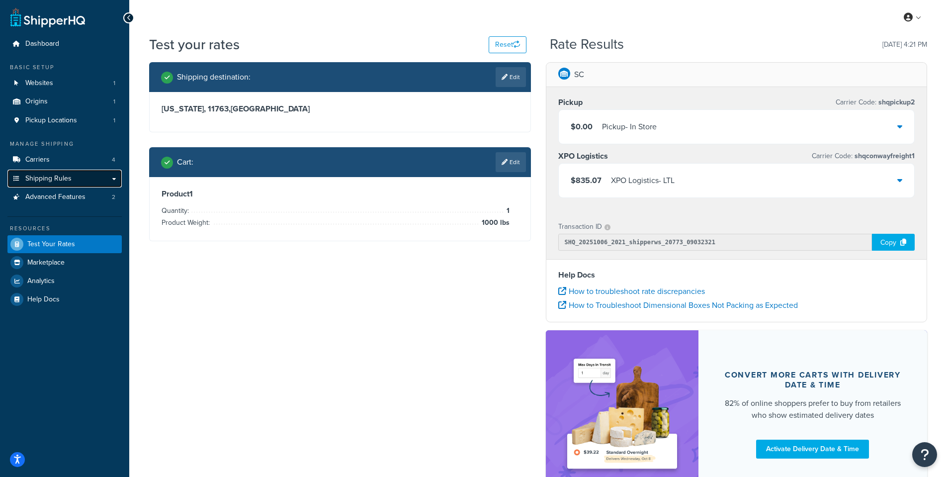
click at [74, 180] on link "Shipping Rules" at bounding box center [64, 179] width 114 height 18
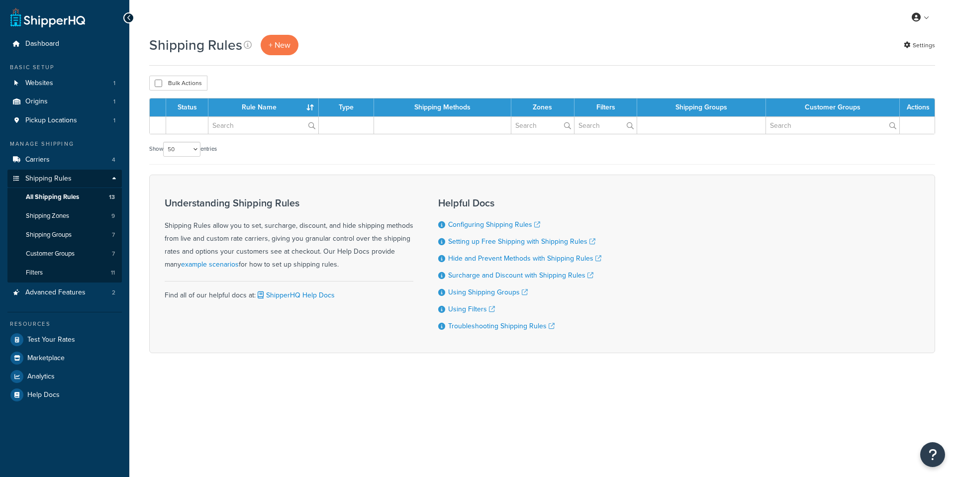
select select "50"
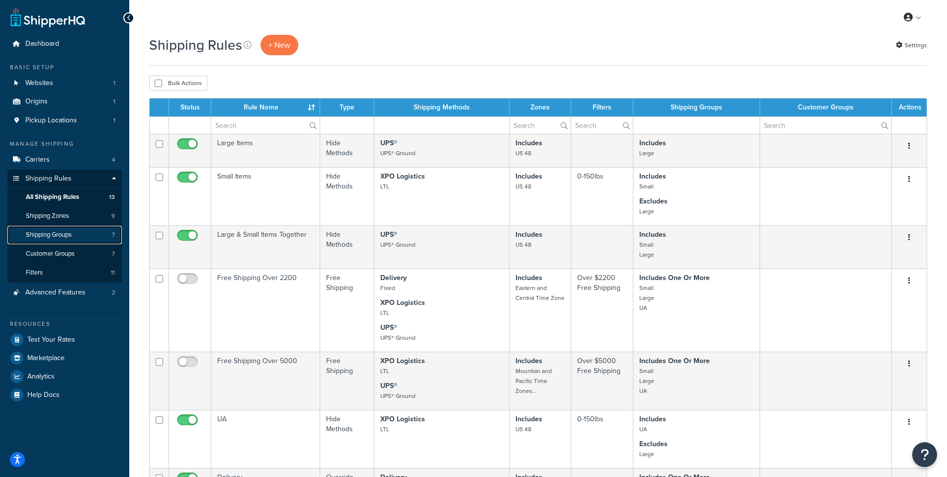
click at [70, 238] on span "Shipping Groups" at bounding box center [49, 235] width 46 height 8
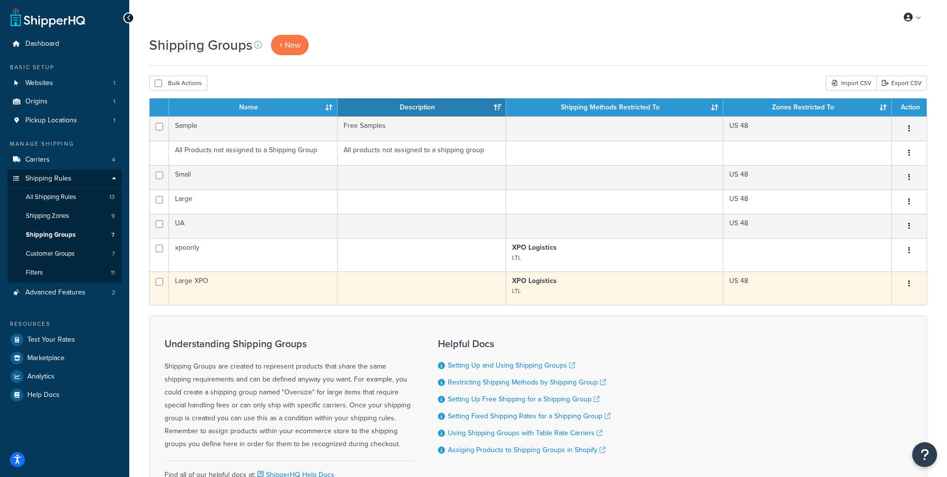
click at [202, 284] on td "Large XPO" at bounding box center [253, 288] width 169 height 33
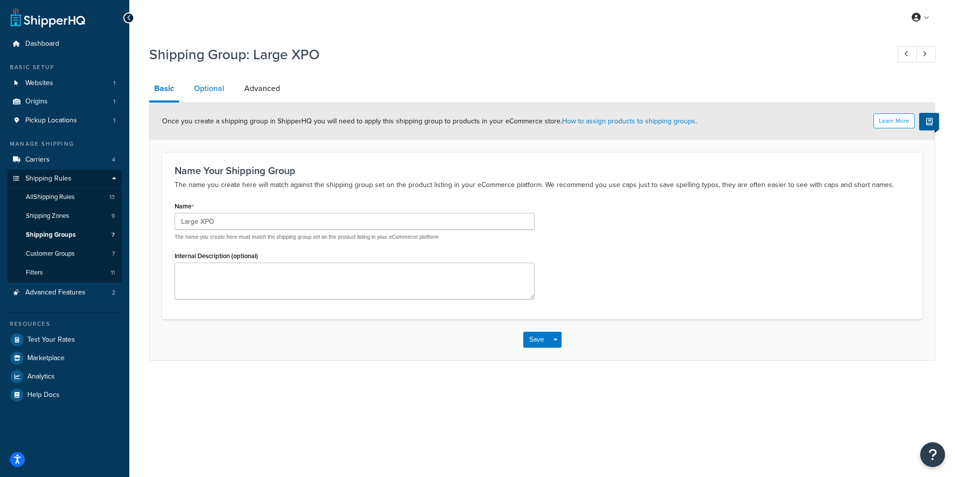
click at [213, 86] on link "Optional" at bounding box center [209, 89] width 40 height 24
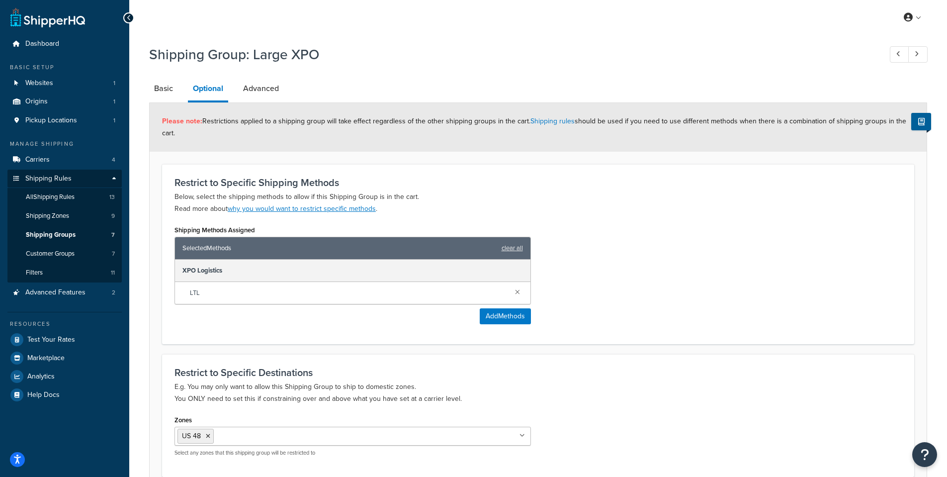
scroll to position [92, 0]
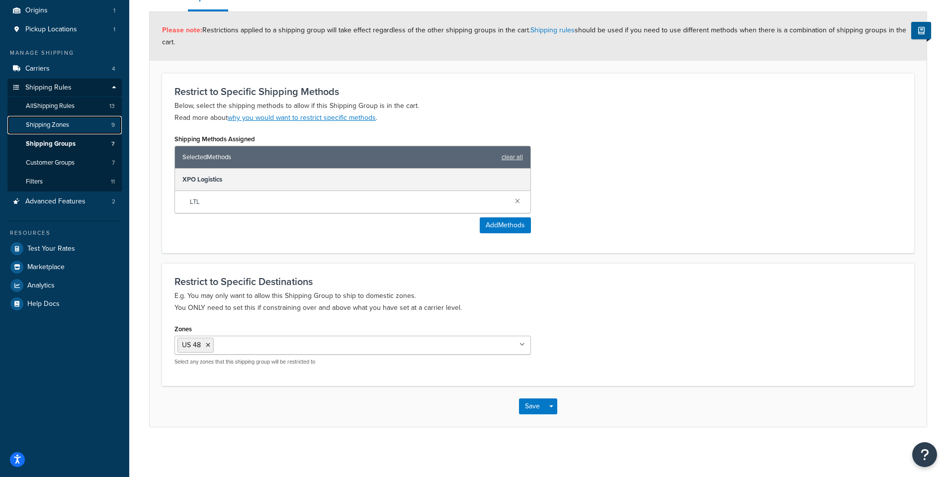
click at [56, 121] on span "Shipping Zones" at bounding box center [47, 125] width 43 height 8
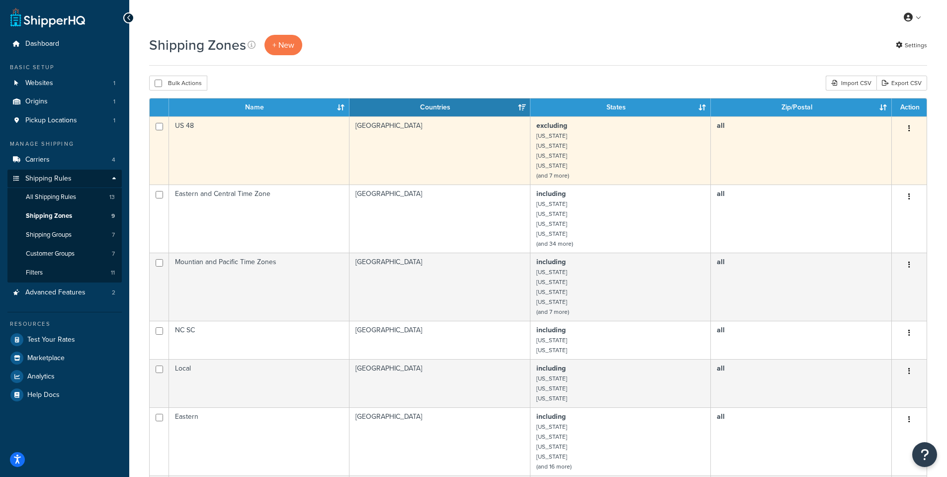
click at [210, 133] on td "US 48" at bounding box center [259, 150] width 181 height 68
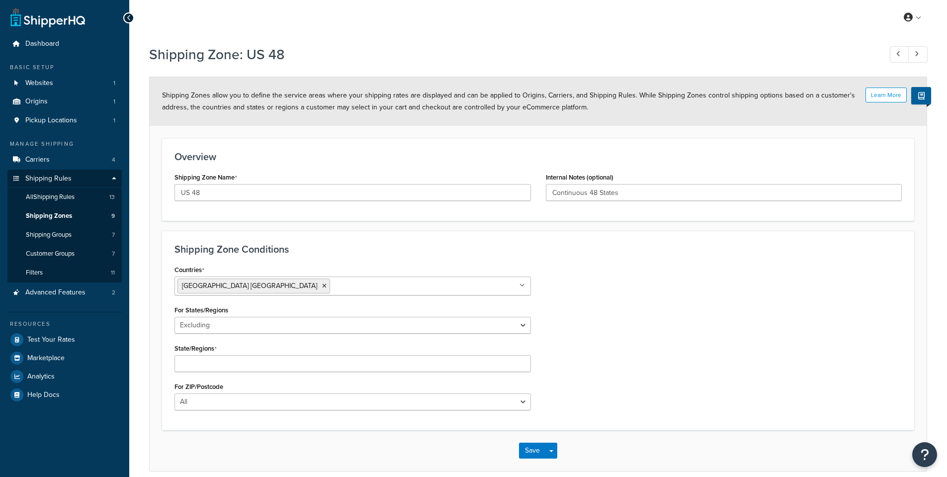
select select "excluding"
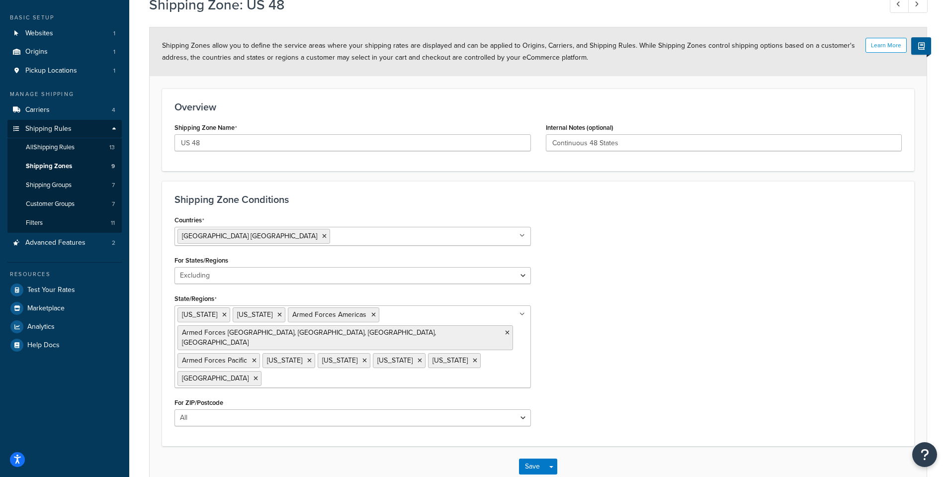
scroll to position [82, 0]
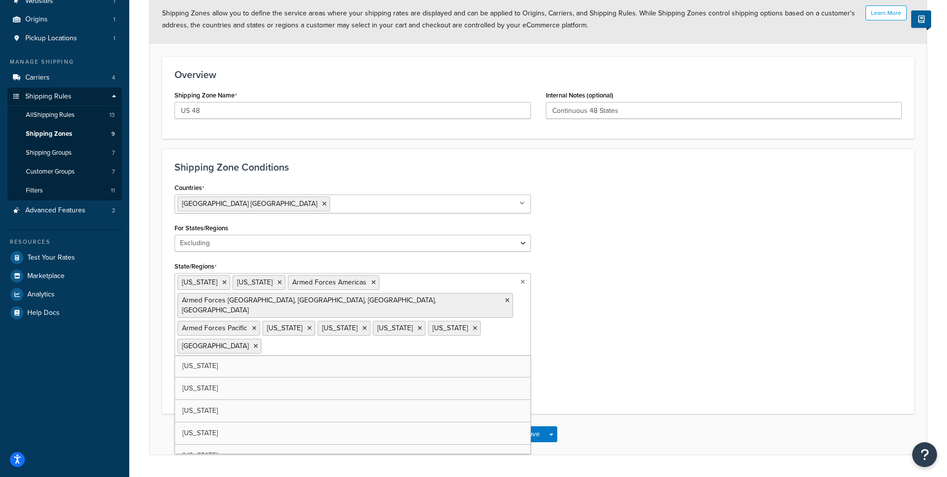
click at [523, 283] on icon at bounding box center [523, 282] width 4 height 6
click at [605, 305] on div "Countries United States USA All Countries ALL Afghanistan AFG Albania ALB Alger…" at bounding box center [538, 291] width 743 height 221
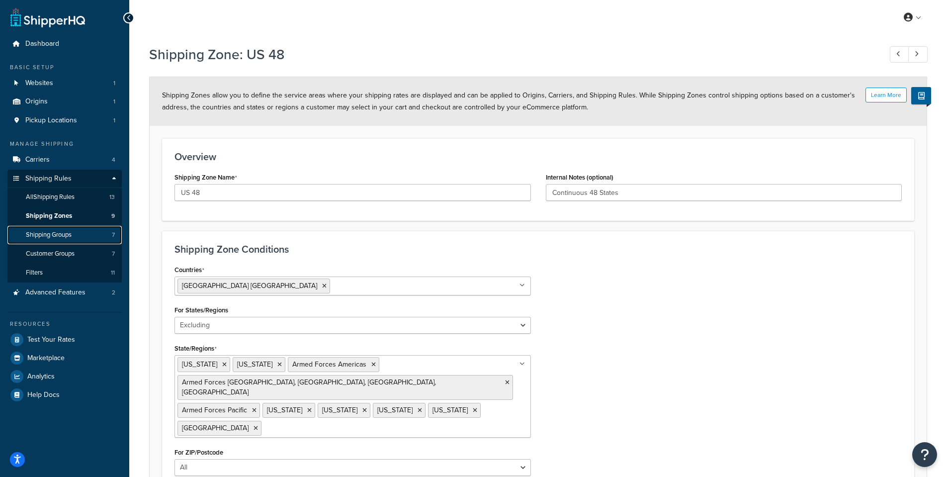
click at [88, 236] on link "Shipping Groups 7" at bounding box center [64, 235] width 114 height 18
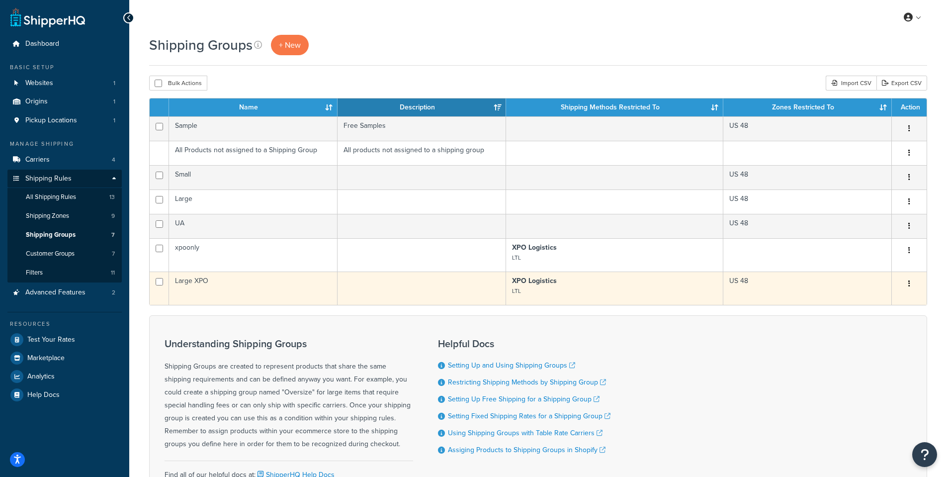
click at [190, 281] on td "Large XPO" at bounding box center [253, 288] width 169 height 33
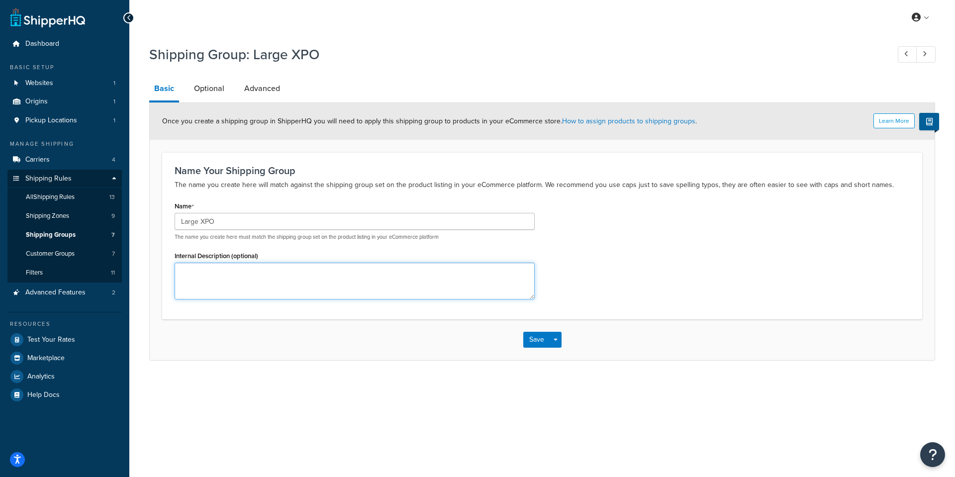
click at [220, 271] on textarea "Internal Description (optional)" at bounding box center [355, 281] width 360 height 37
click at [638, 122] on link "How to assign products to shipping groups" at bounding box center [628, 121] width 133 height 10
click at [71, 199] on span "All Shipping Rules" at bounding box center [50, 197] width 49 height 8
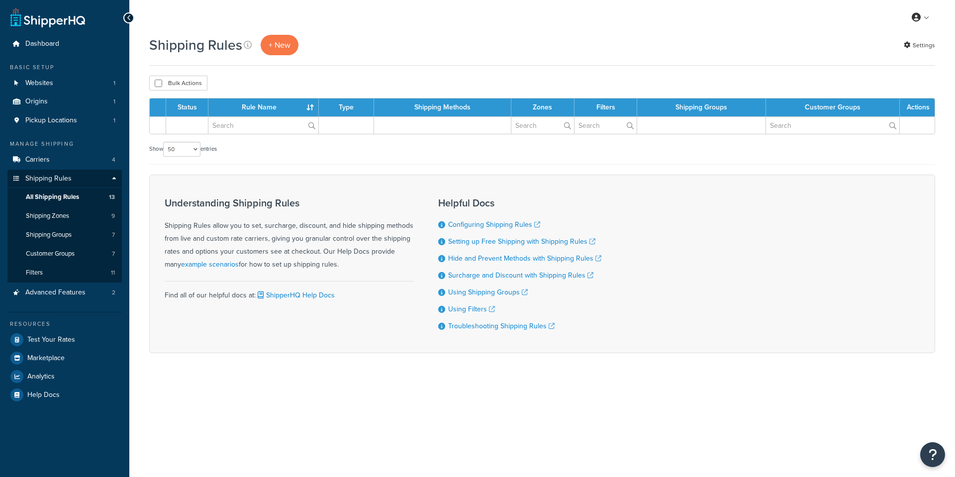
select select "50"
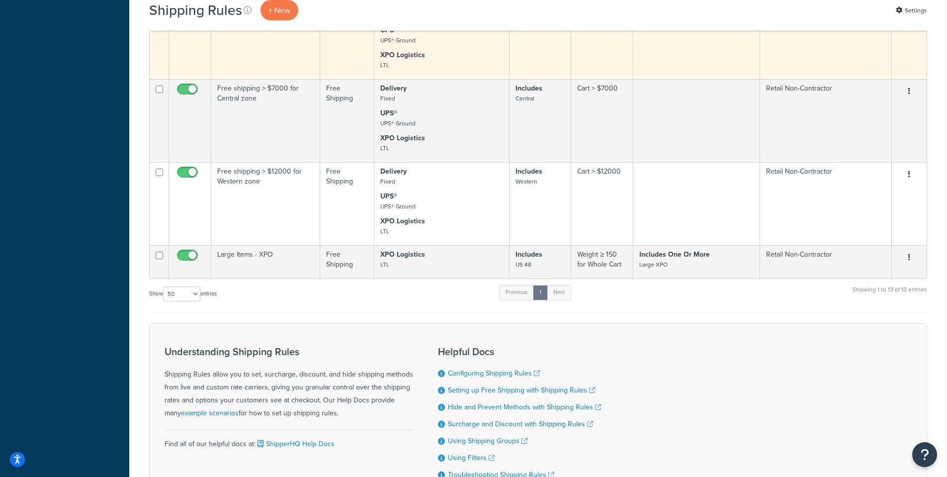
scroll to position [784, 0]
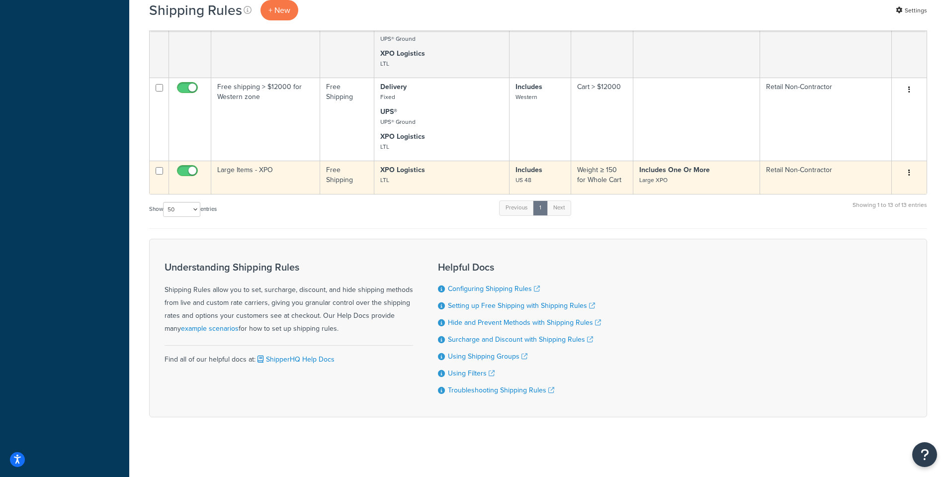
click at [244, 167] on td "Large Items - XPO" at bounding box center [265, 177] width 109 height 33
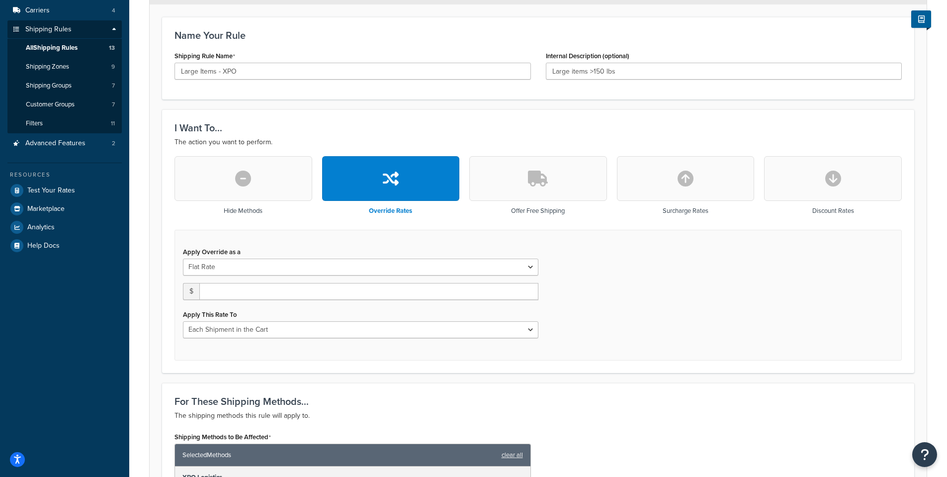
scroll to position [99, 0]
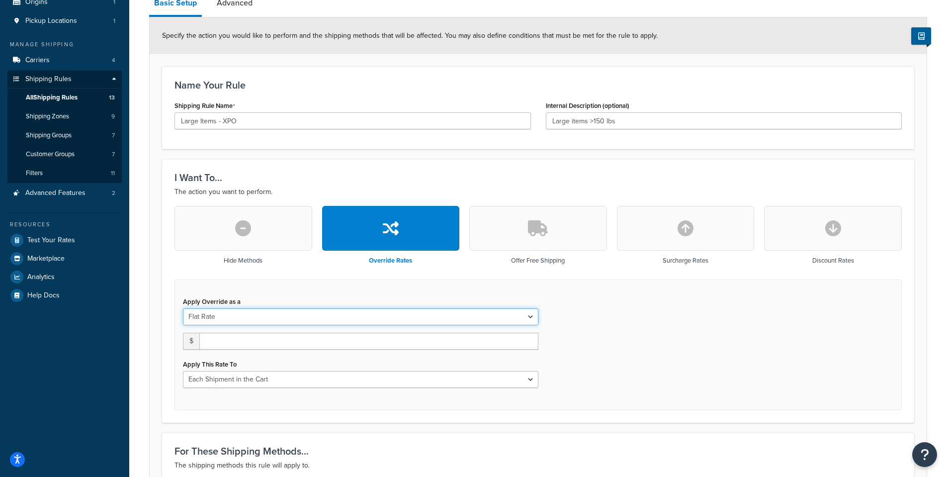
click at [536, 316] on select "Flat Rate Percentage Flat Rate & Percentage" at bounding box center [361, 316] width 356 height 17
click at [534, 316] on select "Flat Rate Percentage Flat Rate & Percentage" at bounding box center [361, 316] width 356 height 17
click at [613, 310] on div "Apply Override as a Flat Rate Percentage Flat Rate & Percentage $ Apply This Ra…" at bounding box center [539, 345] width 728 height 131
click at [61, 186] on link "Advanced Features 2" at bounding box center [64, 193] width 114 height 18
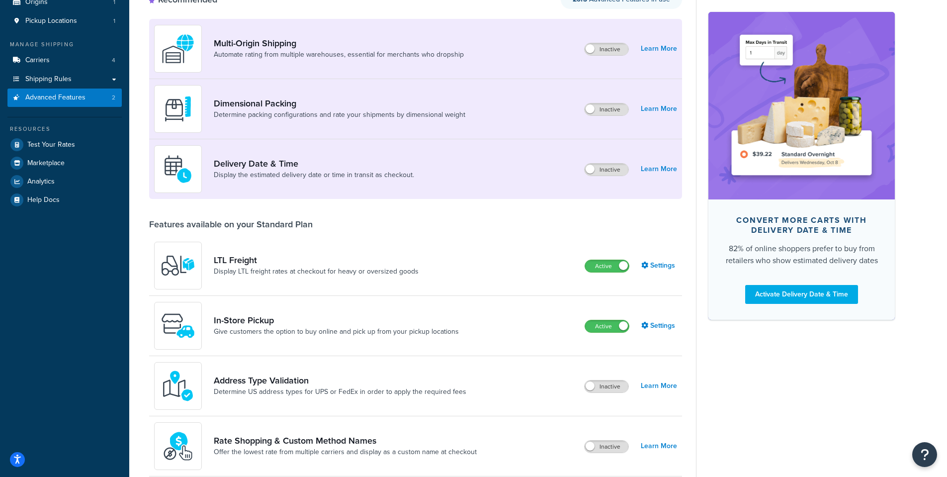
scroll to position [149, 0]
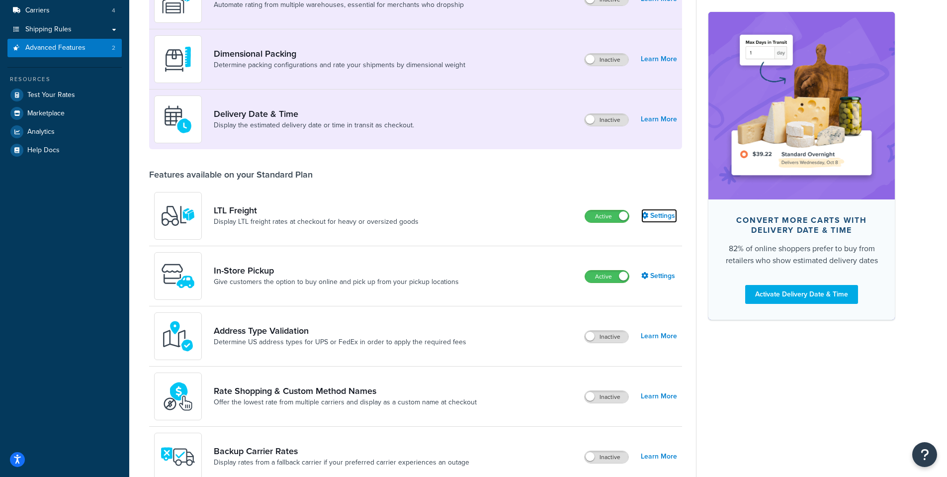
click at [653, 219] on link "Settings" at bounding box center [660, 216] width 36 height 14
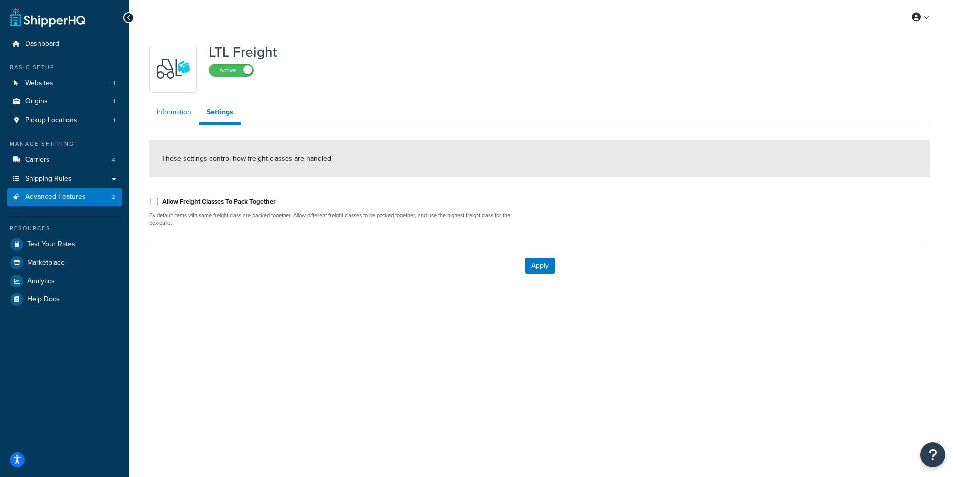
click at [183, 107] on link "Information" at bounding box center [173, 112] width 49 height 20
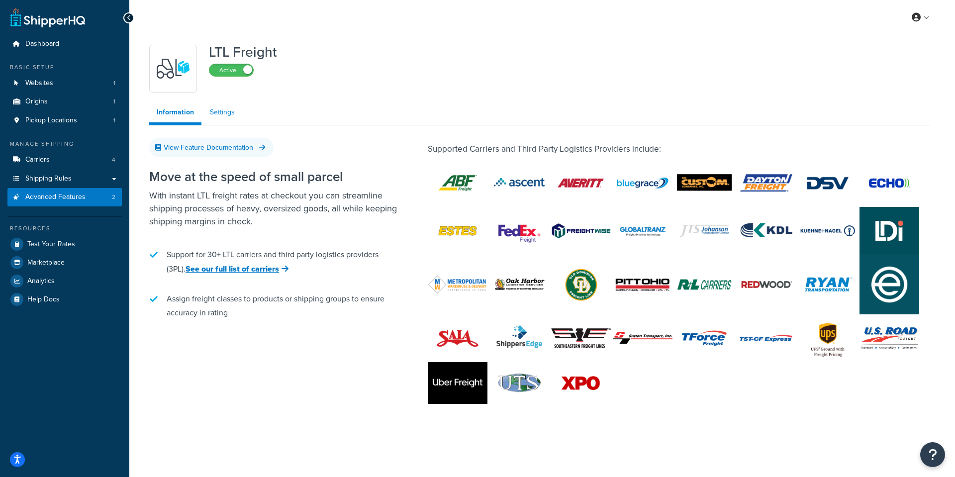
click at [214, 111] on link "Settings" at bounding box center [222, 112] width 40 height 20
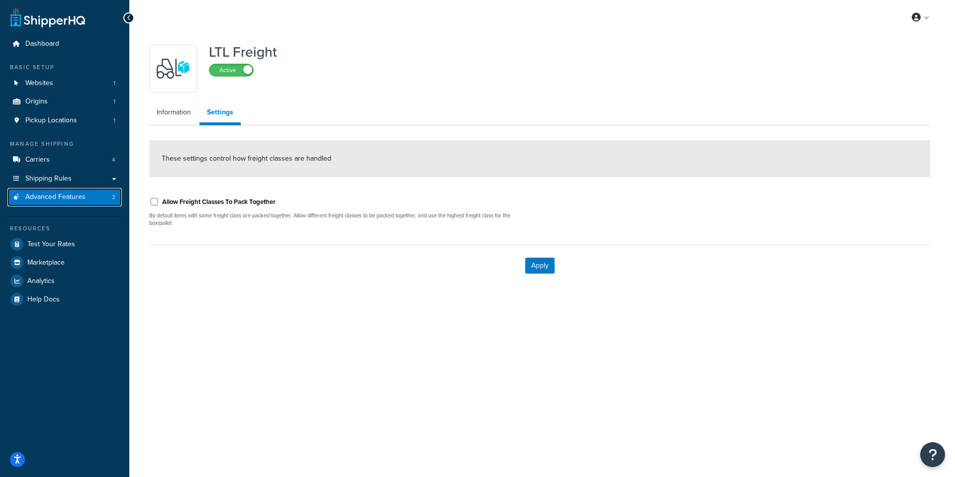
click at [68, 196] on span "Advanced Features" at bounding box center [55, 197] width 60 height 8
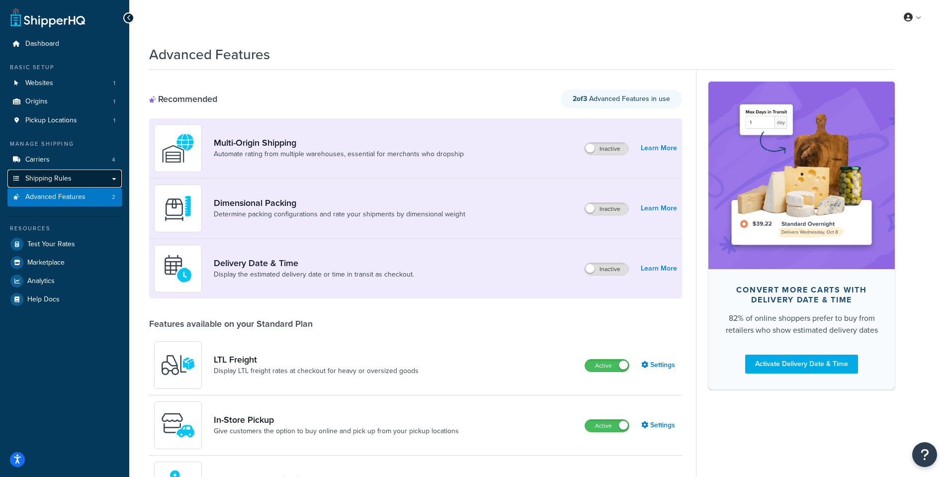
click at [74, 178] on link "Shipping Rules" at bounding box center [64, 179] width 114 height 18
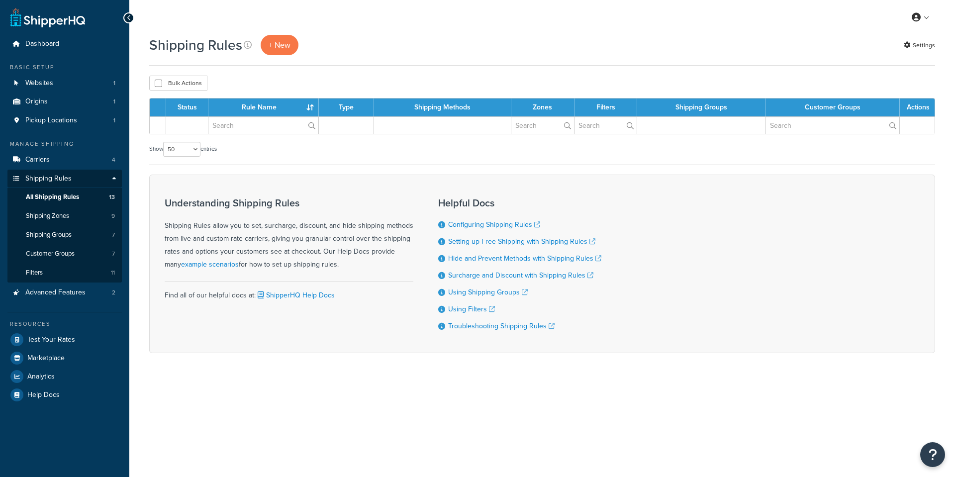
select select "50"
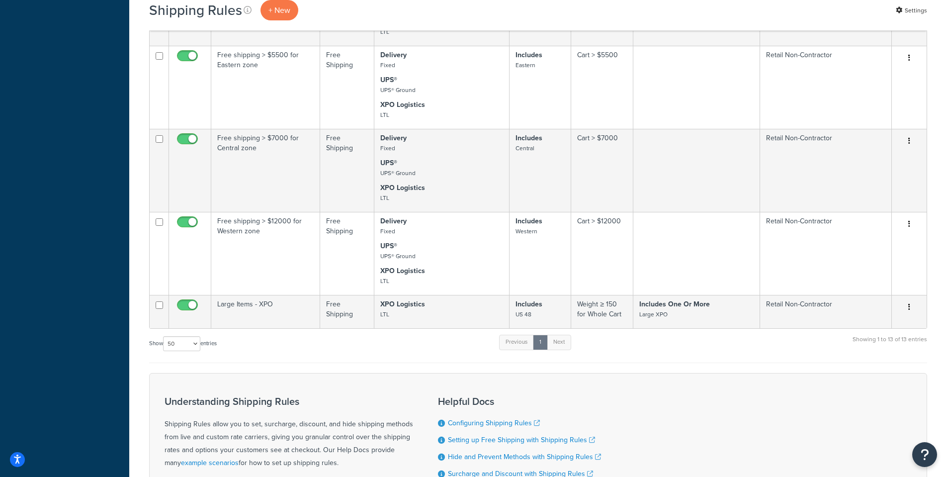
scroll to position [696, 0]
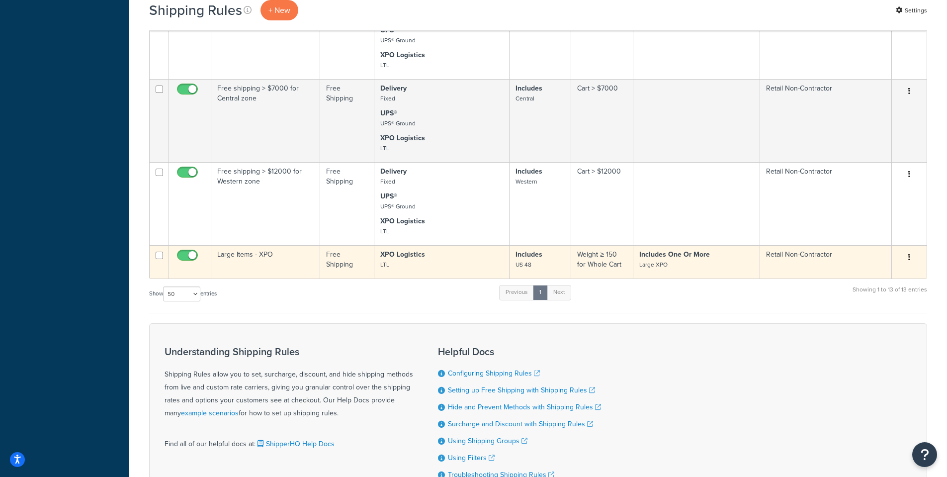
click at [287, 258] on td "Large Items - XPO" at bounding box center [265, 261] width 109 height 33
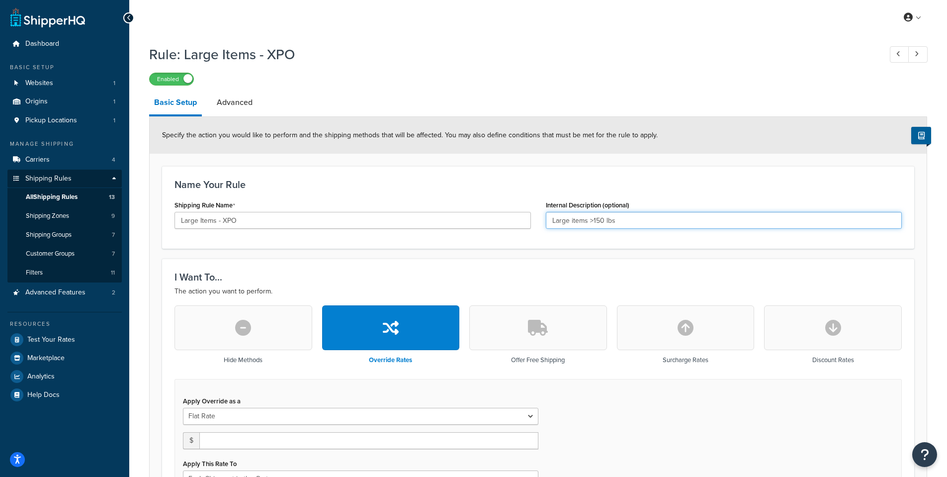
click at [603, 218] on input "Large items >150 lbs" at bounding box center [724, 220] width 357 height 17
click at [606, 219] on input "Large items >150 lbs" at bounding box center [724, 220] width 357 height 17
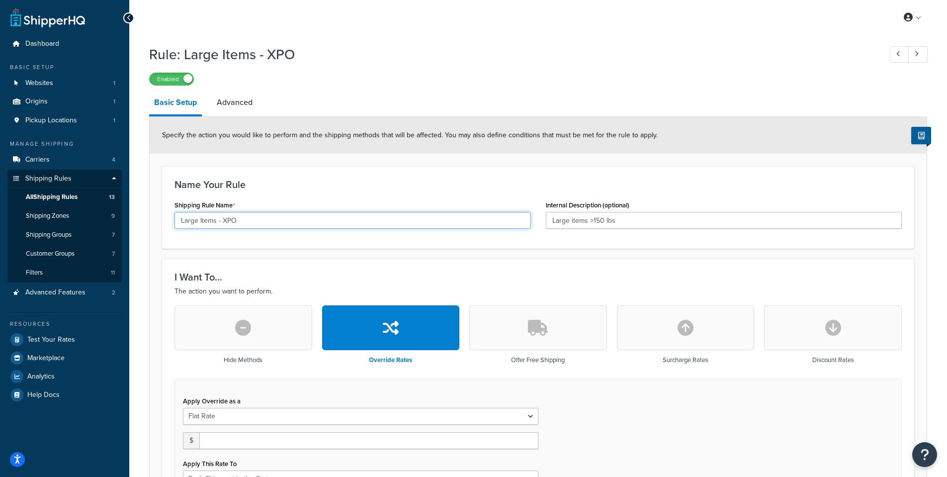
click at [312, 221] on input "Large Items - XPO" at bounding box center [353, 220] width 357 height 17
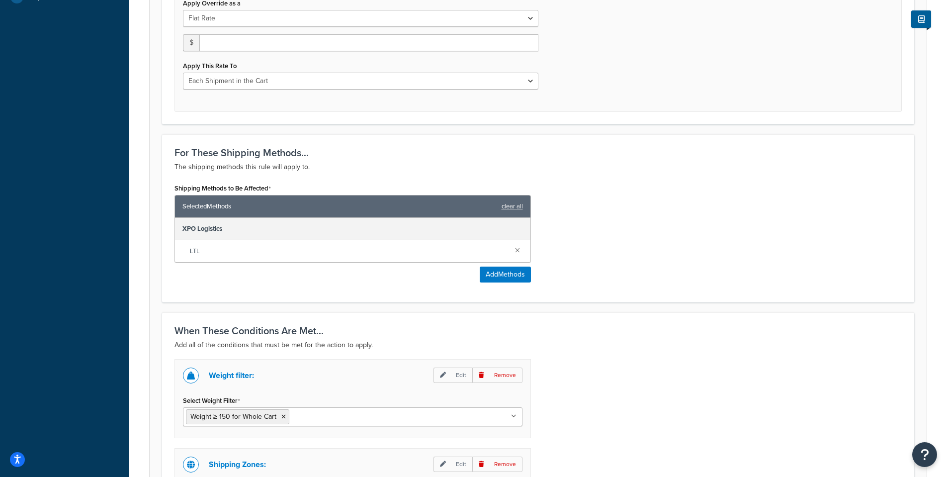
scroll to position [547, 0]
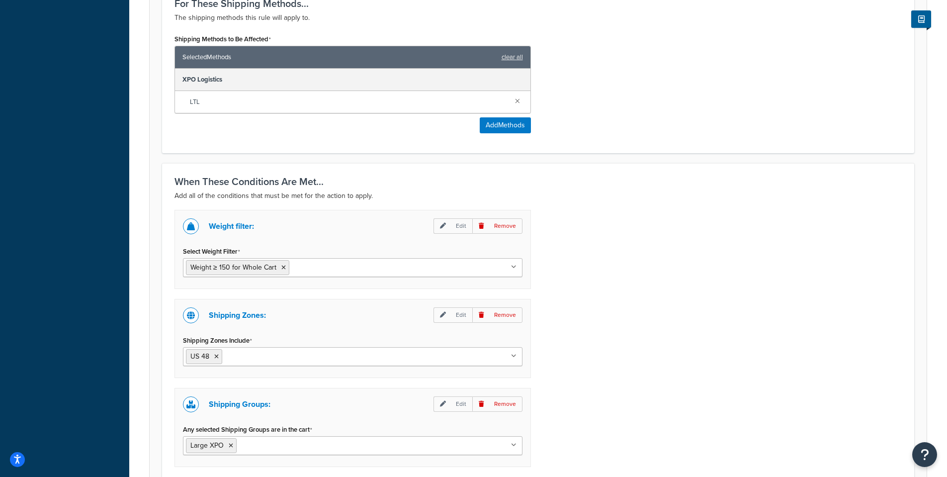
click at [335, 274] on ul "Weight ≥ 150 for Whole Cart" at bounding box center [353, 267] width 340 height 19
click at [443, 225] on icon at bounding box center [443, 226] width 6 height 6
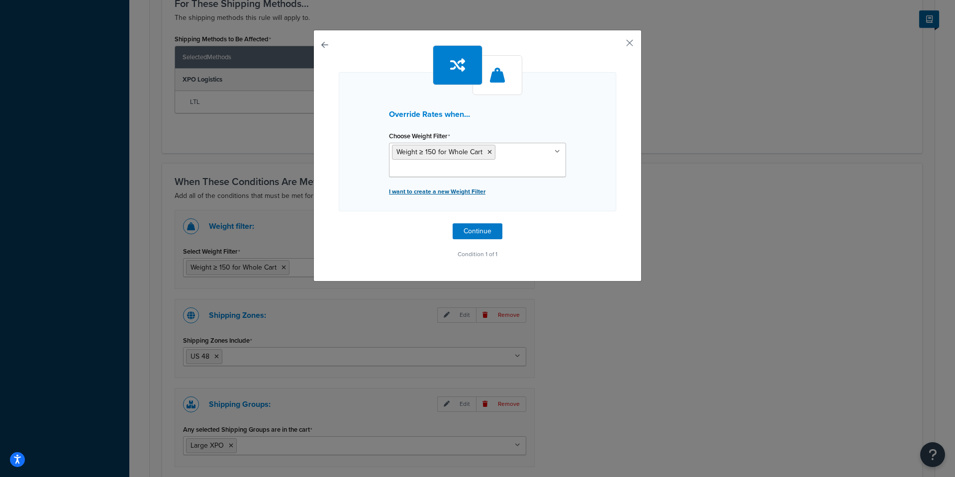
click at [438, 191] on p "I want to create a new Weight Filter" at bounding box center [477, 192] width 177 height 14
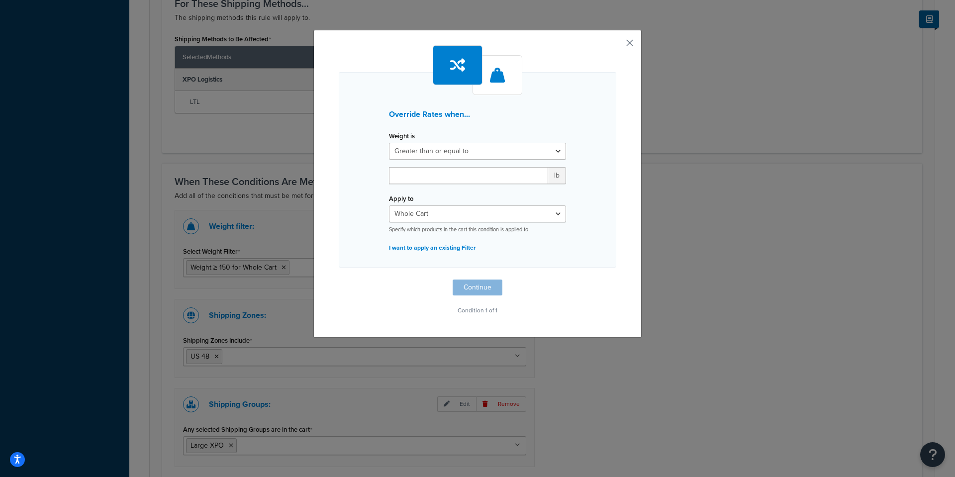
click at [616, 45] on button "button" at bounding box center [615, 46] width 2 height 2
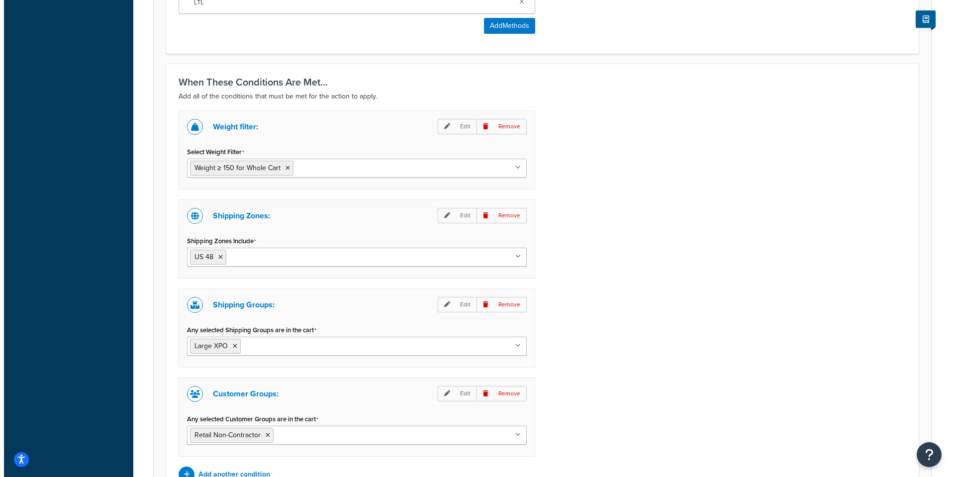
scroll to position [696, 0]
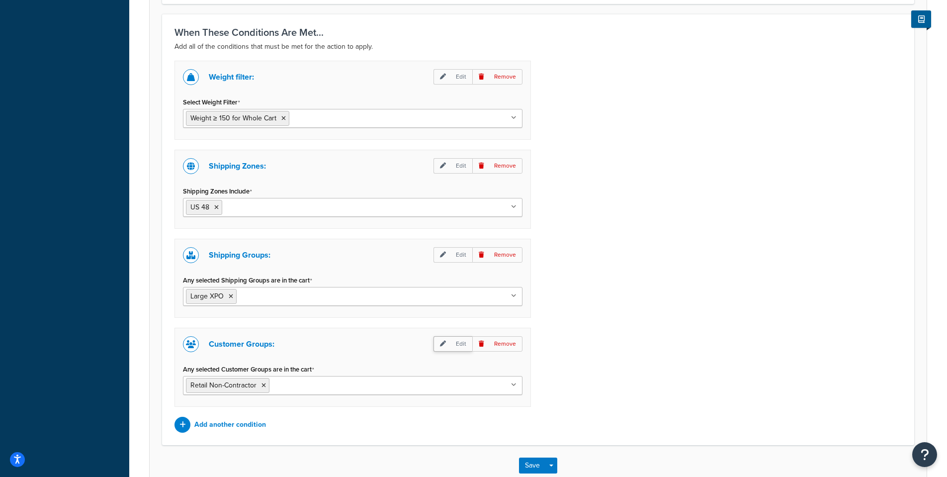
click at [462, 349] on p "Edit" at bounding box center [453, 343] width 39 height 15
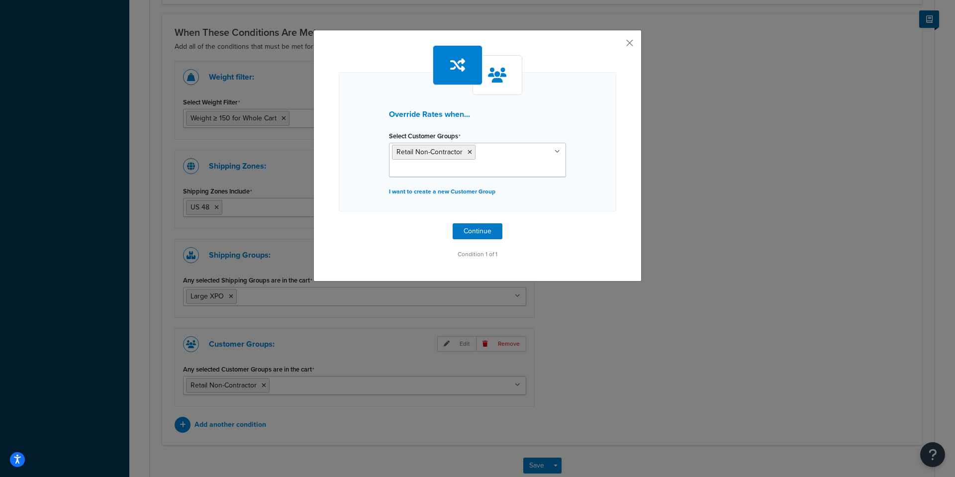
click at [557, 155] on ul "Retail Non-Contractor" at bounding box center [477, 160] width 177 height 34
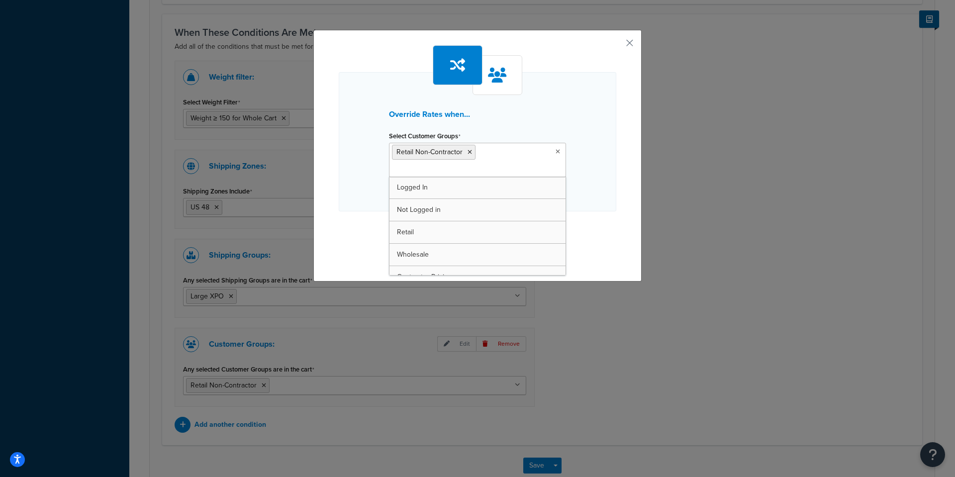
click at [556, 153] on icon at bounding box center [558, 152] width 4 height 6
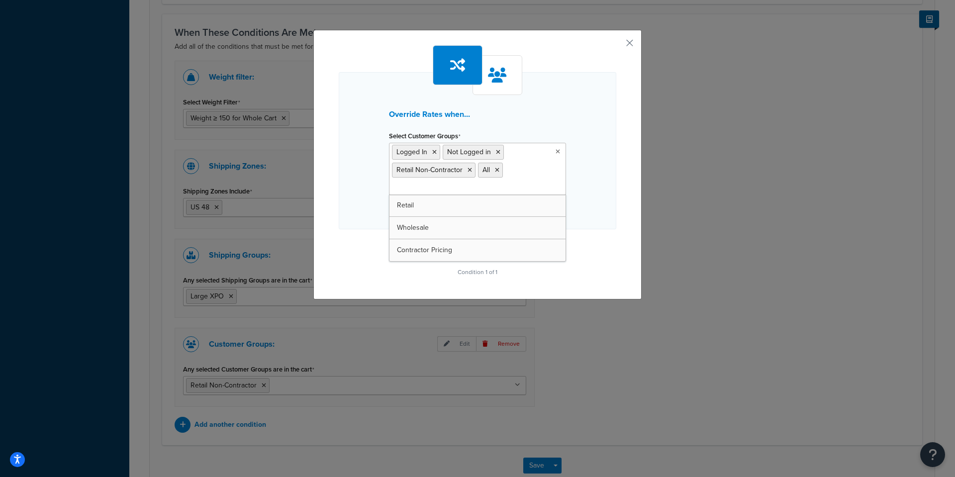
click at [614, 287] on div "Override Rates when... Select Customer Groups Logged In Not Logged in Retail No…" at bounding box center [477, 165] width 328 height 270
click at [482, 253] on button "Continue" at bounding box center [478, 249] width 50 height 16
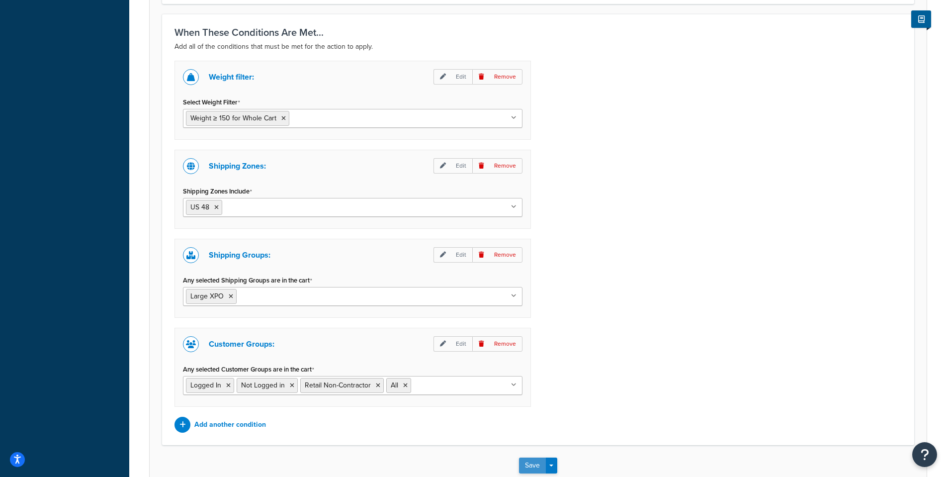
click at [530, 458] on button "Save" at bounding box center [532, 466] width 27 height 16
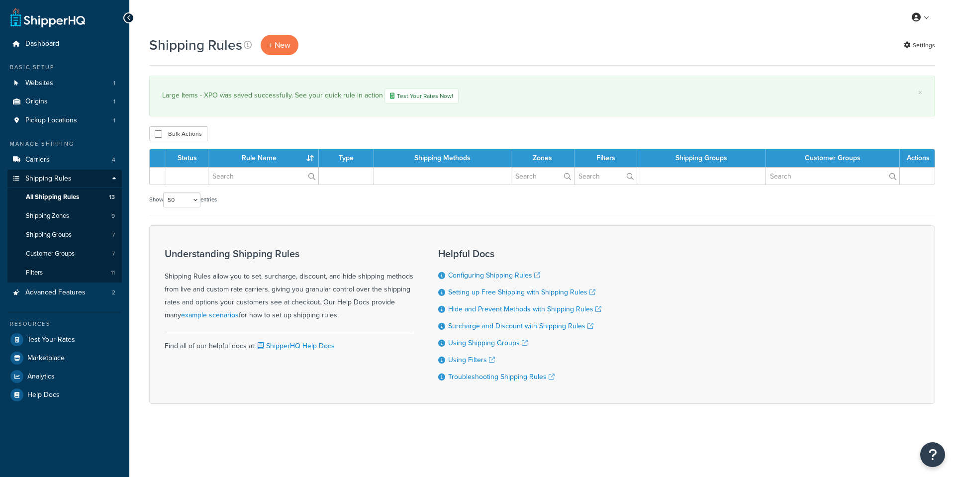
select select "50"
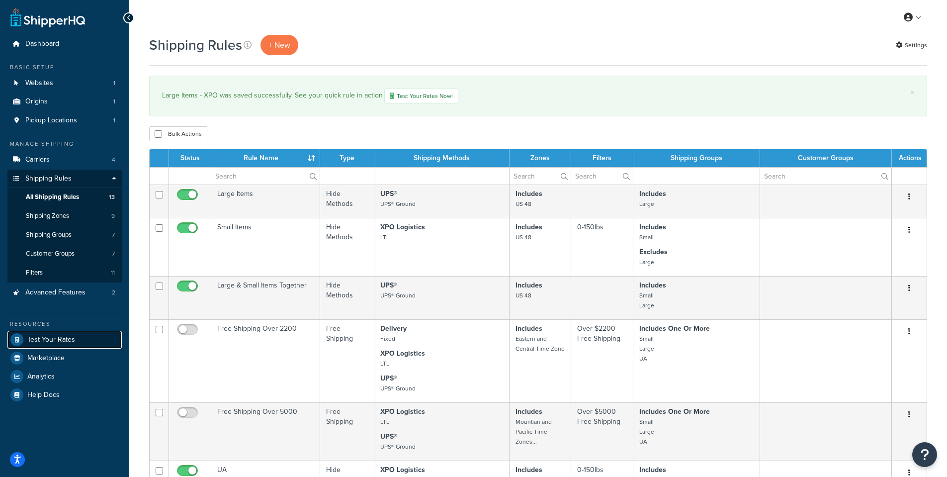
click at [56, 343] on span "Test Your Rates" at bounding box center [51, 340] width 48 height 8
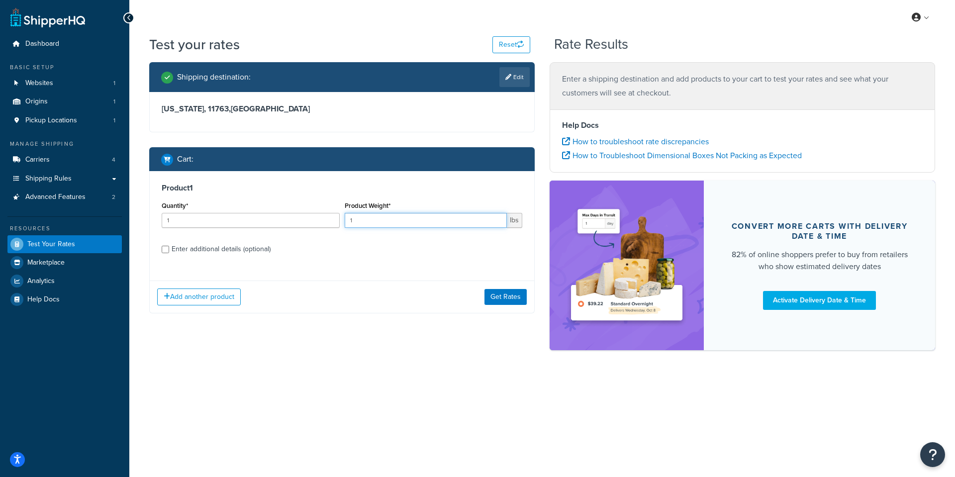
click at [397, 220] on input "1" at bounding box center [426, 220] width 163 height 15
click at [397, 220] on input "1000" at bounding box center [426, 220] width 163 height 15
type input "1000"
click at [509, 292] on button "Get Rates" at bounding box center [505, 297] width 42 height 16
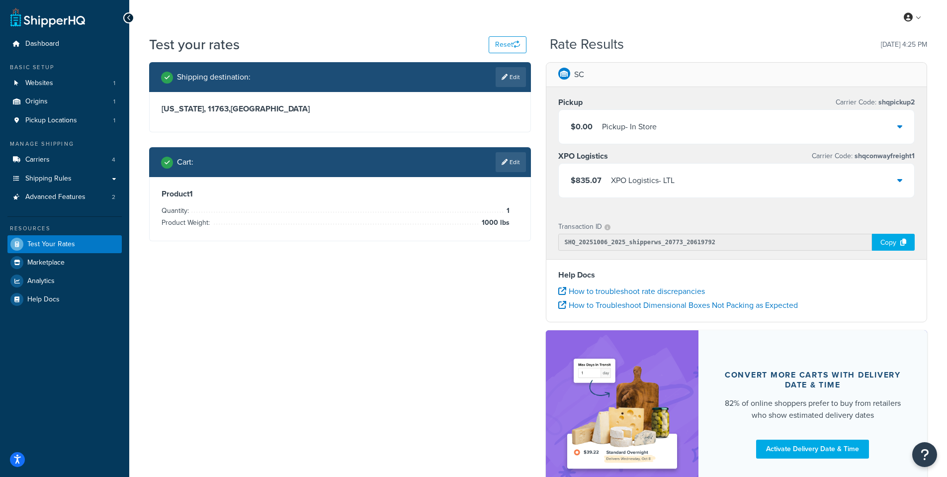
click at [893, 181] on div "$835.07 XPO Logistics - LTL" at bounding box center [737, 181] width 356 height 34
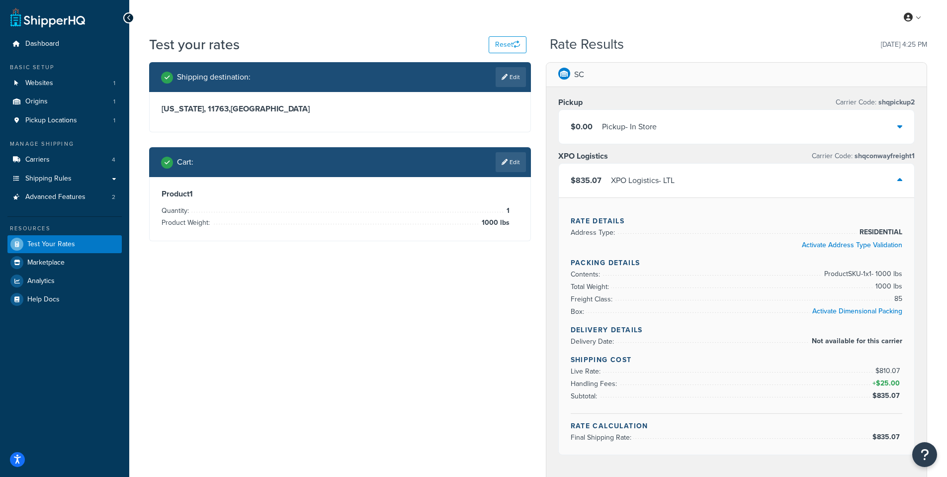
click at [858, 153] on span "shqconwayfreight1" at bounding box center [884, 156] width 62 height 10
click at [48, 162] on span "Carriers" at bounding box center [37, 160] width 24 height 8
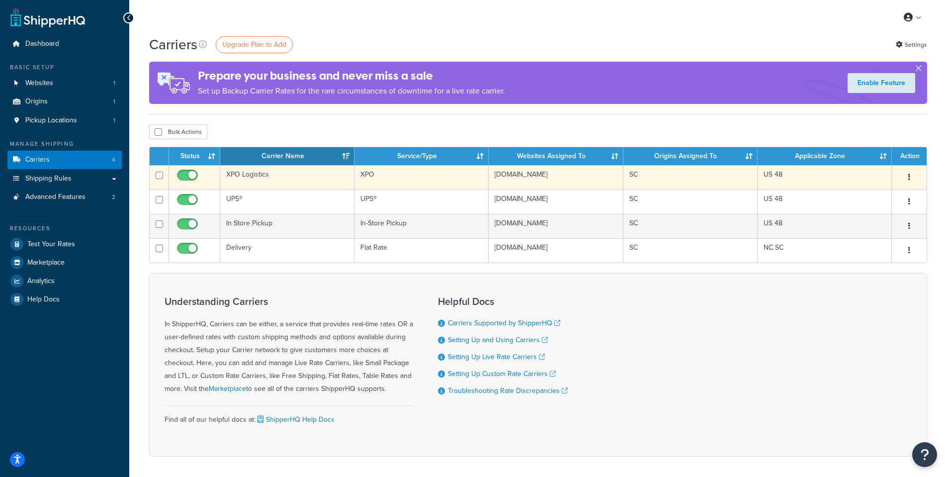
click at [272, 178] on td "XPO Logistics" at bounding box center [287, 177] width 134 height 24
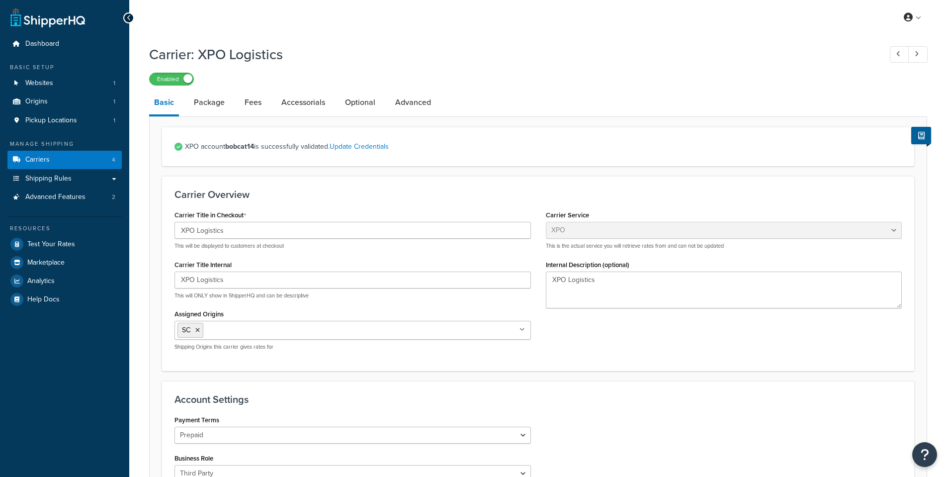
select select "conwayFreight"
select select "THIRD PARTY"
click at [217, 107] on link "Package" at bounding box center [209, 103] width 41 height 24
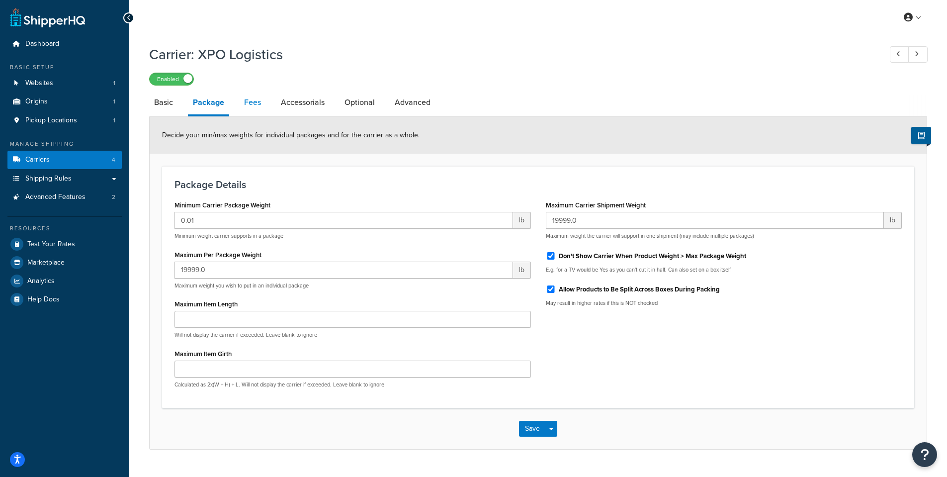
click at [252, 107] on link "Fees" at bounding box center [252, 103] width 27 height 24
select select "AFTER"
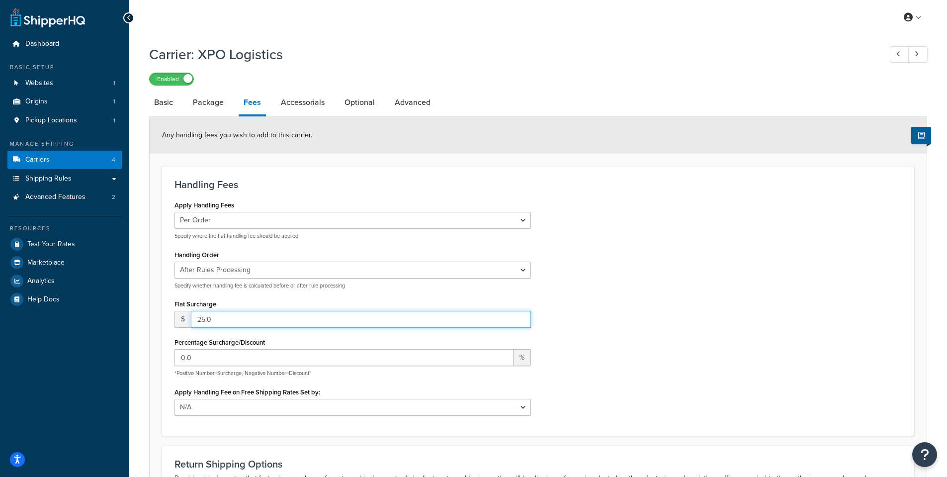
click at [281, 314] on input "25.0" at bounding box center [361, 319] width 340 height 17
type input "100"
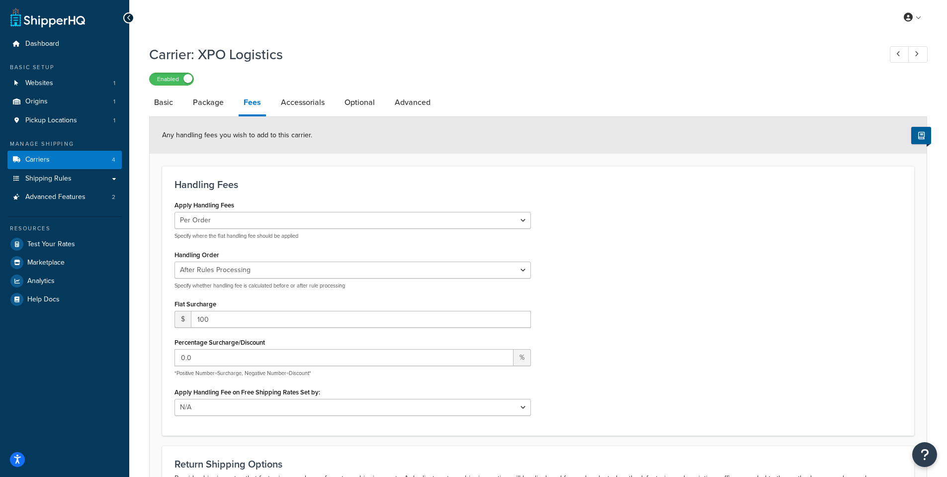
click at [646, 345] on div "Apply Handling Fees Per Order Per Item Per Package Specify where the flat handl…" at bounding box center [538, 310] width 743 height 225
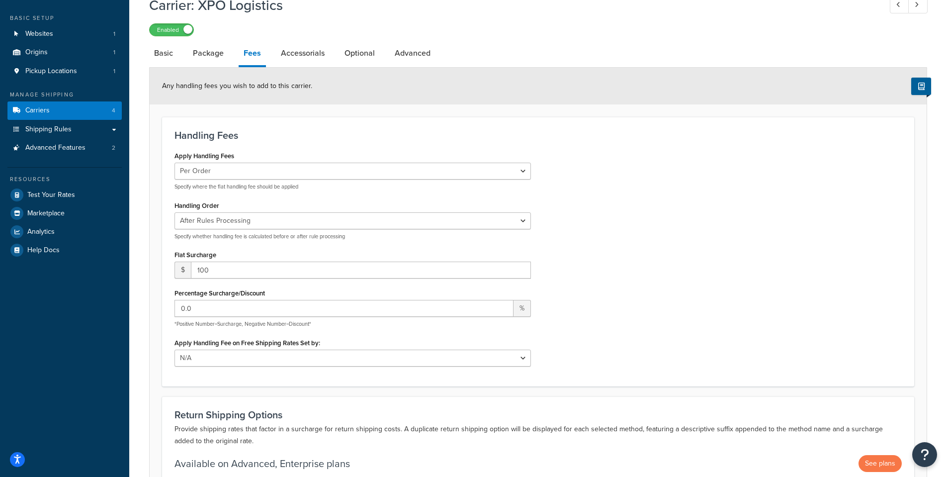
scroll to position [149, 0]
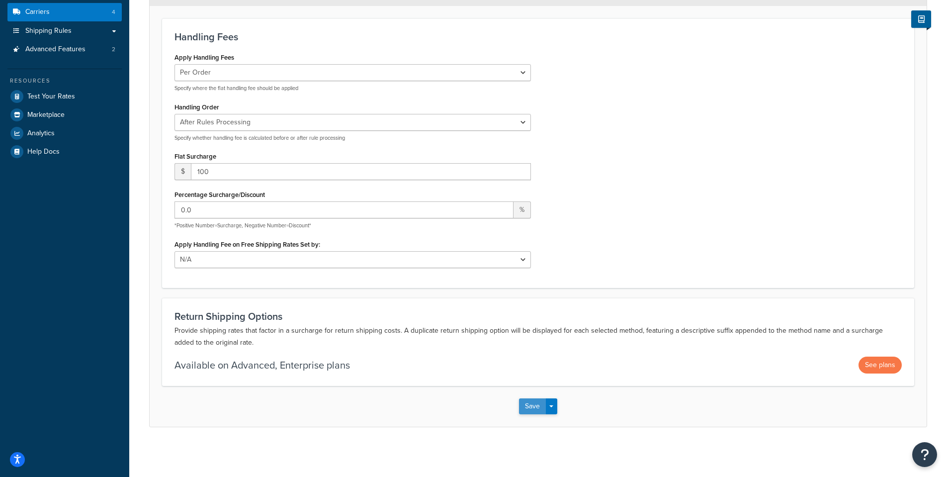
click at [532, 412] on button "Save" at bounding box center [532, 406] width 27 height 16
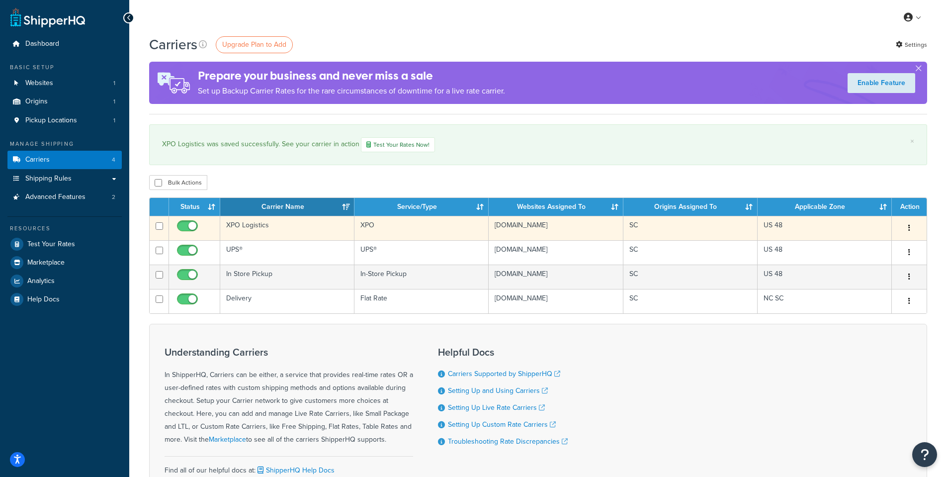
click at [261, 233] on td "XPO Logistics" at bounding box center [287, 228] width 134 height 24
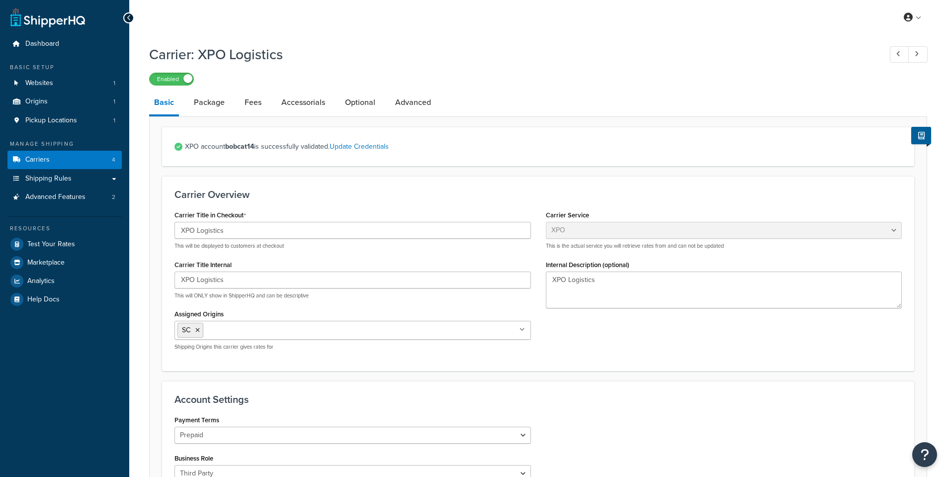
select select "conwayFreight"
select select "THIRD PARTY"
click at [243, 108] on link "Fees" at bounding box center [253, 103] width 27 height 24
select select "AFTER"
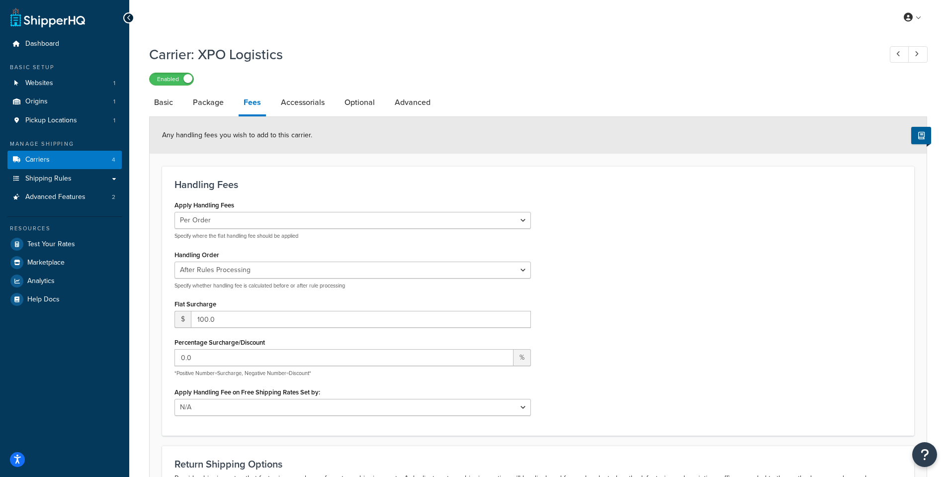
scroll to position [50, 0]
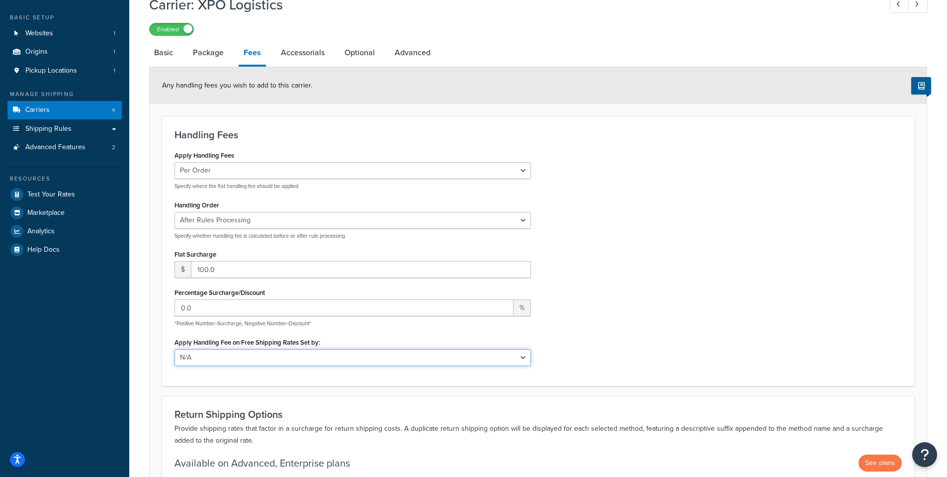
click at [524, 359] on select "N/A Fixed/Free Shipping Methods Free Promotion Rules All Free Shipping" at bounding box center [353, 357] width 357 height 17
click at [281, 52] on link "Accessorials" at bounding box center [303, 53] width 54 height 24
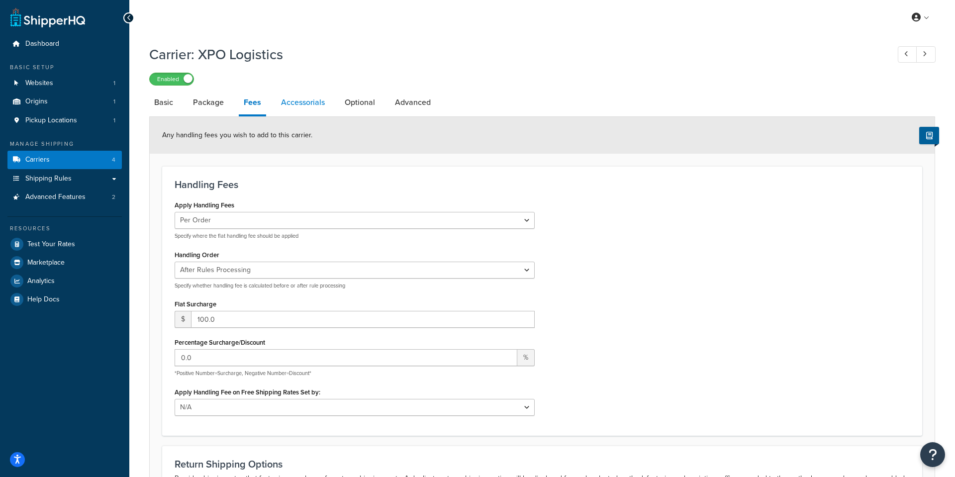
select select "residential"
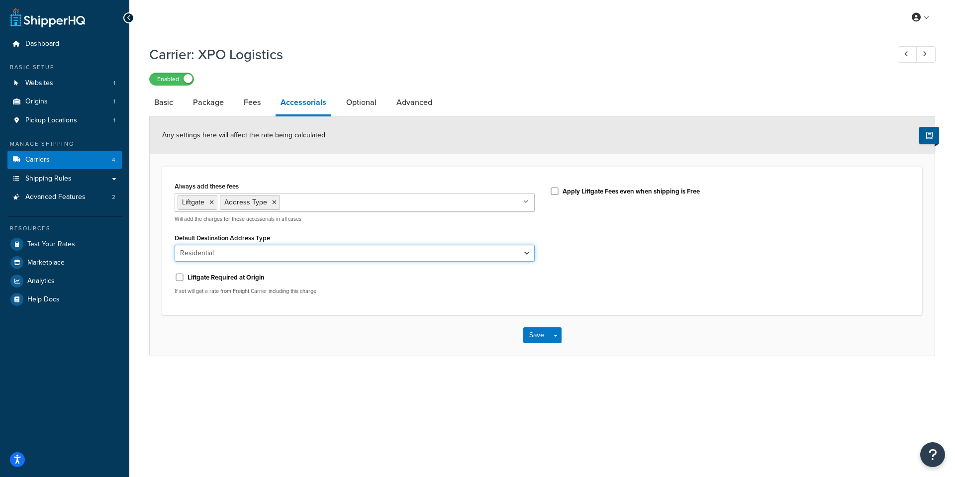
click at [357, 251] on select "Business Residential" at bounding box center [355, 253] width 360 height 17
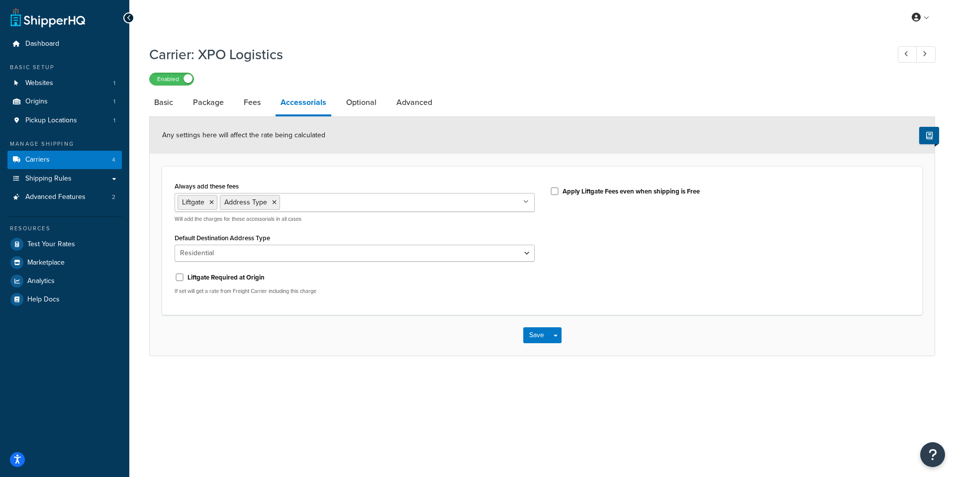
click at [240, 278] on label "Liftgate Required at Origin" at bounding box center [226, 277] width 77 height 9
click at [185, 278] on input "Liftgate Required at Origin" at bounding box center [180, 277] width 10 height 7
checkbox input "true"
click at [533, 338] on button "Save" at bounding box center [536, 335] width 27 height 16
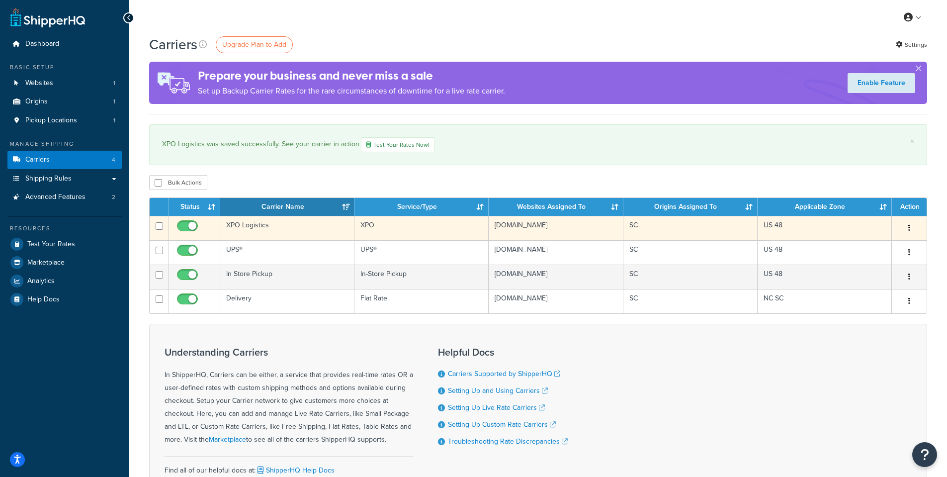
click at [251, 221] on td "XPO Logistics" at bounding box center [287, 228] width 134 height 24
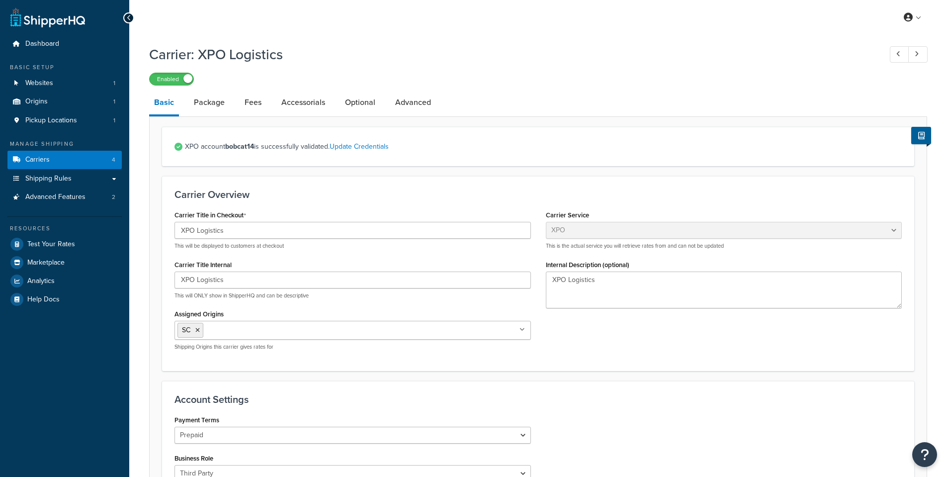
select select "conwayFreight"
select select "THIRD PARTY"
click at [306, 109] on link "Accessorials" at bounding box center [304, 103] width 54 height 24
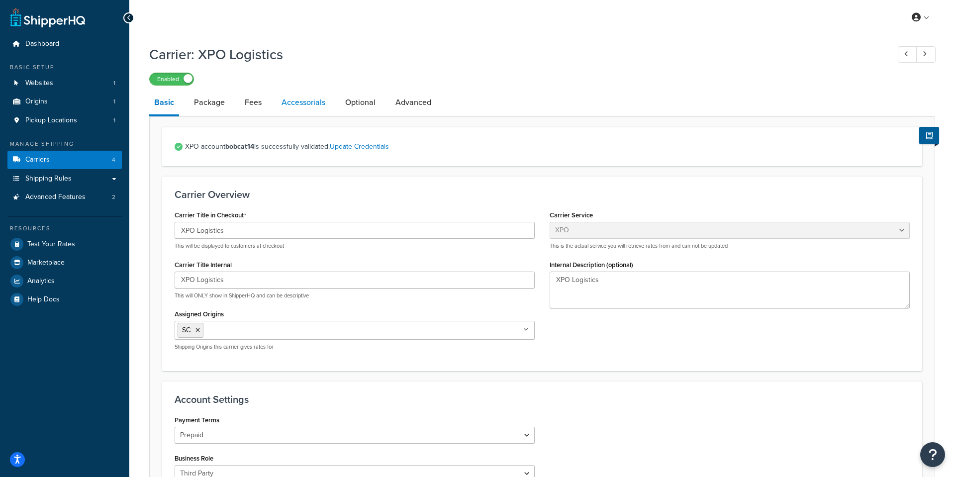
select select "residential"
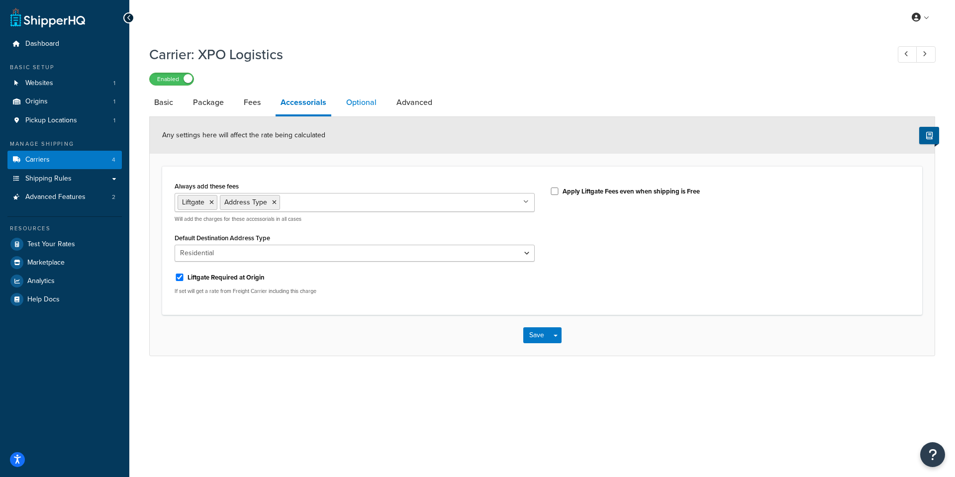
click at [349, 104] on link "Optional" at bounding box center [361, 103] width 40 height 24
select select "85"
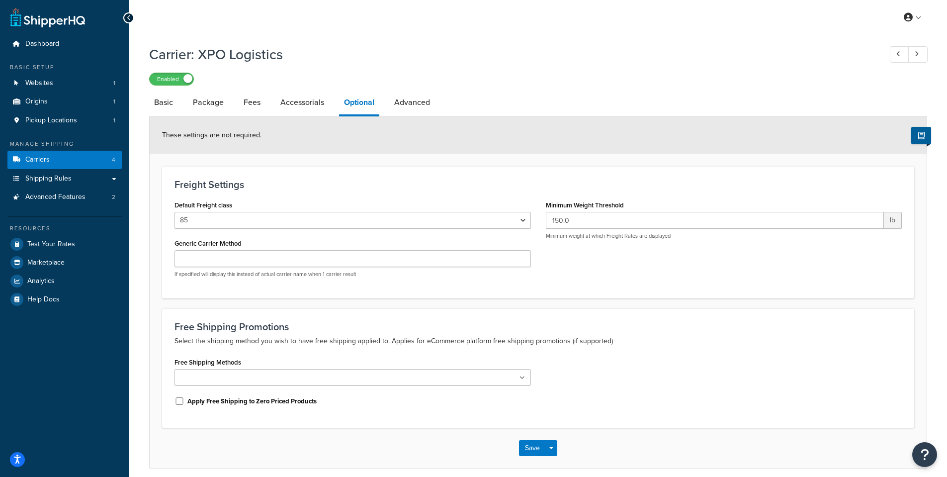
scroll to position [43, 0]
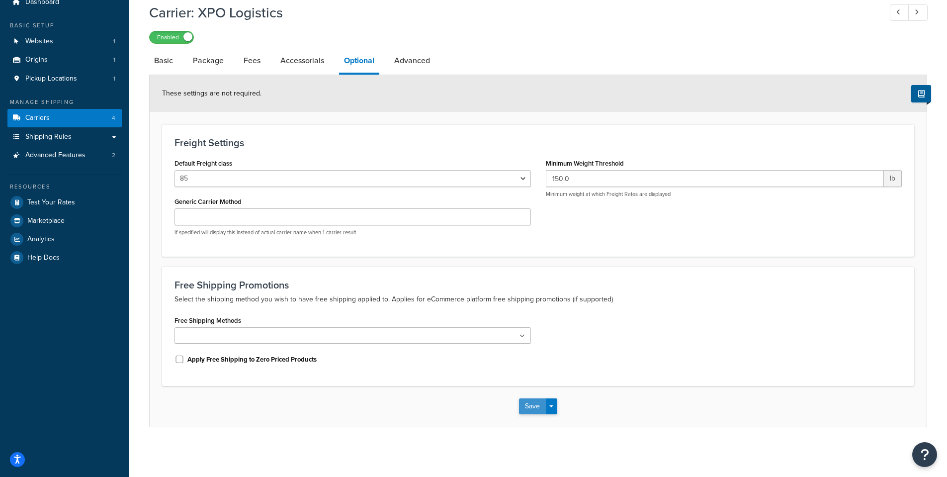
click at [526, 403] on button "Save" at bounding box center [532, 406] width 27 height 16
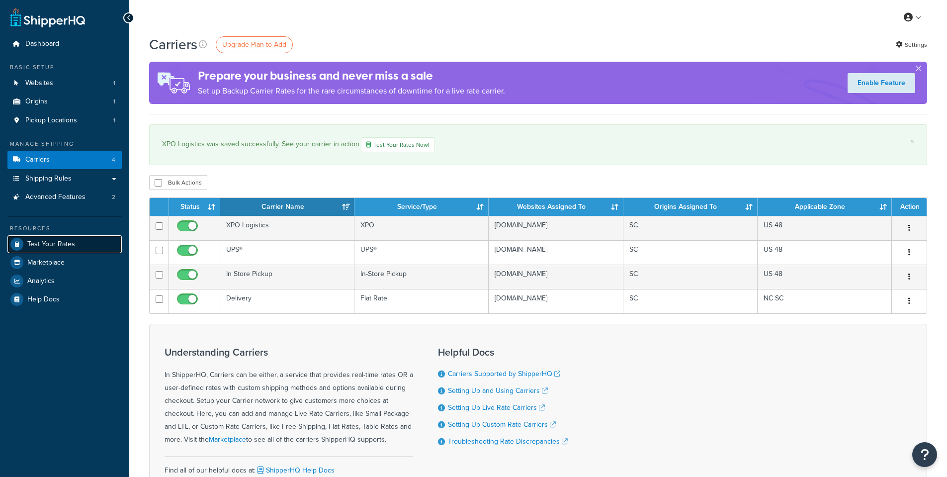
drag, startPoint x: 0, startPoint y: 0, endPoint x: 51, endPoint y: 246, distance: 250.9
click at [51, 246] on span "Test Your Rates" at bounding box center [51, 244] width 48 height 8
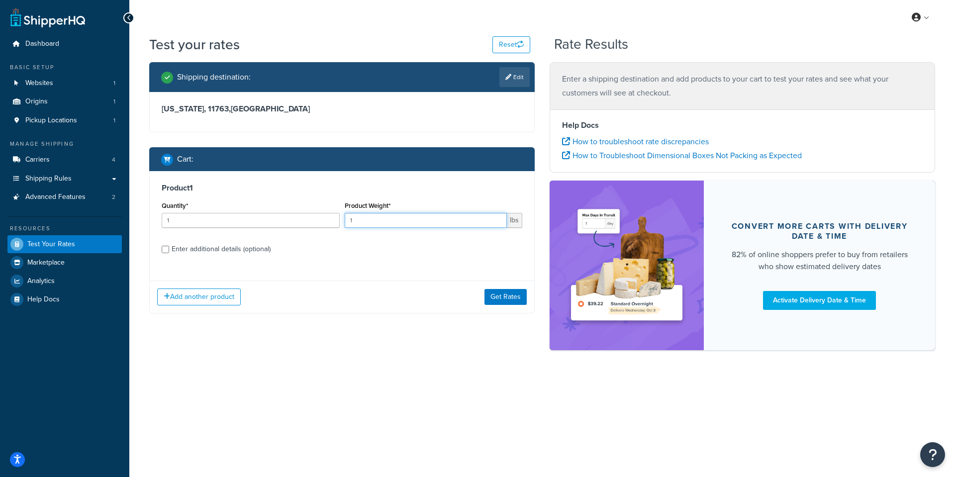
click at [394, 223] on input "1" at bounding box center [426, 220] width 163 height 15
type input "1000"
click at [508, 298] on button "Get Rates" at bounding box center [505, 297] width 42 height 16
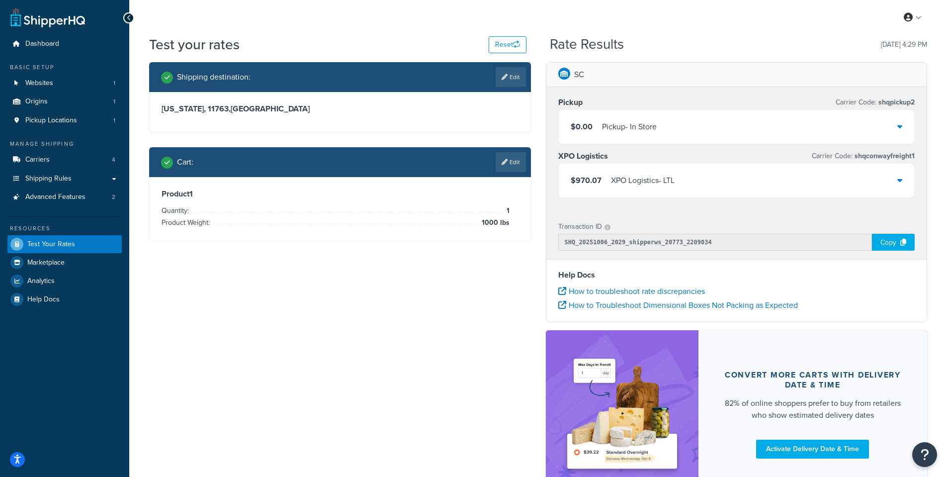
click at [900, 176] on div at bounding box center [900, 181] width 5 height 14
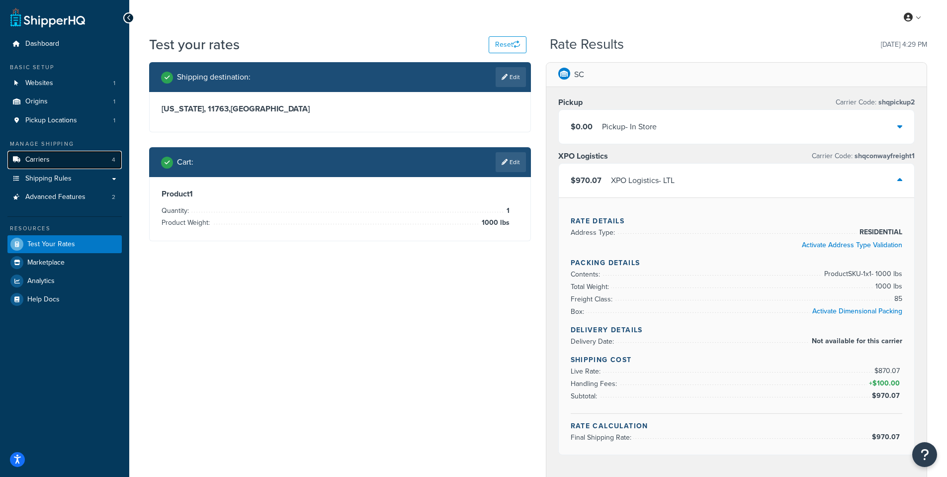
click at [44, 166] on link "Carriers 4" at bounding box center [64, 160] width 114 height 18
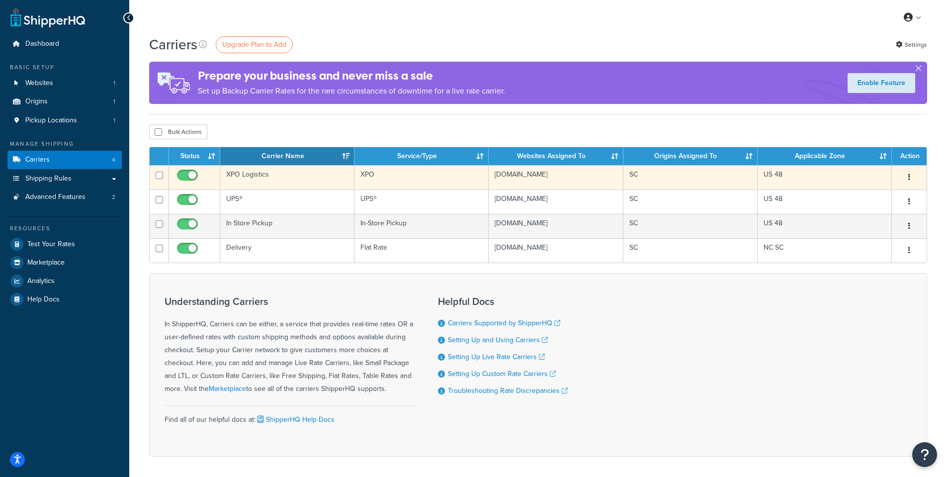
click at [265, 173] on td "XPO Logistics" at bounding box center [287, 177] width 134 height 24
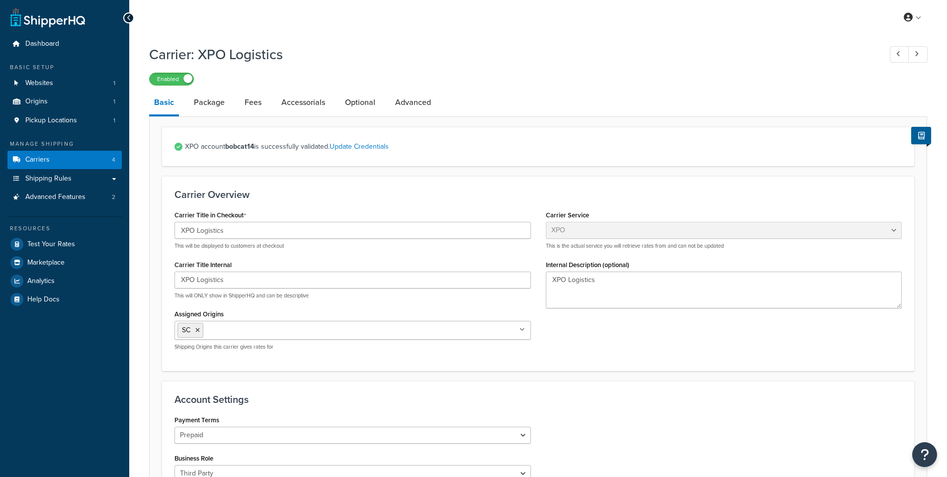
select select "conwayFreight"
select select "THIRD PARTY"
click at [217, 102] on link "Package" at bounding box center [209, 103] width 41 height 24
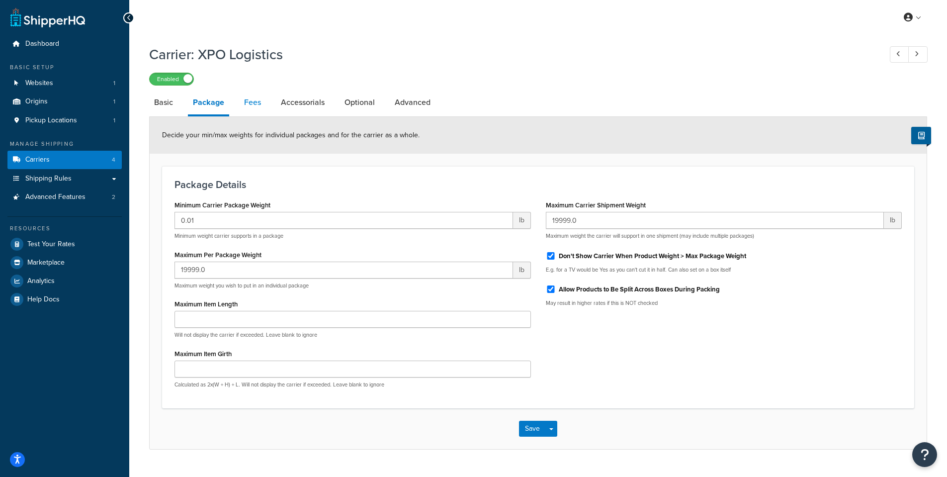
click at [242, 105] on link "Fees" at bounding box center [252, 103] width 27 height 24
select select "AFTER"
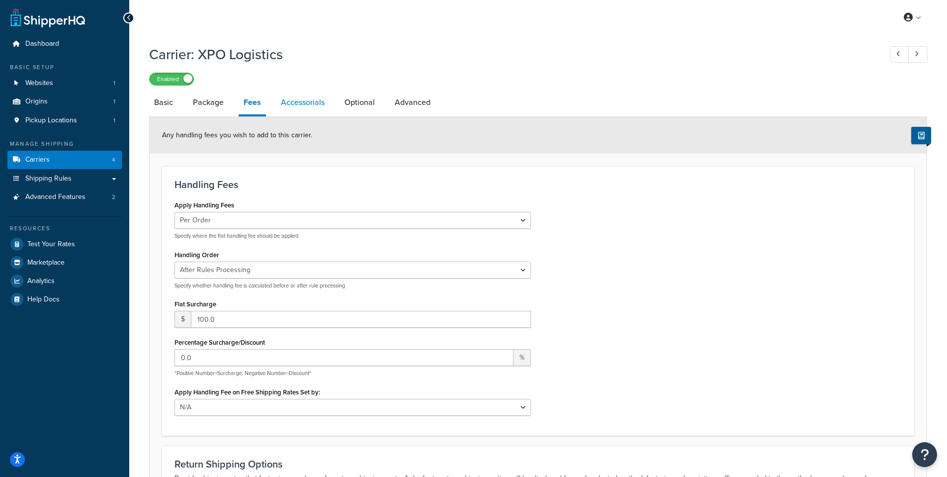
click at [309, 100] on link "Accessorials" at bounding box center [303, 103] width 54 height 24
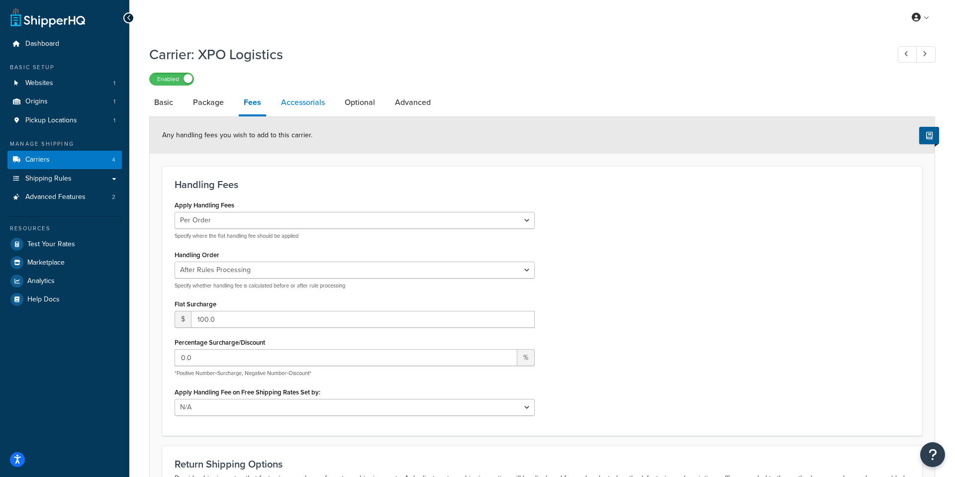
select select "residential"
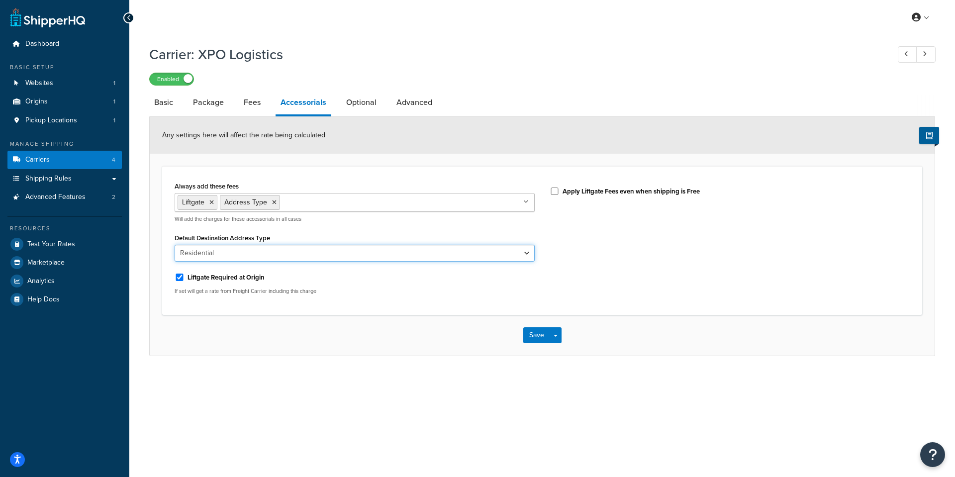
click at [525, 254] on select "Business Residential" at bounding box center [355, 253] width 360 height 17
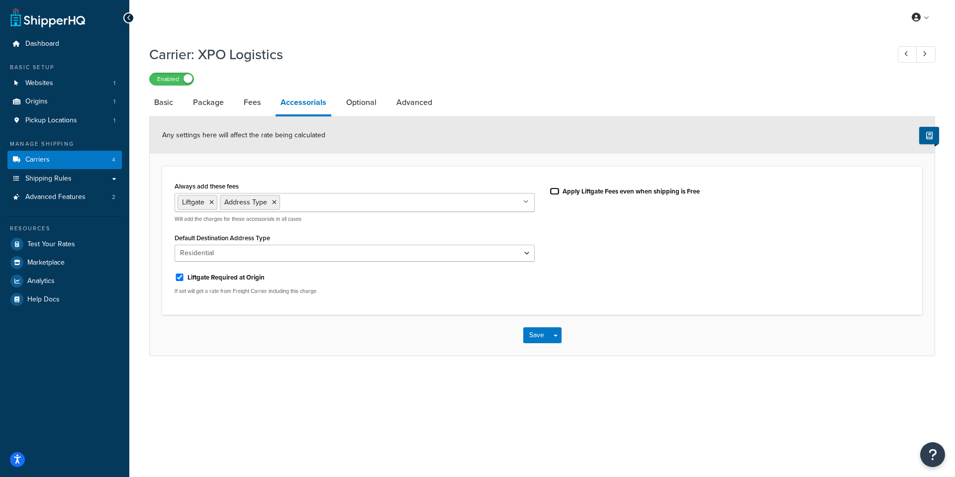
click at [558, 193] on input "Apply Liftgate Fees even when shipping is Free" at bounding box center [555, 191] width 10 height 7
checkbox input "false"
click at [358, 109] on link "Optional" at bounding box center [361, 103] width 40 height 24
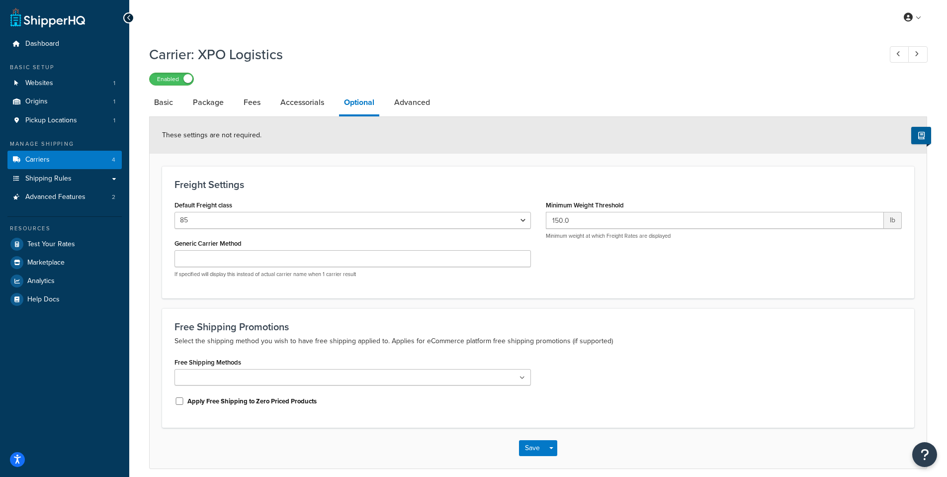
click at [383, 211] on div "Default Freight class 50 55 60 65 70 77.5 85 92.5 100 110 125 150 175 200 250 3…" at bounding box center [353, 213] width 357 height 31
click at [381, 220] on select "50 55 60 65 70 77.5 85 92.5 100 110 125 150 175 200 250 300 400 500" at bounding box center [353, 220] width 357 height 17
select select "125"
click at [175, 213] on select "50 55 60 65 70 77.5 85 92.5 100 110 125 150 175 200 250 300 400 500" at bounding box center [353, 220] width 357 height 17
click at [540, 446] on button "Save" at bounding box center [532, 448] width 27 height 16
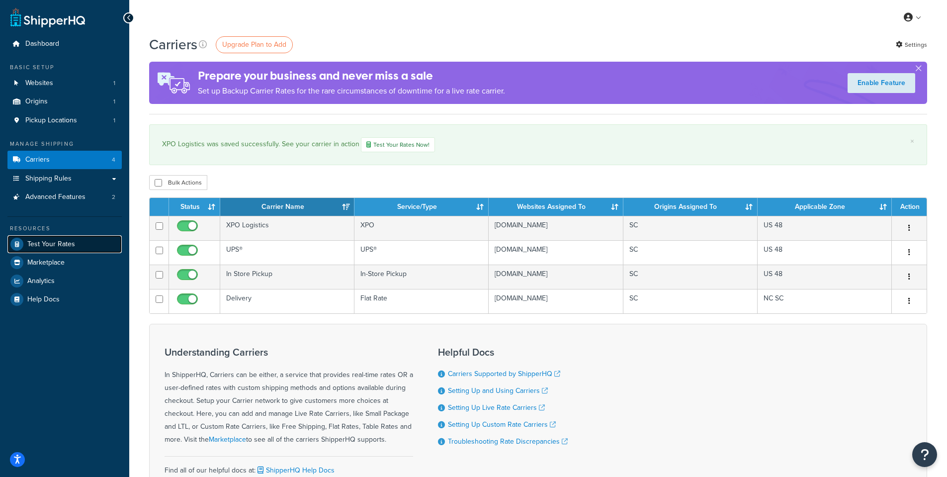
click at [52, 243] on span "Test Your Rates" at bounding box center [51, 244] width 48 height 8
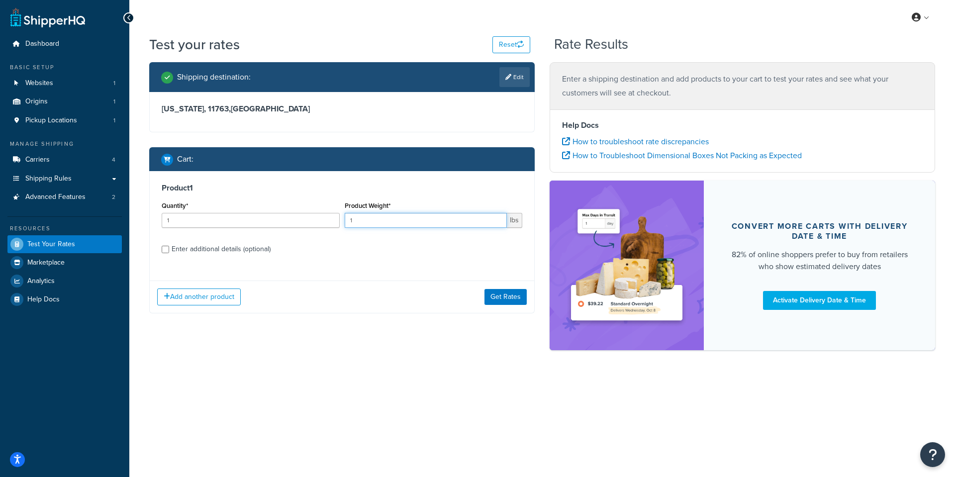
click at [378, 215] on input "1" at bounding box center [426, 220] width 163 height 15
drag, startPoint x: 388, startPoint y: 224, endPoint x: 295, endPoint y: 221, distance: 92.6
click at [295, 221] on div "Quantity* 1 Product Weight* 998 lbs" at bounding box center [342, 217] width 366 height 36
type input "1000"
click at [498, 298] on button "Get Rates" at bounding box center [505, 297] width 42 height 16
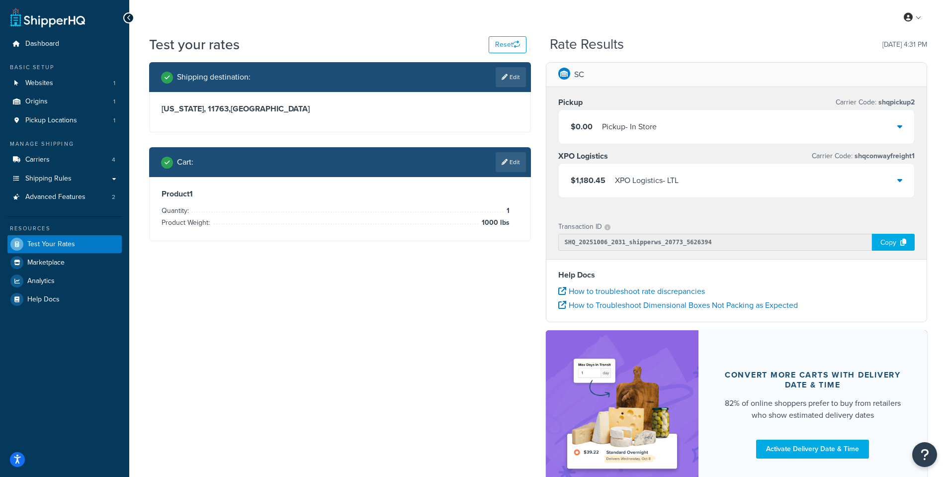
click at [898, 179] on icon at bounding box center [900, 180] width 5 height 8
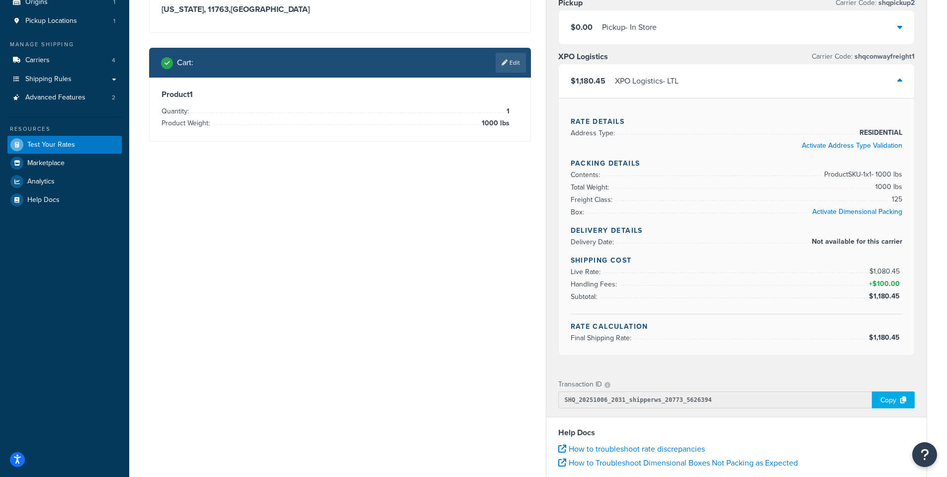
scroll to position [50, 0]
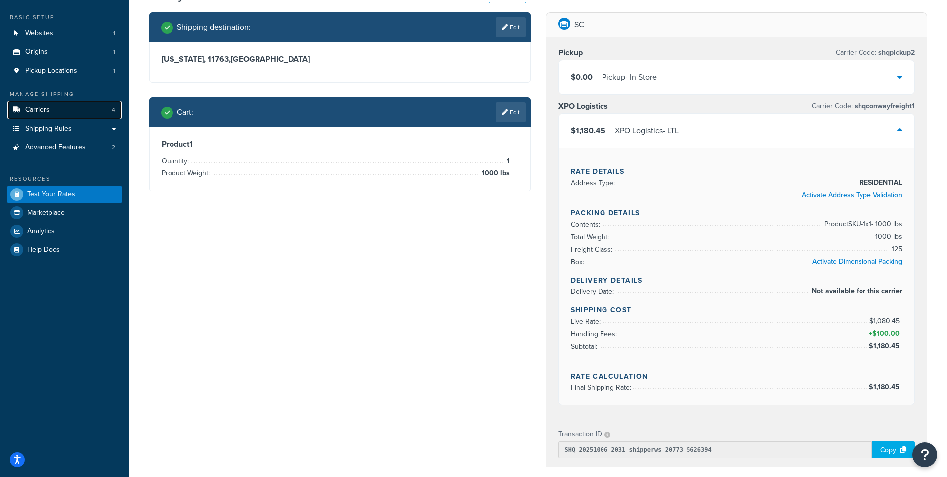
click at [73, 117] on link "Carriers 4" at bounding box center [64, 110] width 114 height 18
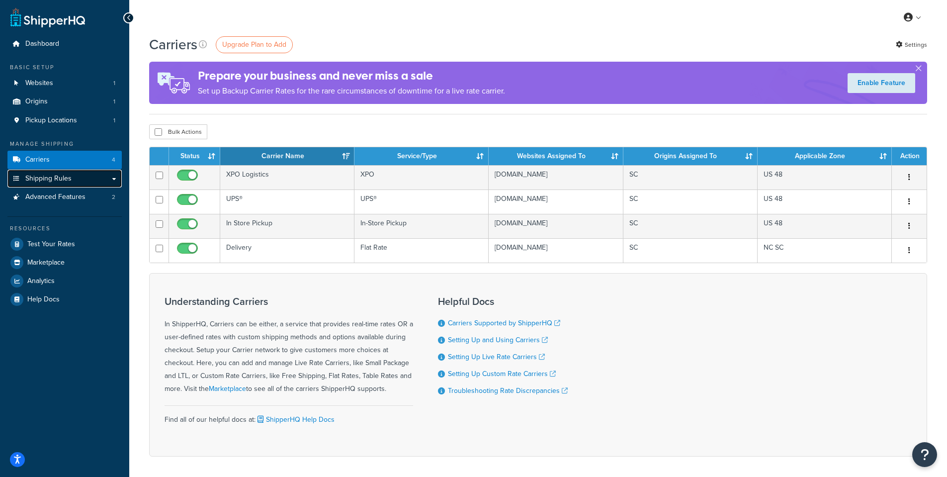
click at [74, 179] on link "Shipping Rules" at bounding box center [64, 179] width 114 height 18
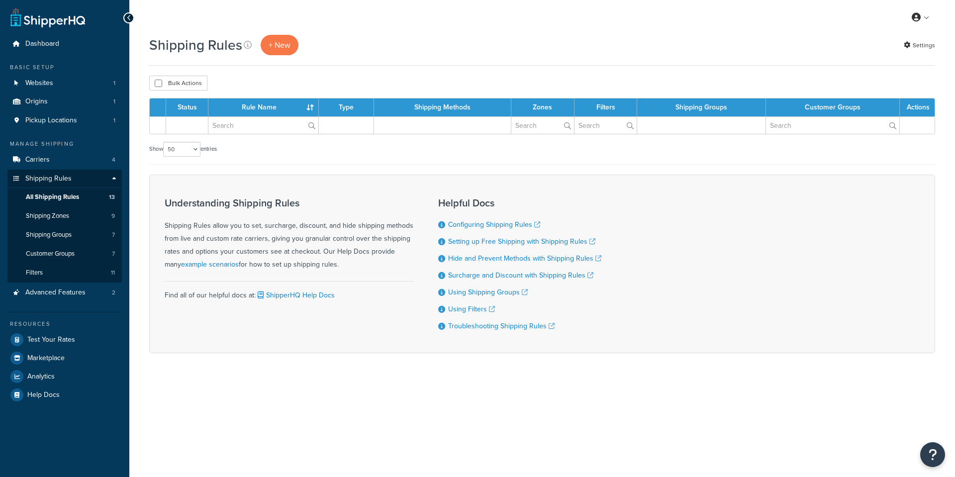
select select "50"
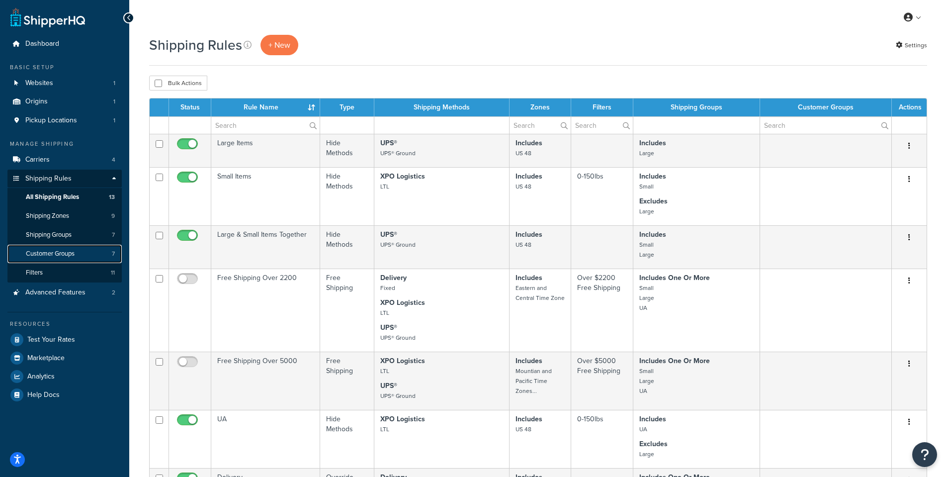
click at [97, 249] on link "Customer Groups 7" at bounding box center [64, 254] width 114 height 18
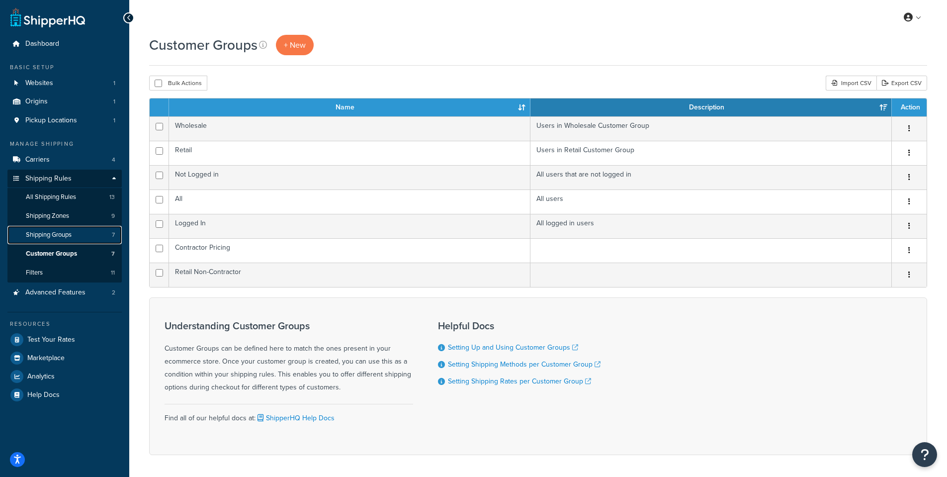
click at [77, 230] on link "Shipping Groups 7" at bounding box center [64, 235] width 114 height 18
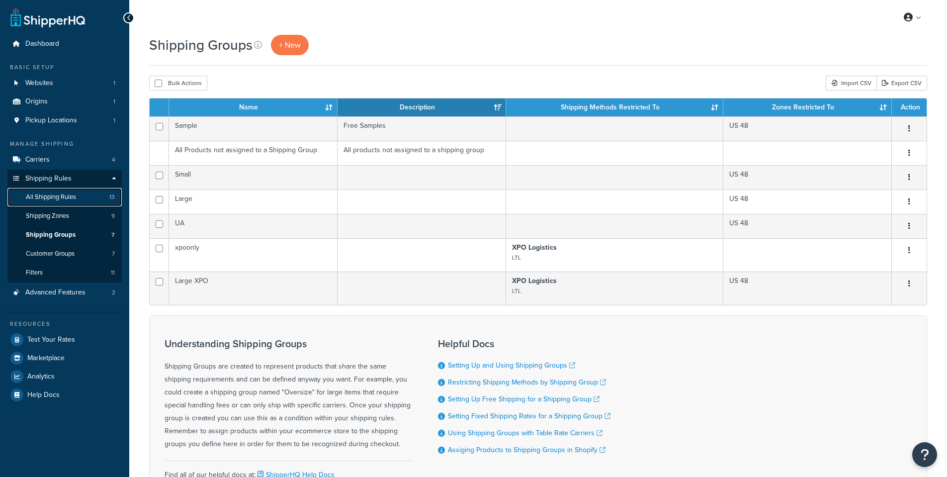
click at [79, 199] on link "All Shipping Rules 13" at bounding box center [64, 197] width 114 height 18
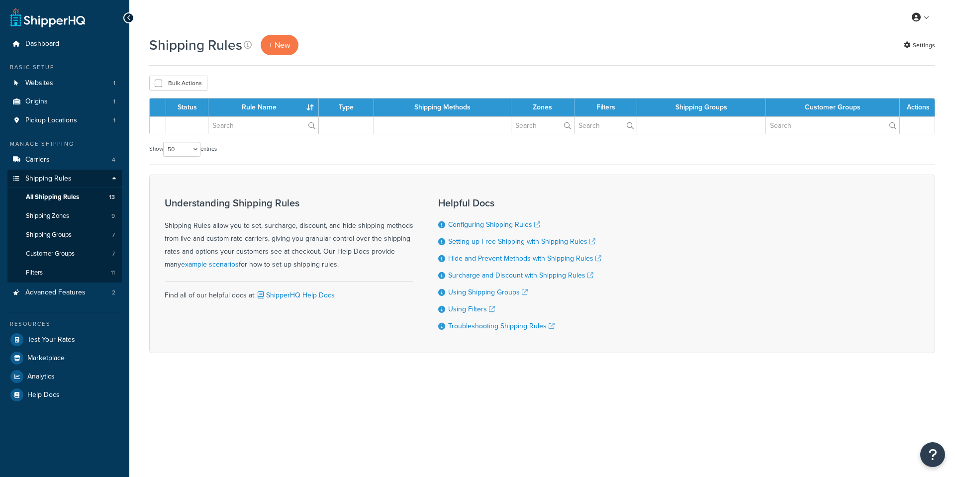
select select "50"
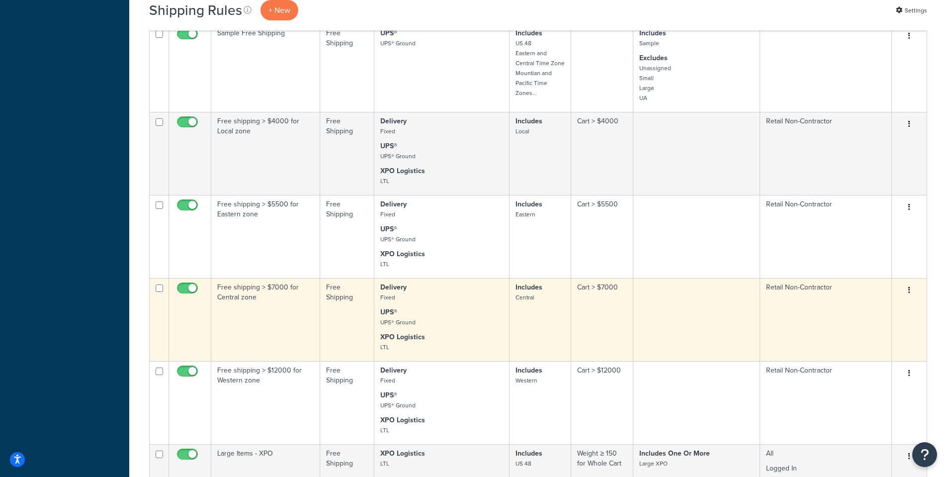
scroll to position [819, 0]
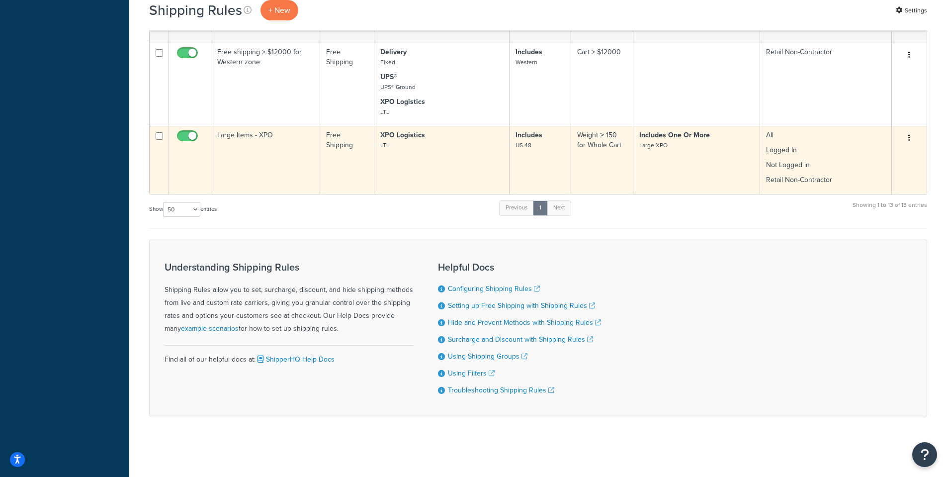
click at [258, 144] on td "Large Items - XPO" at bounding box center [265, 160] width 109 height 68
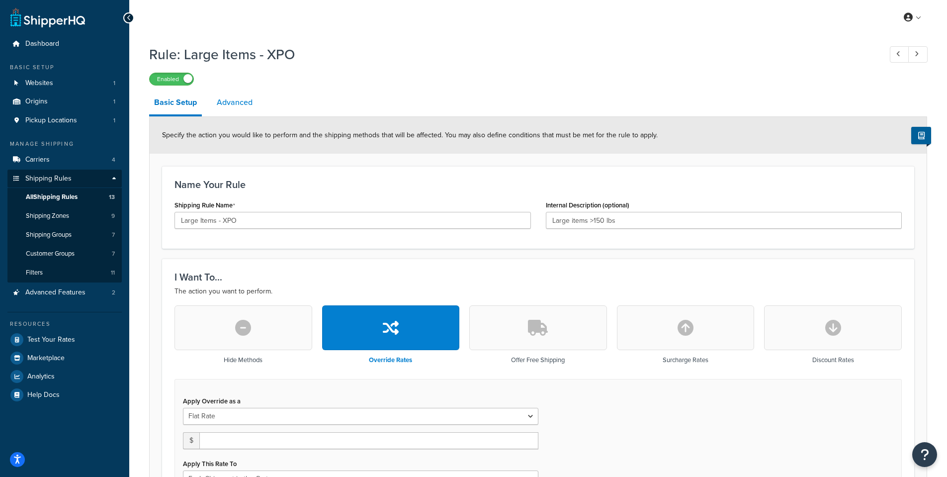
click at [224, 98] on link "Advanced" at bounding box center [235, 103] width 46 height 24
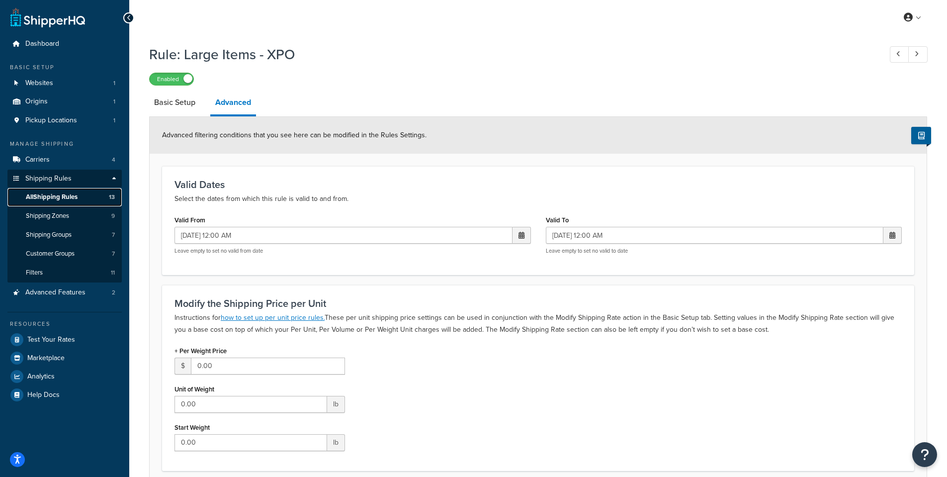
click at [61, 196] on span "All Shipping Rules" at bounding box center [52, 197] width 52 height 8
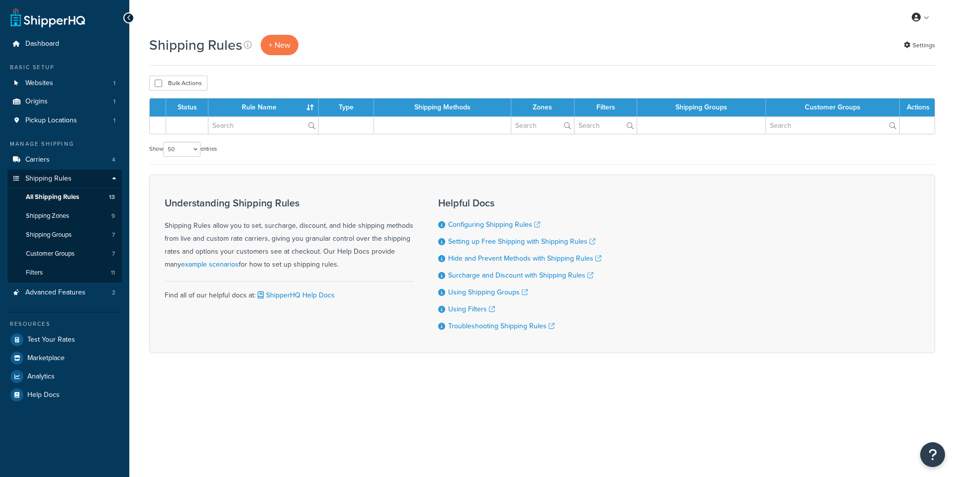
select select "50"
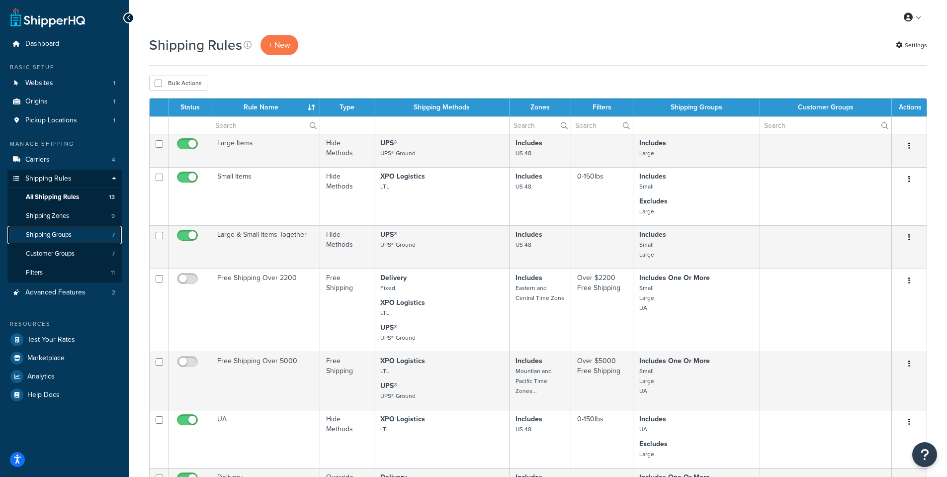
click at [72, 234] on span "Shipping Groups" at bounding box center [49, 235] width 46 height 8
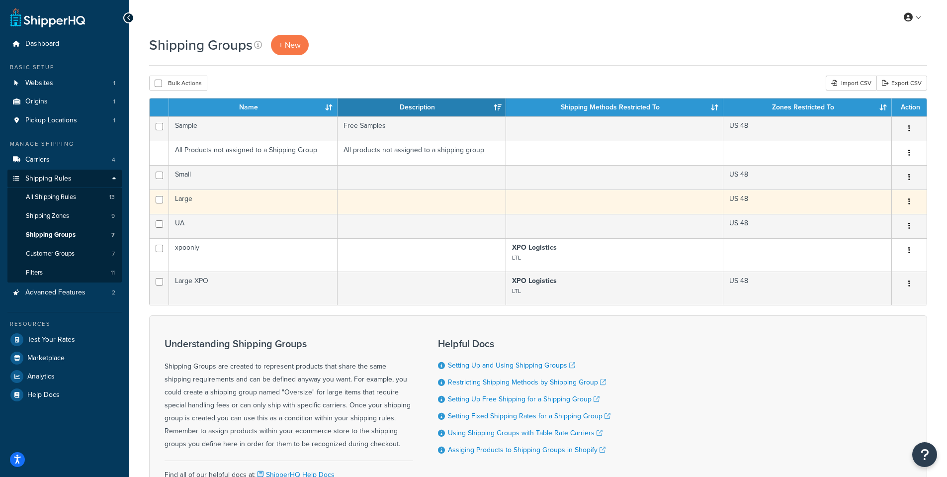
click at [196, 200] on td "Large" at bounding box center [253, 201] width 169 height 24
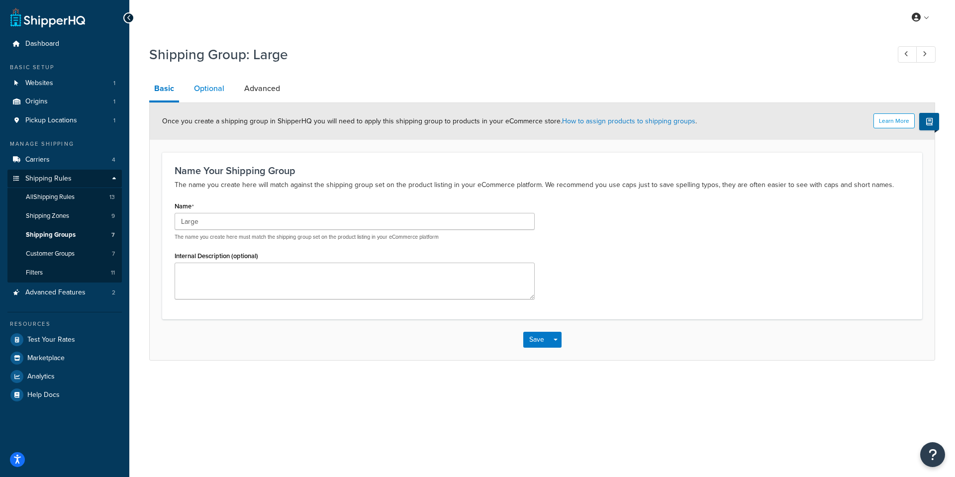
click at [214, 90] on link "Optional" at bounding box center [209, 89] width 40 height 24
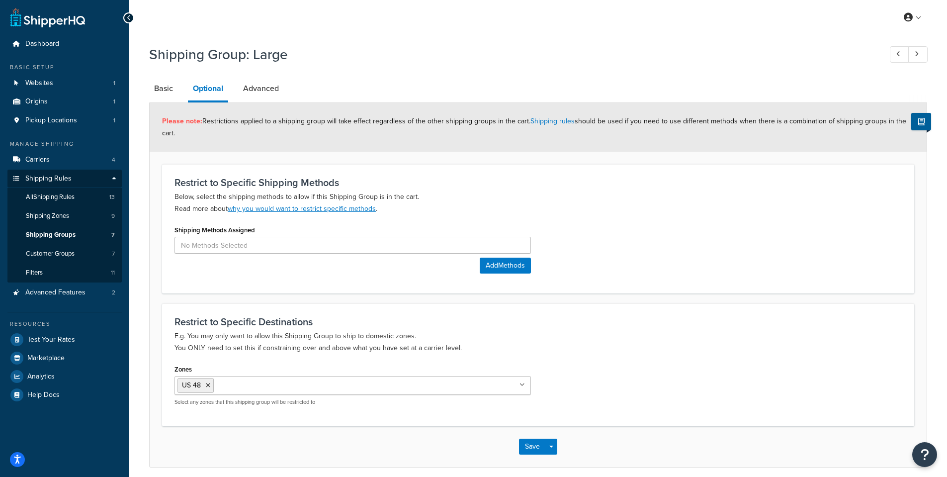
scroll to position [41, 0]
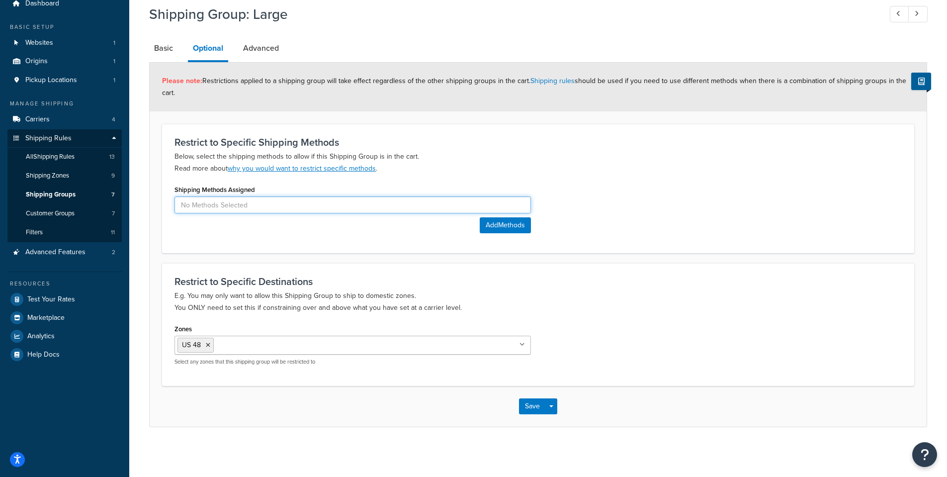
click at [348, 210] on input at bounding box center [353, 204] width 357 height 17
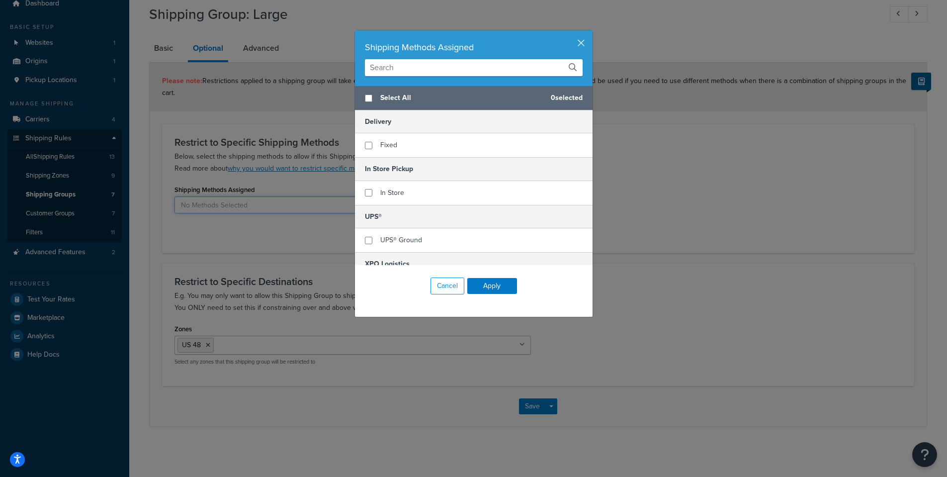
scroll to position [29, 0]
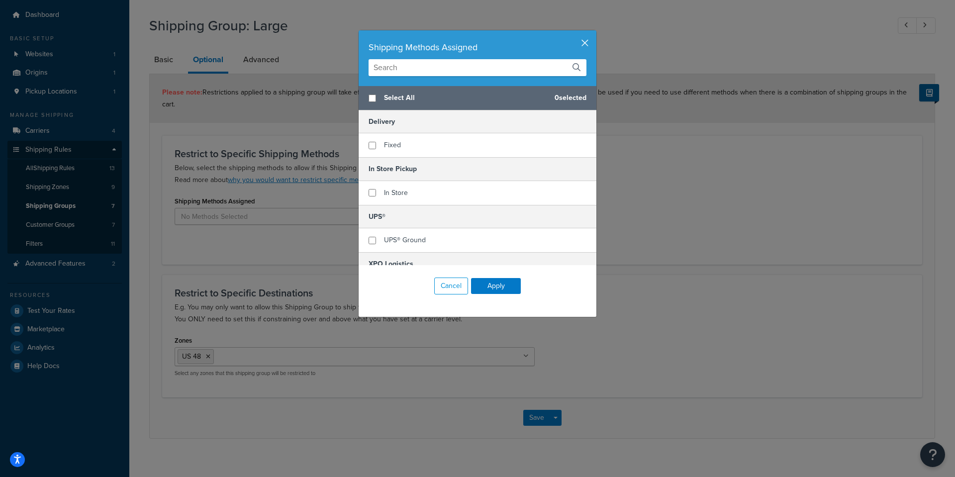
click at [594, 33] on button "button" at bounding box center [595, 31] width 2 height 2
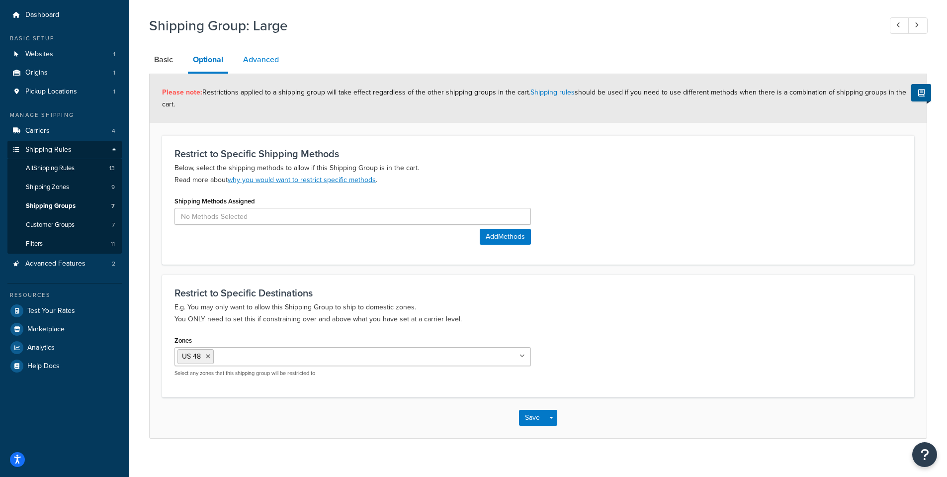
click at [266, 53] on link "Advanced" at bounding box center [261, 60] width 46 height 24
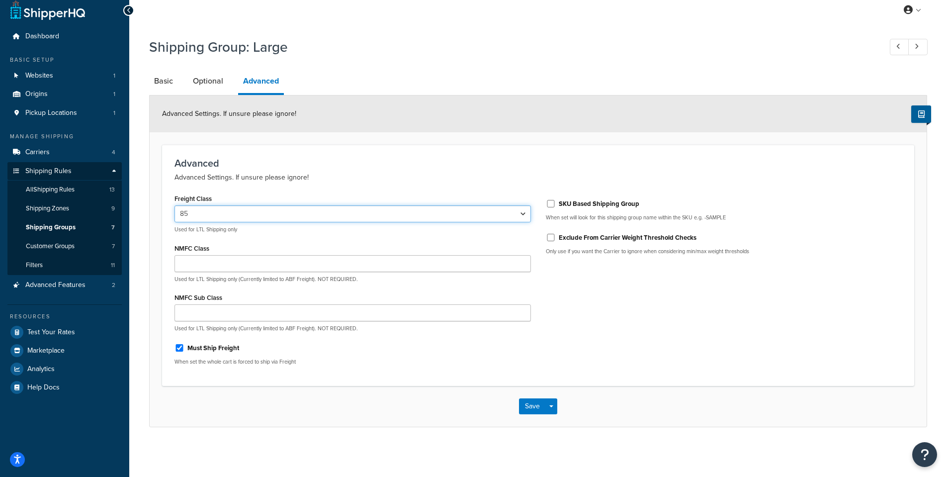
click at [520, 208] on select "50 55 60 65 70 77.5 85 92.5 100 110 125 150 175 200 250 300 400 500" at bounding box center [353, 213] width 357 height 17
select select "125"
click at [175, 205] on select "50 55 60 65 70 77.5 85 92.5 100 110 125 150 175 200 250 300 400 500" at bounding box center [353, 213] width 357 height 17
click at [527, 414] on button "Save" at bounding box center [532, 406] width 27 height 16
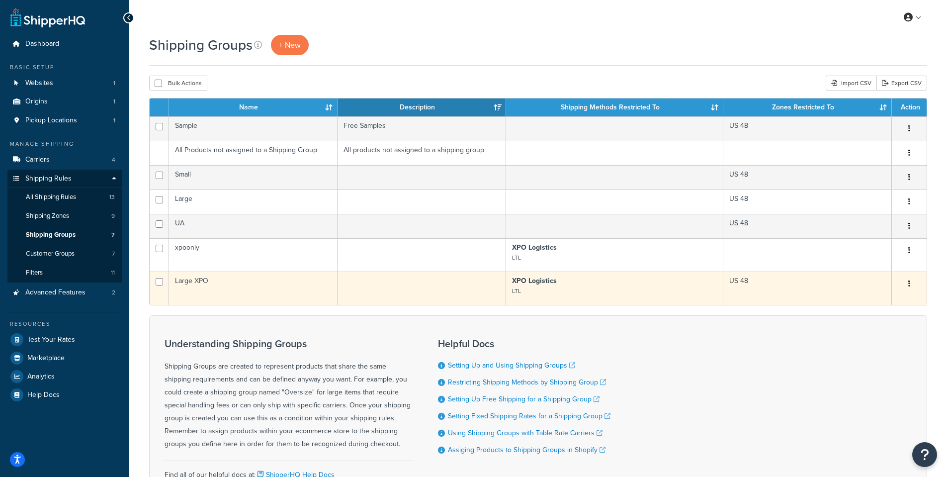
click at [207, 282] on td "Large XPO" at bounding box center [253, 288] width 169 height 33
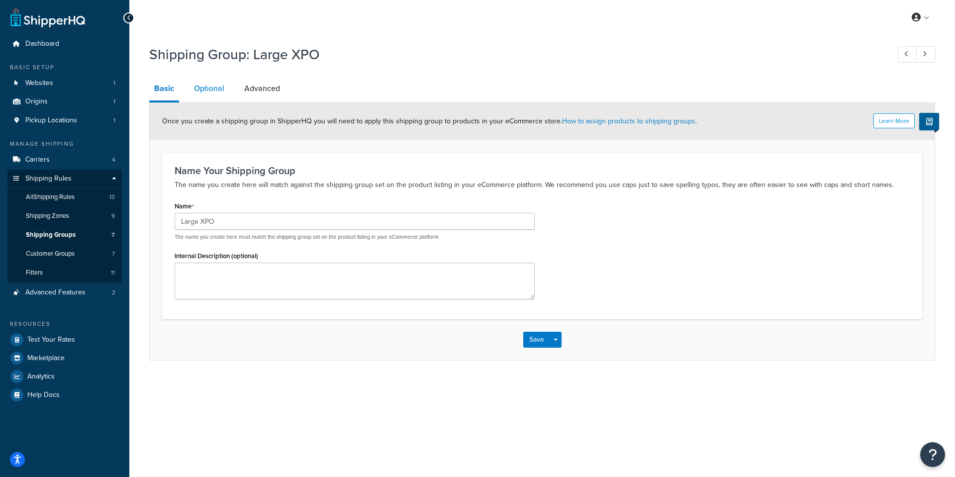
click at [207, 93] on link "Optional" at bounding box center [209, 89] width 40 height 24
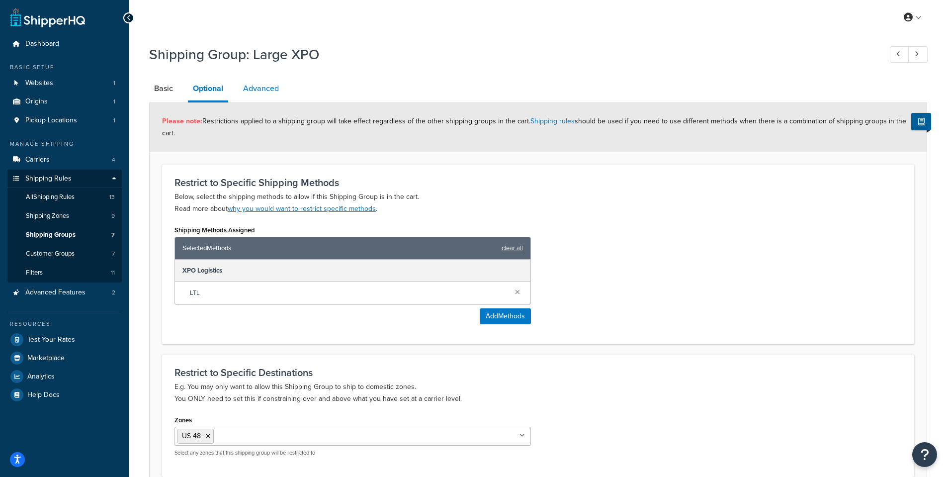
click at [245, 88] on link "Advanced" at bounding box center [261, 89] width 46 height 24
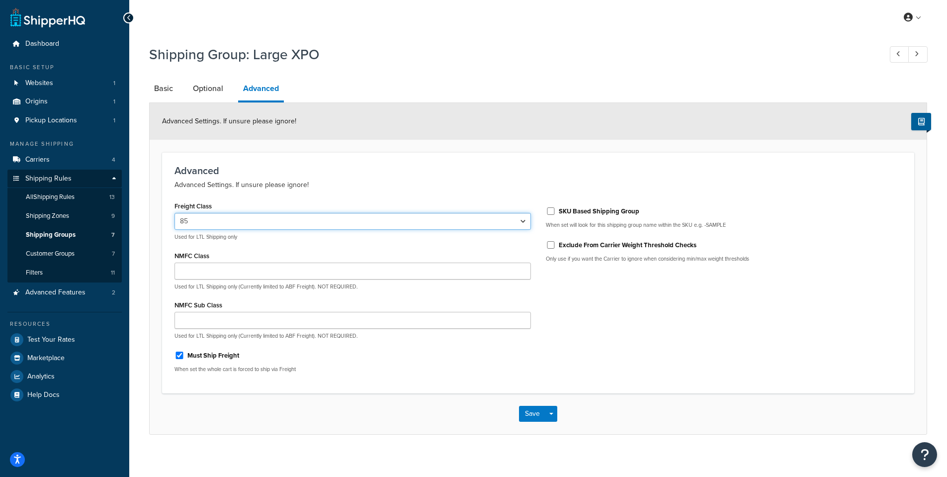
click at [298, 220] on select "50 55 60 65 70 77.5 85 92.5 100 110 125 150 175 200 250 300 400 500" at bounding box center [353, 221] width 357 height 17
select select "125"
click at [175, 213] on select "50 55 60 65 70 77.5 85 92.5 100 110 125 150 175 200 250 300 400 500" at bounding box center [353, 221] width 357 height 17
click at [529, 411] on button "Save" at bounding box center [532, 414] width 27 height 16
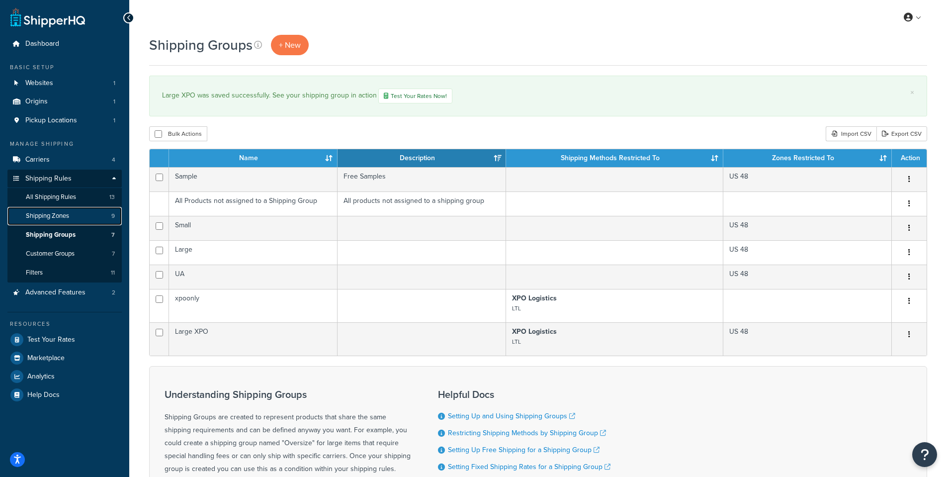
click at [74, 209] on link "Shipping Zones 9" at bounding box center [64, 216] width 114 height 18
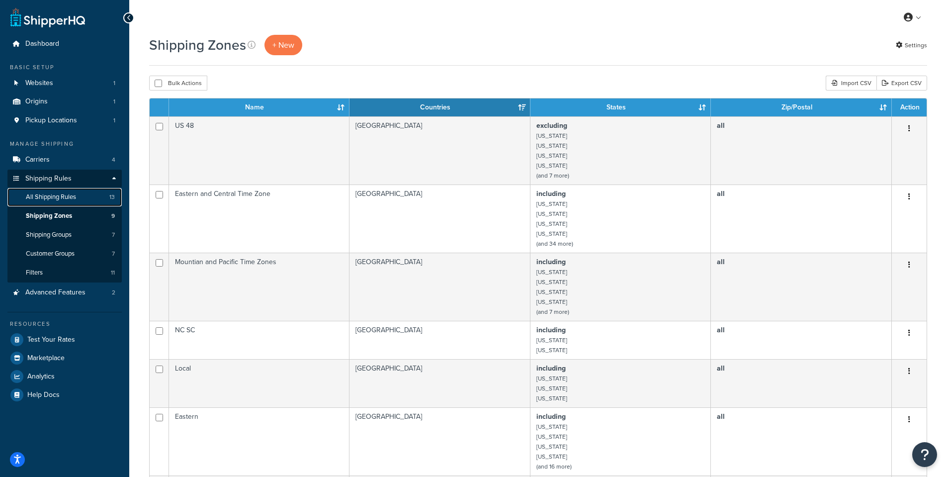
click at [69, 200] on span "All Shipping Rules" at bounding box center [51, 197] width 50 height 8
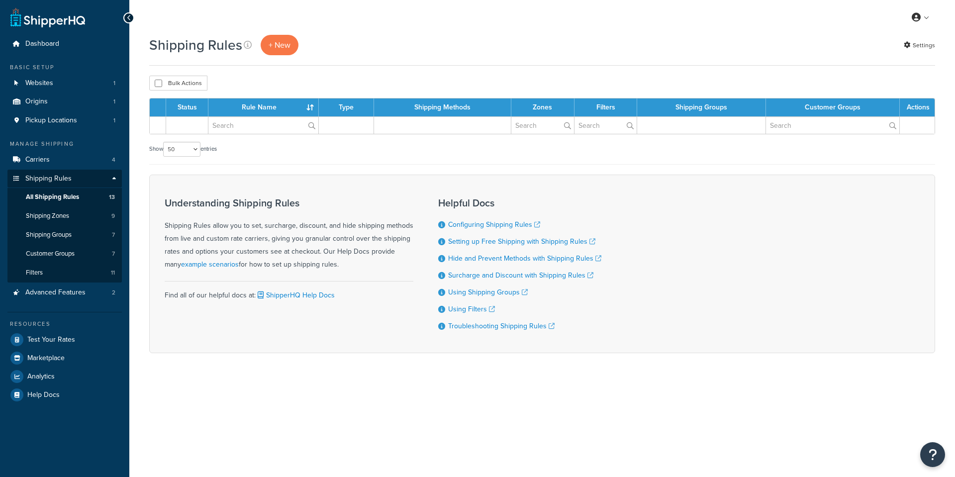
select select "50"
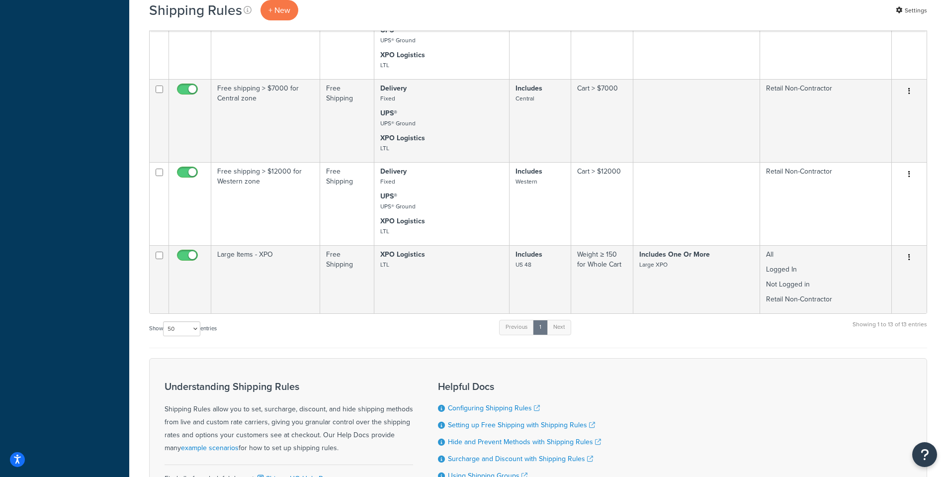
scroll to position [746, 0]
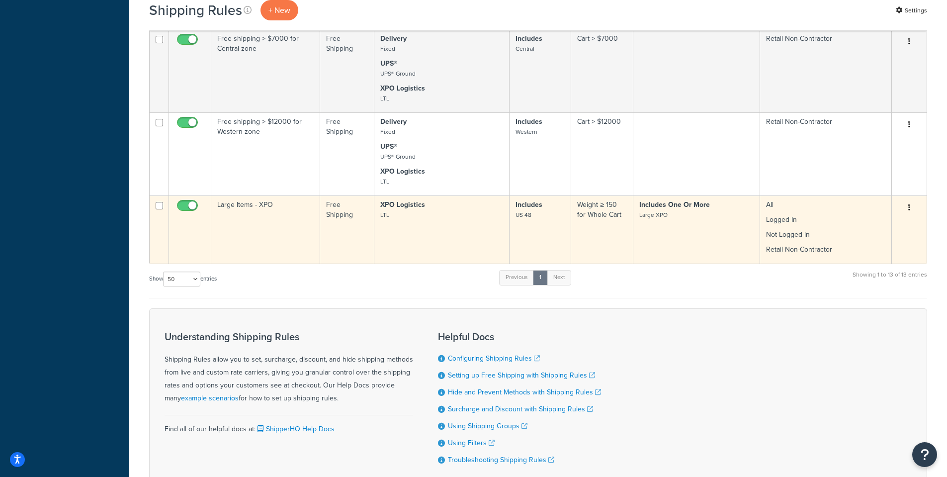
click at [246, 209] on td "Large Items - XPO" at bounding box center [265, 229] width 109 height 68
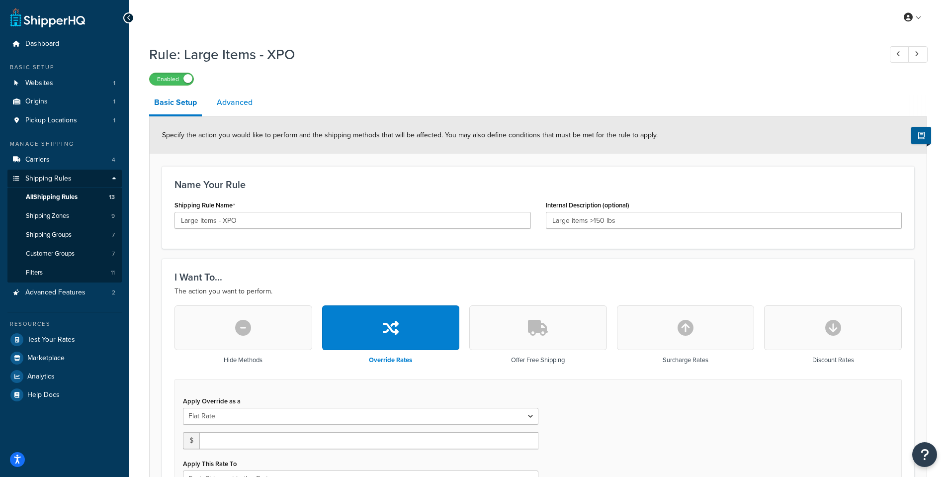
click at [240, 107] on link "Advanced" at bounding box center [235, 103] width 46 height 24
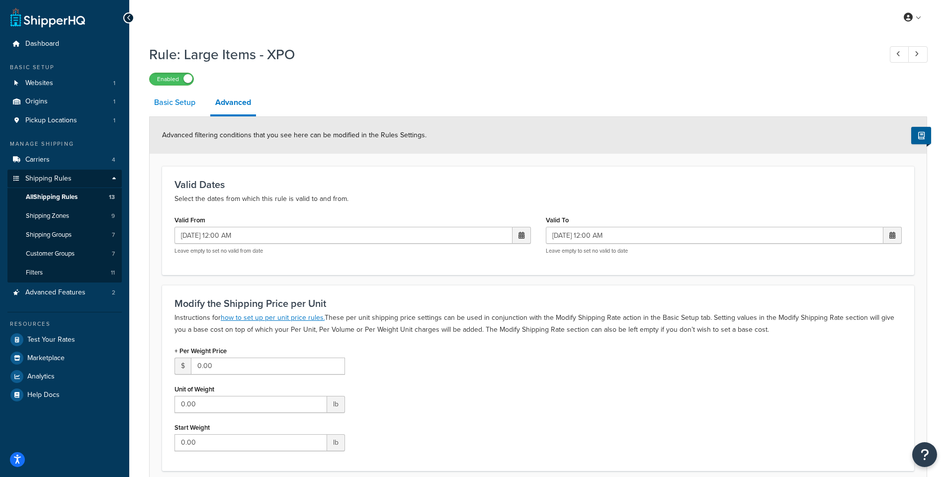
click at [176, 103] on link "Basic Setup" at bounding box center [174, 103] width 51 height 24
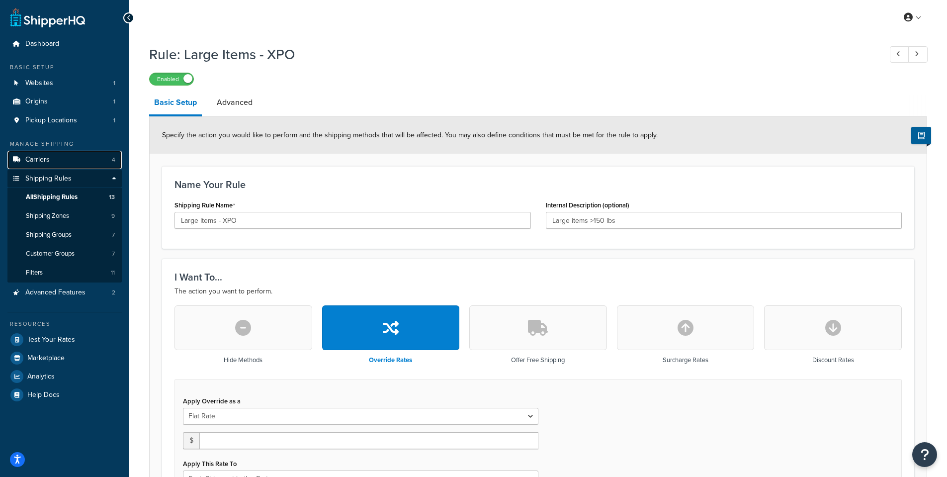
click at [66, 163] on link "Carriers 4" at bounding box center [64, 160] width 114 height 18
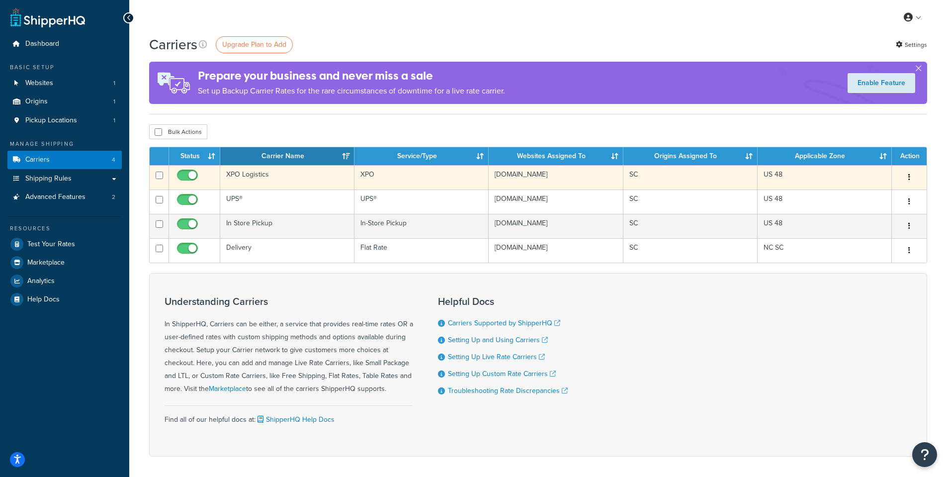
click at [251, 178] on td "XPO Logistics" at bounding box center [287, 177] width 134 height 24
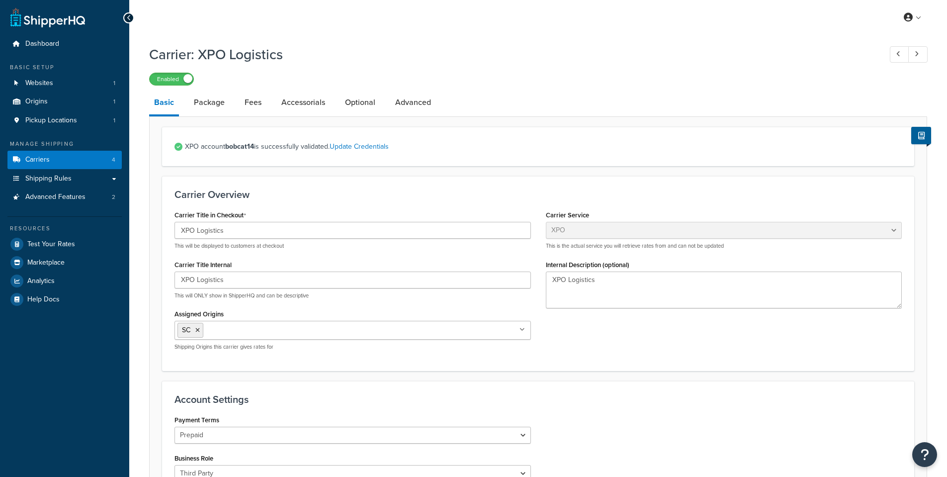
select select "conwayFreight"
select select "THIRD PARTY"
click at [216, 100] on link "Package" at bounding box center [209, 103] width 41 height 24
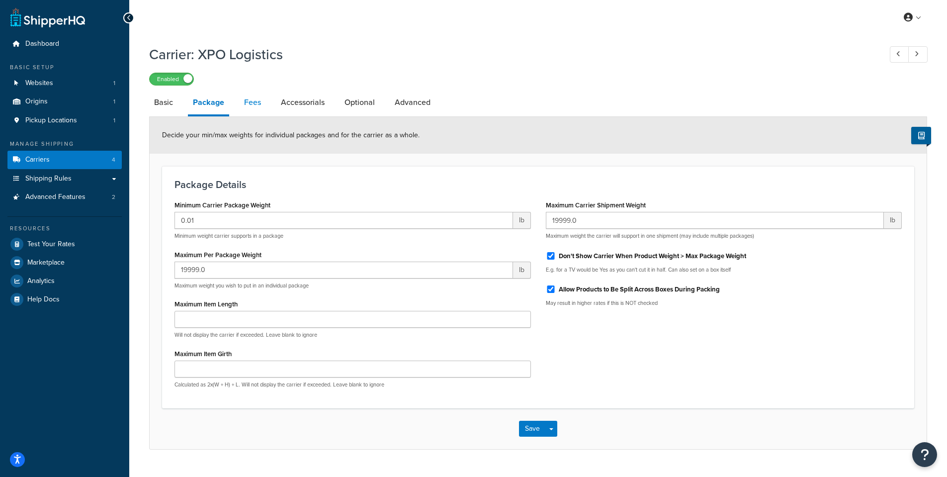
click at [259, 103] on link "Fees" at bounding box center [252, 103] width 27 height 24
select select "AFTER"
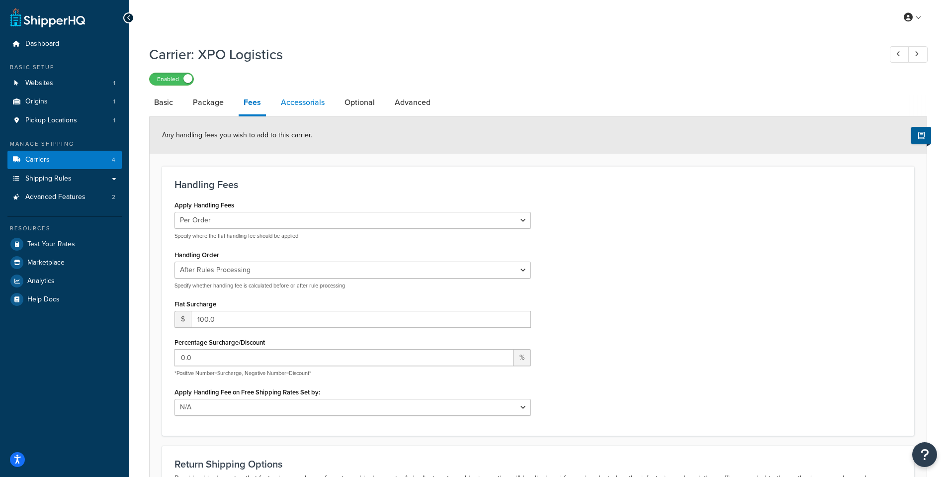
click at [316, 106] on link "Accessorials" at bounding box center [303, 103] width 54 height 24
select select "residential"
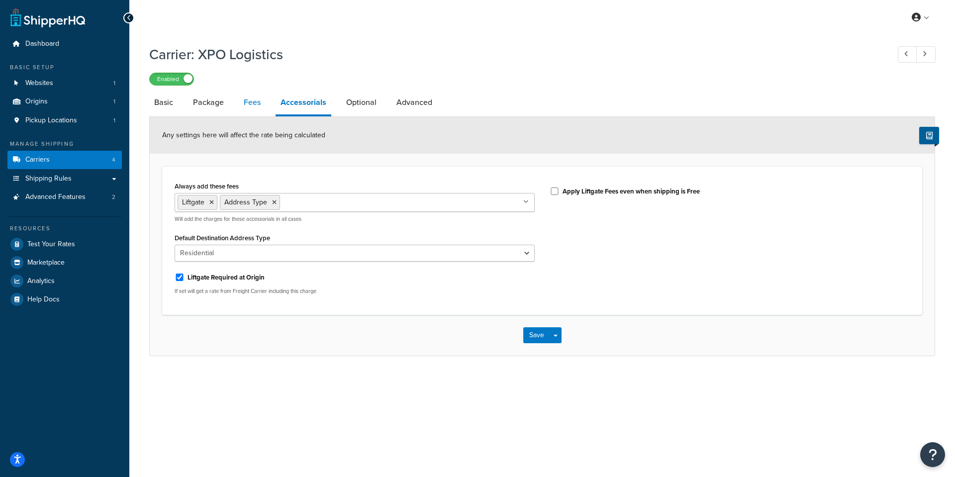
click at [244, 104] on link "Fees" at bounding box center [252, 103] width 27 height 24
select select "AFTER"
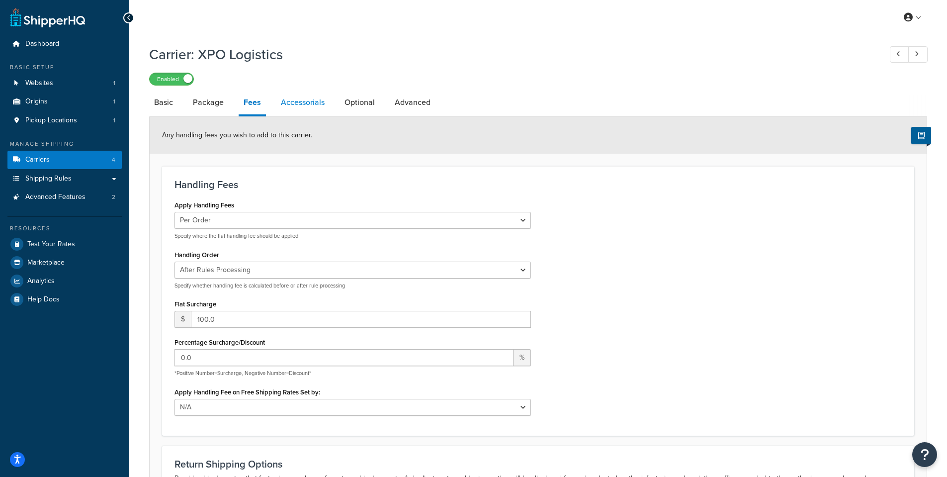
click at [291, 110] on link "Accessorials" at bounding box center [303, 103] width 54 height 24
select select "residential"
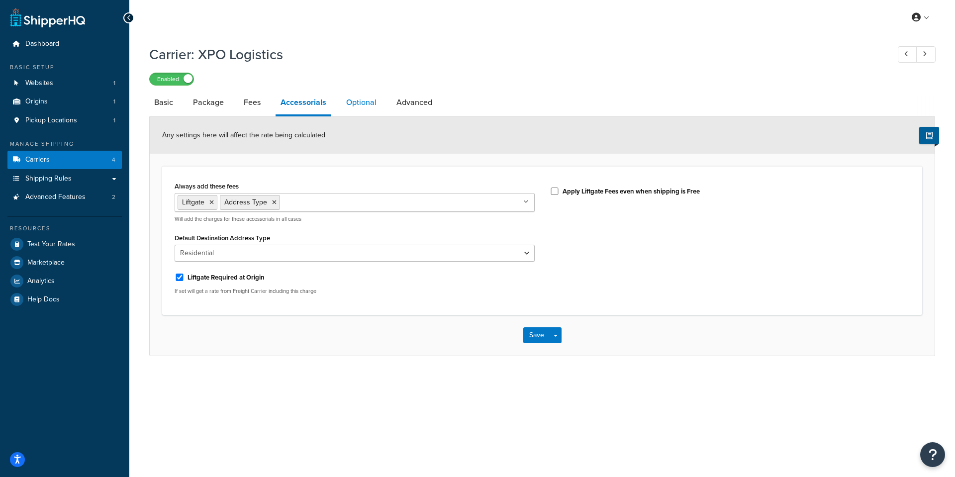
click at [358, 106] on link "Optional" at bounding box center [361, 103] width 40 height 24
select select "125"
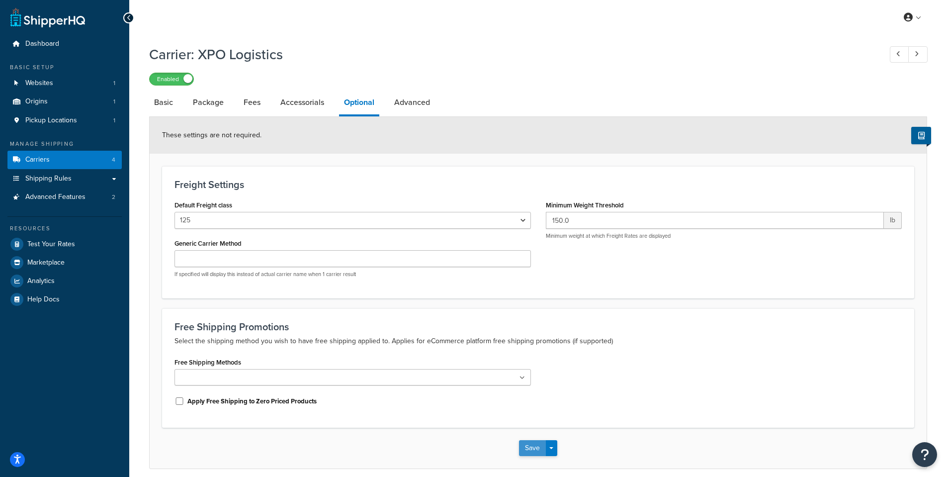
click at [532, 448] on button "Save" at bounding box center [532, 448] width 27 height 16
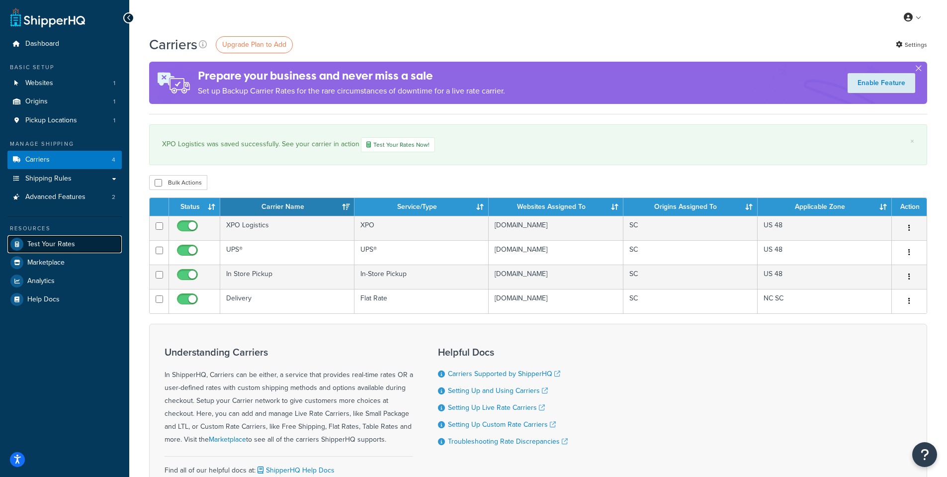
click at [65, 244] on span "Test Your Rates" at bounding box center [51, 244] width 48 height 8
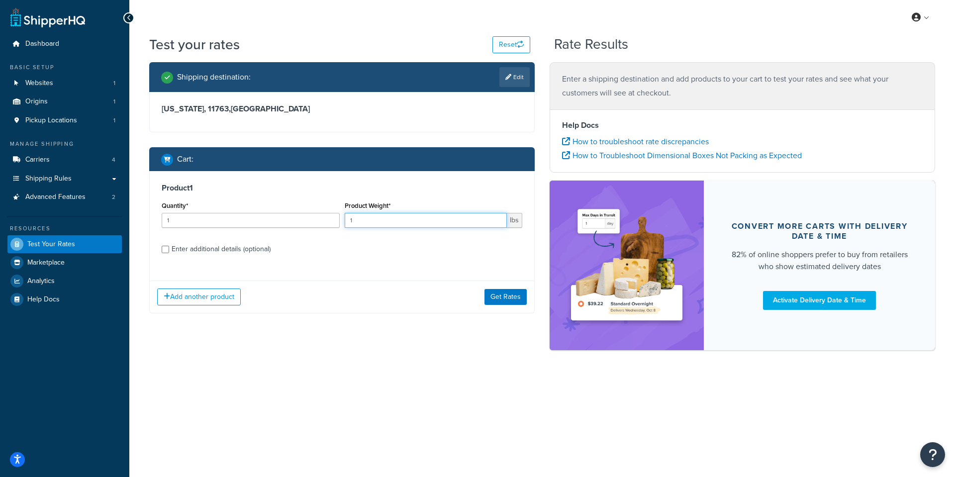
click at [448, 221] on input "1" at bounding box center [426, 220] width 163 height 15
type input "1"
type input "2000"
click at [502, 289] on button "Get Rates" at bounding box center [505, 297] width 42 height 16
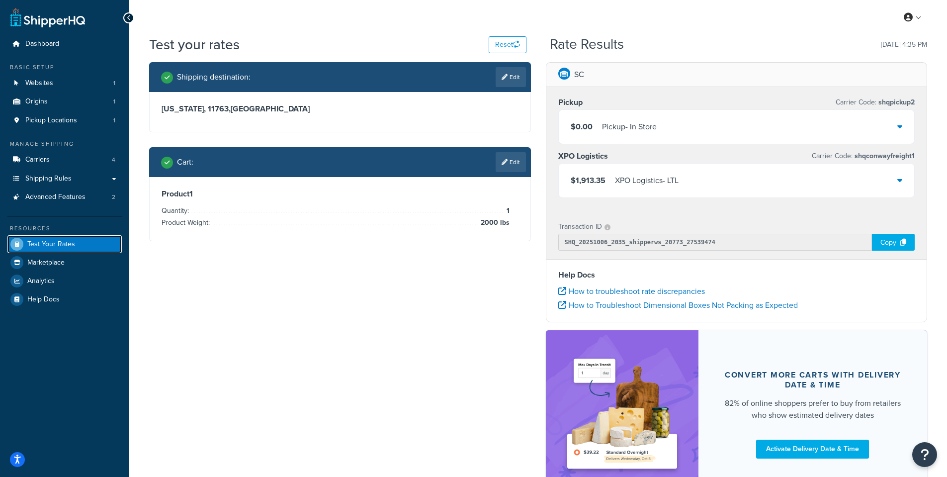
click at [69, 246] on span "Test Your Rates" at bounding box center [51, 244] width 48 height 8
click at [904, 181] on div "$1,913.35 XPO Logistics - LTL" at bounding box center [737, 181] width 356 height 34
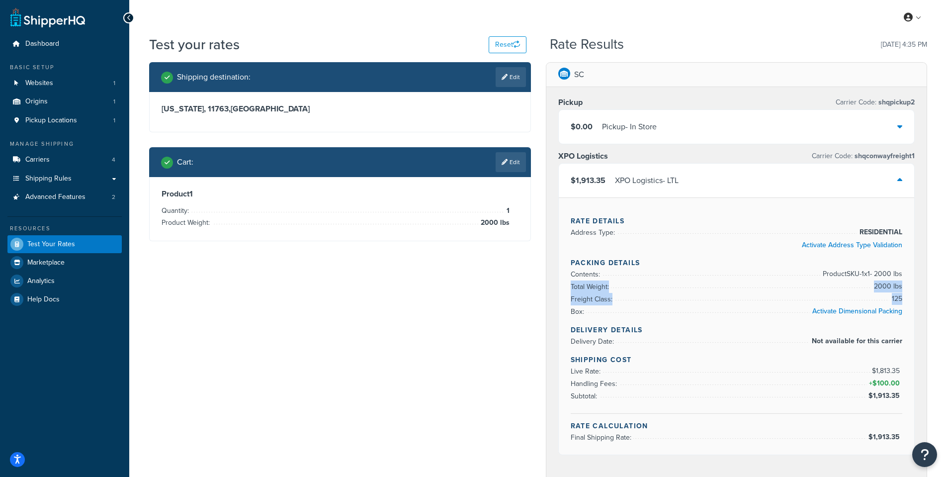
drag, startPoint x: 872, startPoint y: 297, endPoint x: 810, endPoint y: 288, distance: 63.3
click at [810, 288] on ul "Contents: Product SKU-1 x 1 - 2000 lbs Total Weight: 2000 lbs Freight Class: 12…" at bounding box center [737, 293] width 332 height 50
click at [810, 288] on li "Total Weight: 2000 lbs" at bounding box center [737, 287] width 332 height 12
click at [856, 310] on link "Activate Dimensional Packing" at bounding box center [858, 311] width 90 height 10
click at [526, 158] on link "Edit" at bounding box center [511, 162] width 30 height 20
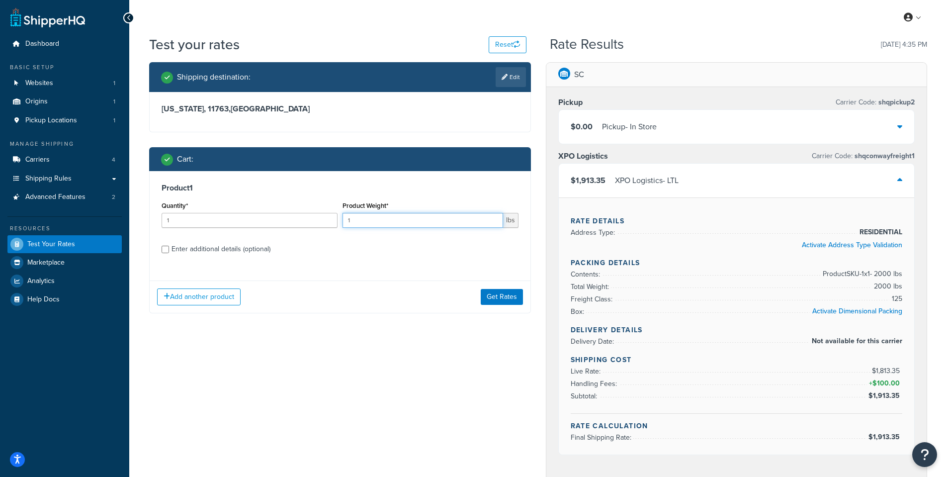
click at [453, 220] on input "1" at bounding box center [423, 220] width 161 height 15
type input "500"
click at [492, 300] on button "Get Rates" at bounding box center [502, 297] width 42 height 16
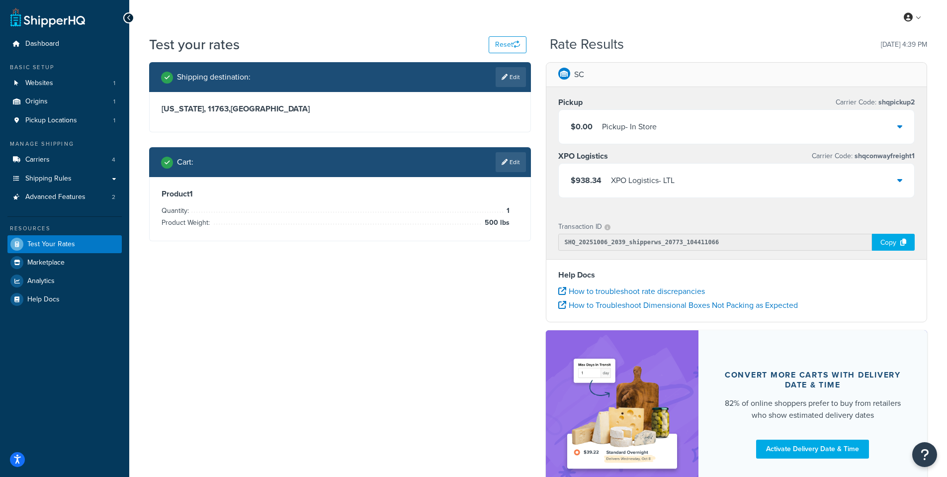
click at [914, 182] on div "$938.34 XPO Logistics - LTL" at bounding box center [737, 181] width 356 height 34
